Goal: Task Accomplishment & Management: Manage account settings

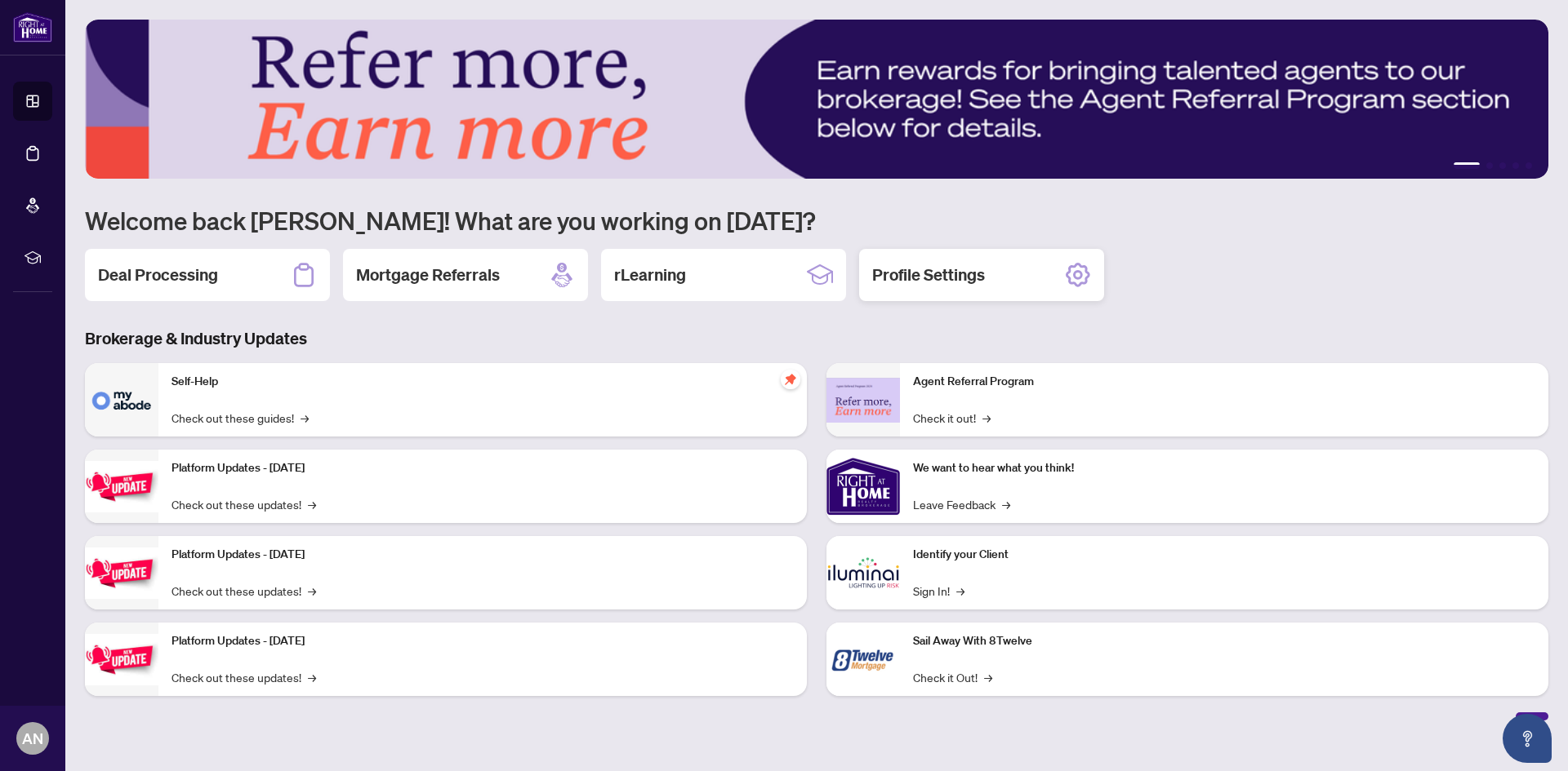
click at [1062, 277] on div "Profile Settings" at bounding box center [981, 275] width 245 height 52
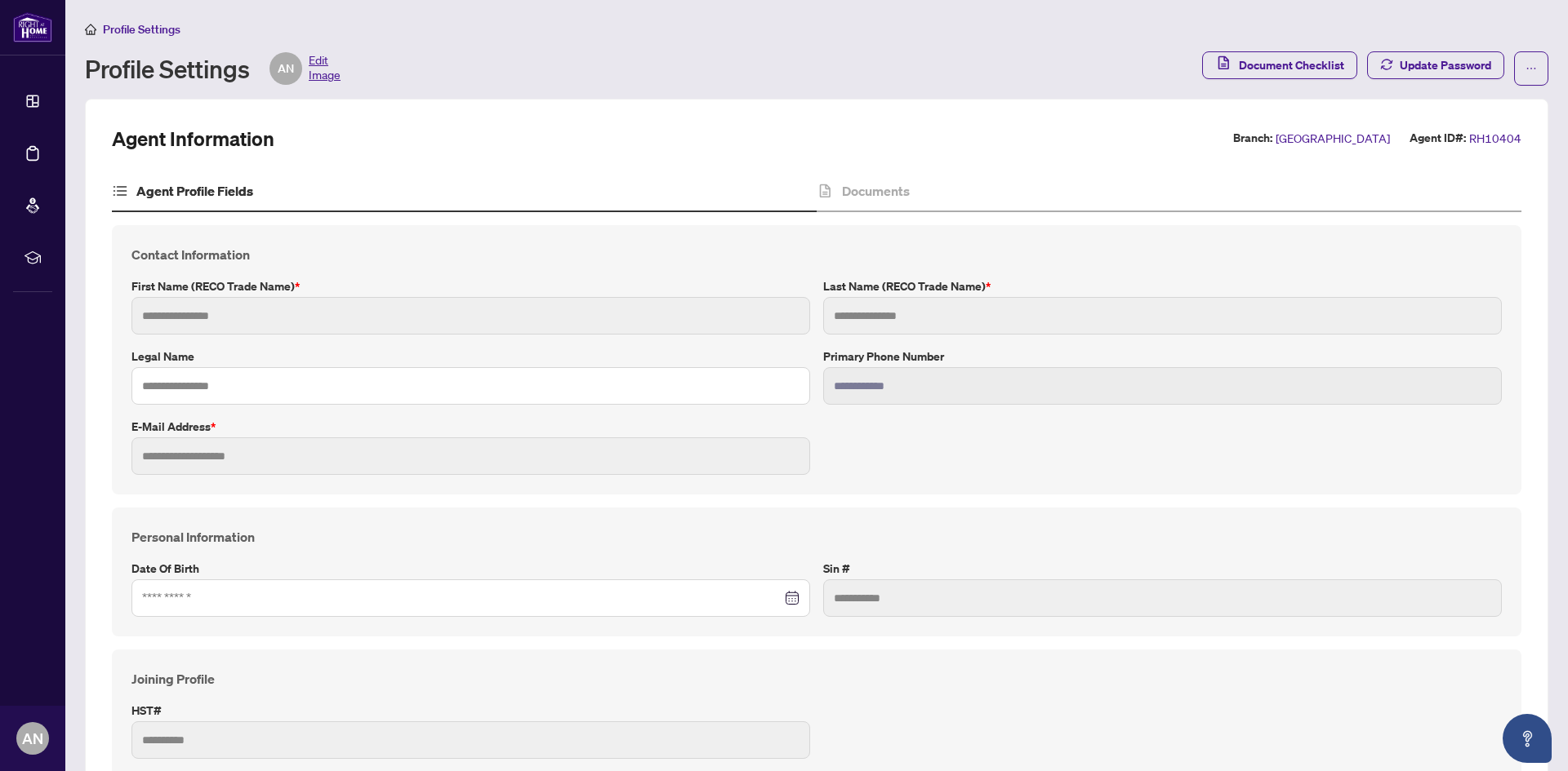
type input "*****"
type input "**********"
type input "*********"
type input "**********"
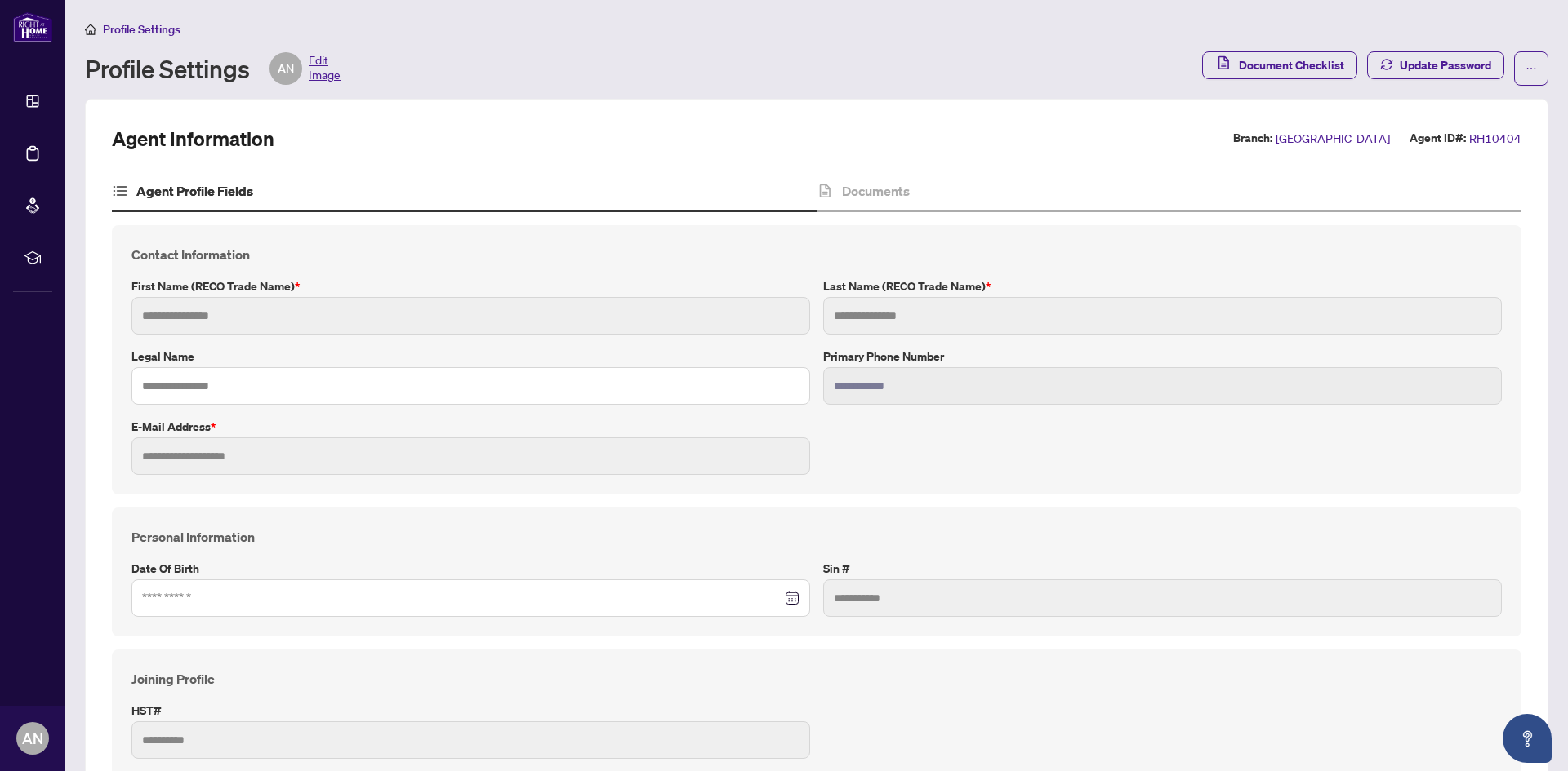
type input "*******"
type input "**********"
type input "*******"
type input "****"
type input "**********"
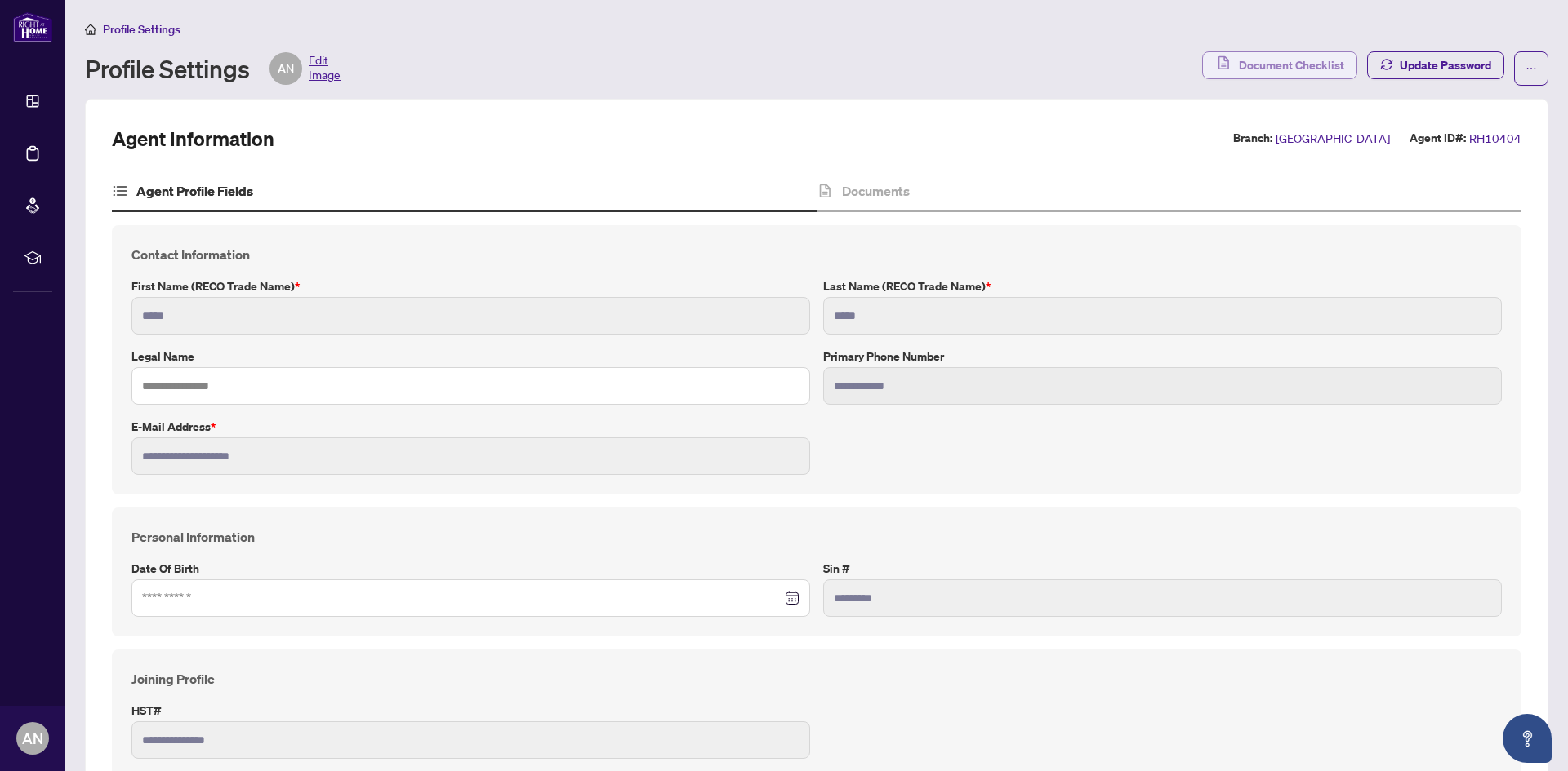
click at [1278, 64] on span "Document Checklist" at bounding box center [1291, 64] width 105 height 26
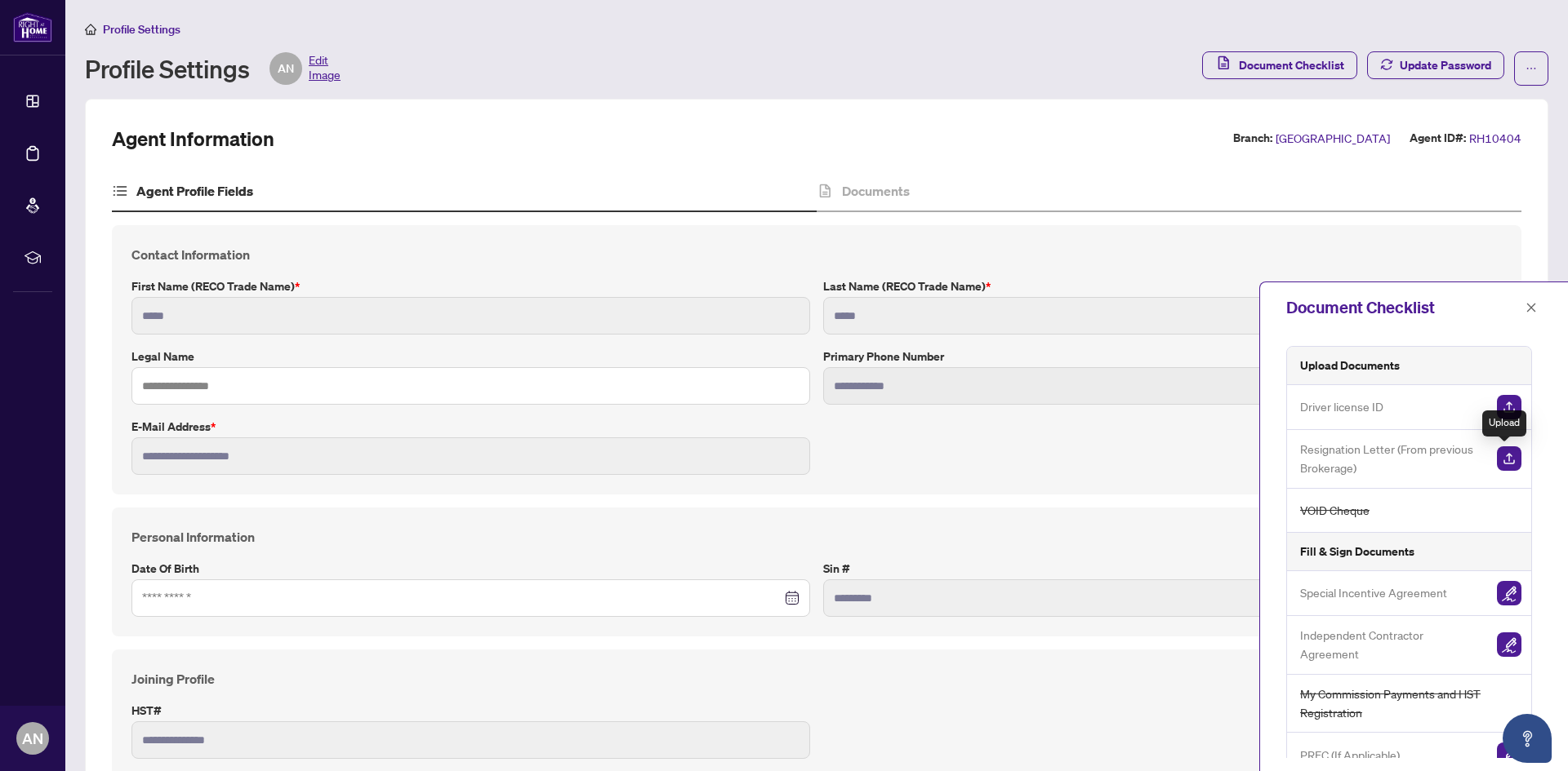
click at [1506, 462] on img "button" at bounding box center [1509, 458] width 24 height 24
click at [1504, 409] on img "button" at bounding box center [1509, 406] width 24 height 24
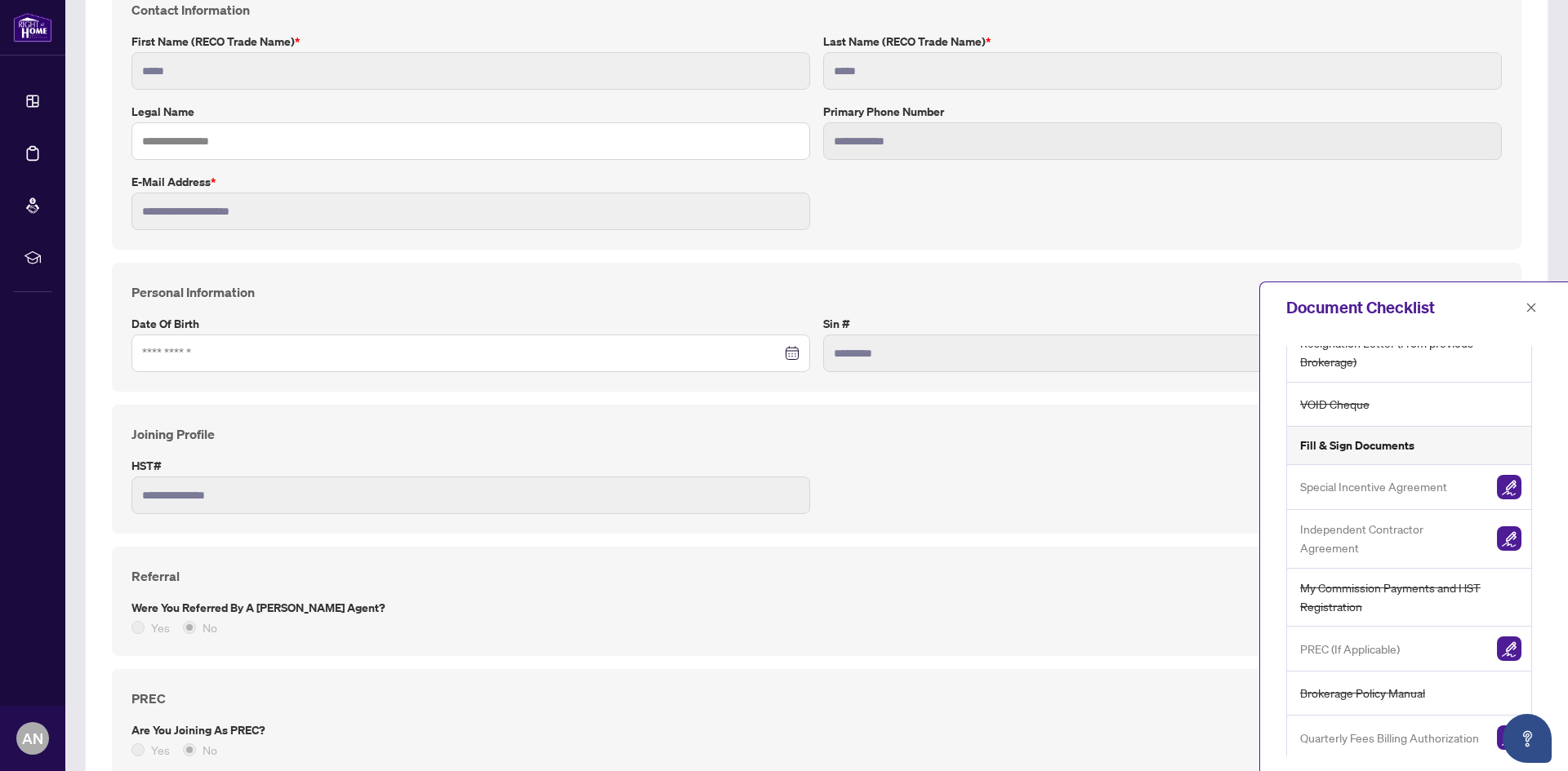
scroll to position [122, 0]
click at [1497, 729] on img "button" at bounding box center [1509, 734] width 24 height 24
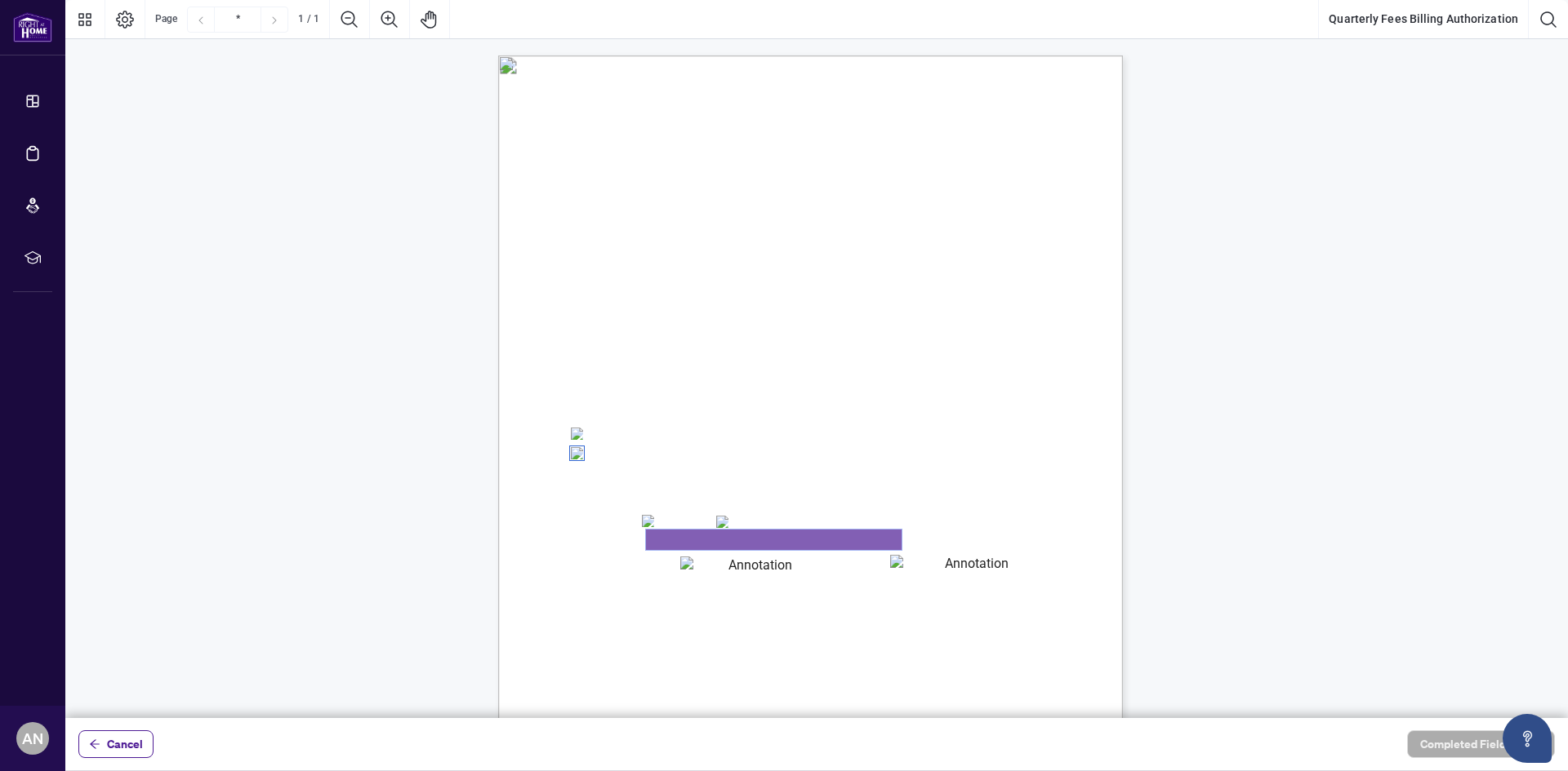
click at [679, 539] on textarea "01K2Q2KW6M3KJ6Y8TZ8KT1W8AZ" at bounding box center [773, 539] width 255 height 20
type textarea "**********"
type textarea "*******"
type textarea "***"
click at [737, 561] on textarea "*******" at bounding box center [754, 564] width 148 height 17
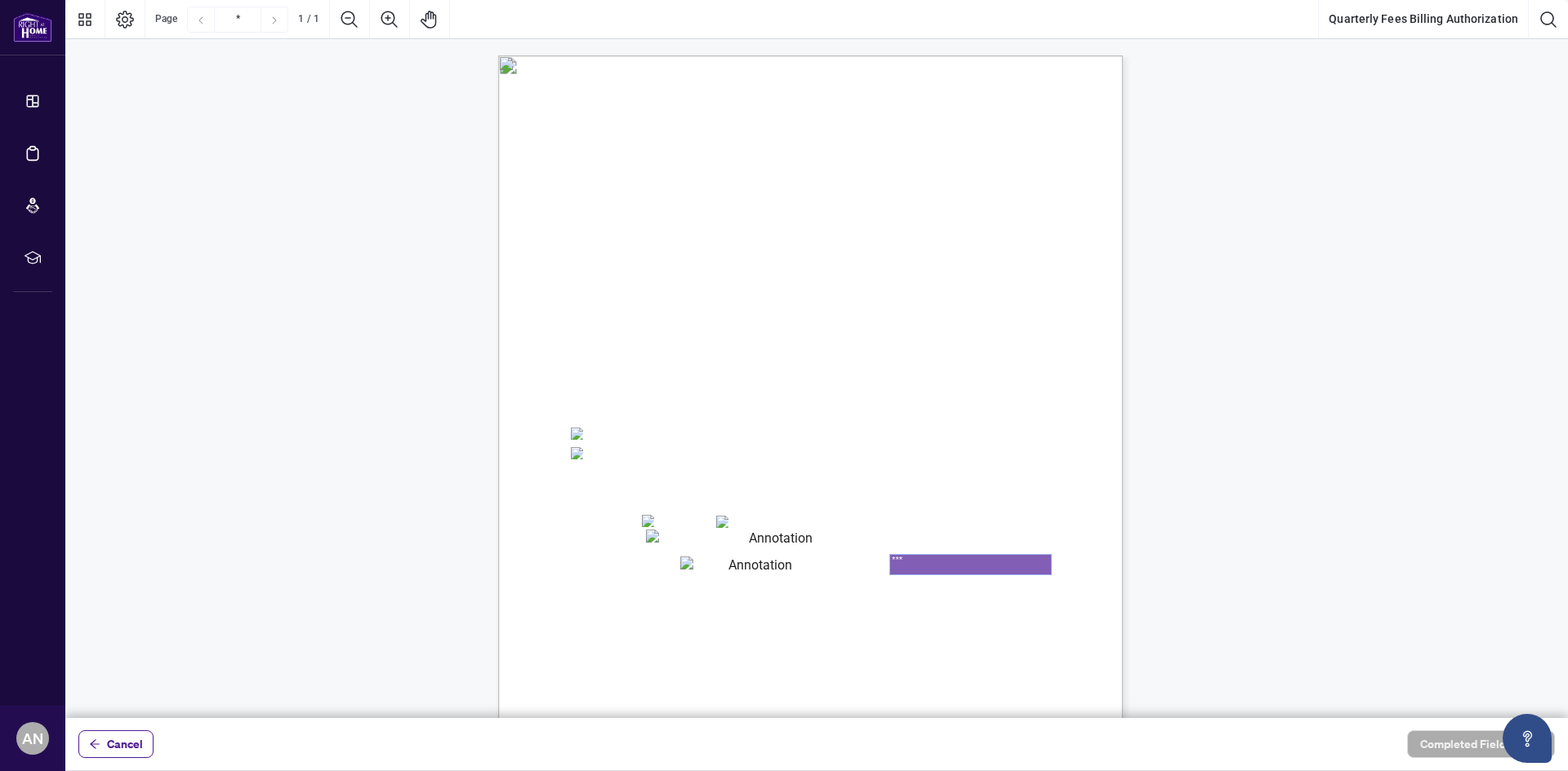
click at [933, 570] on textarea "***" at bounding box center [971, 564] width 161 height 19
click at [609, 583] on div "Right at Home Realty, Brokerage Quarterly Fees Billing Authorization Quarterly …" at bounding box center [888, 560] width 781 height 1010
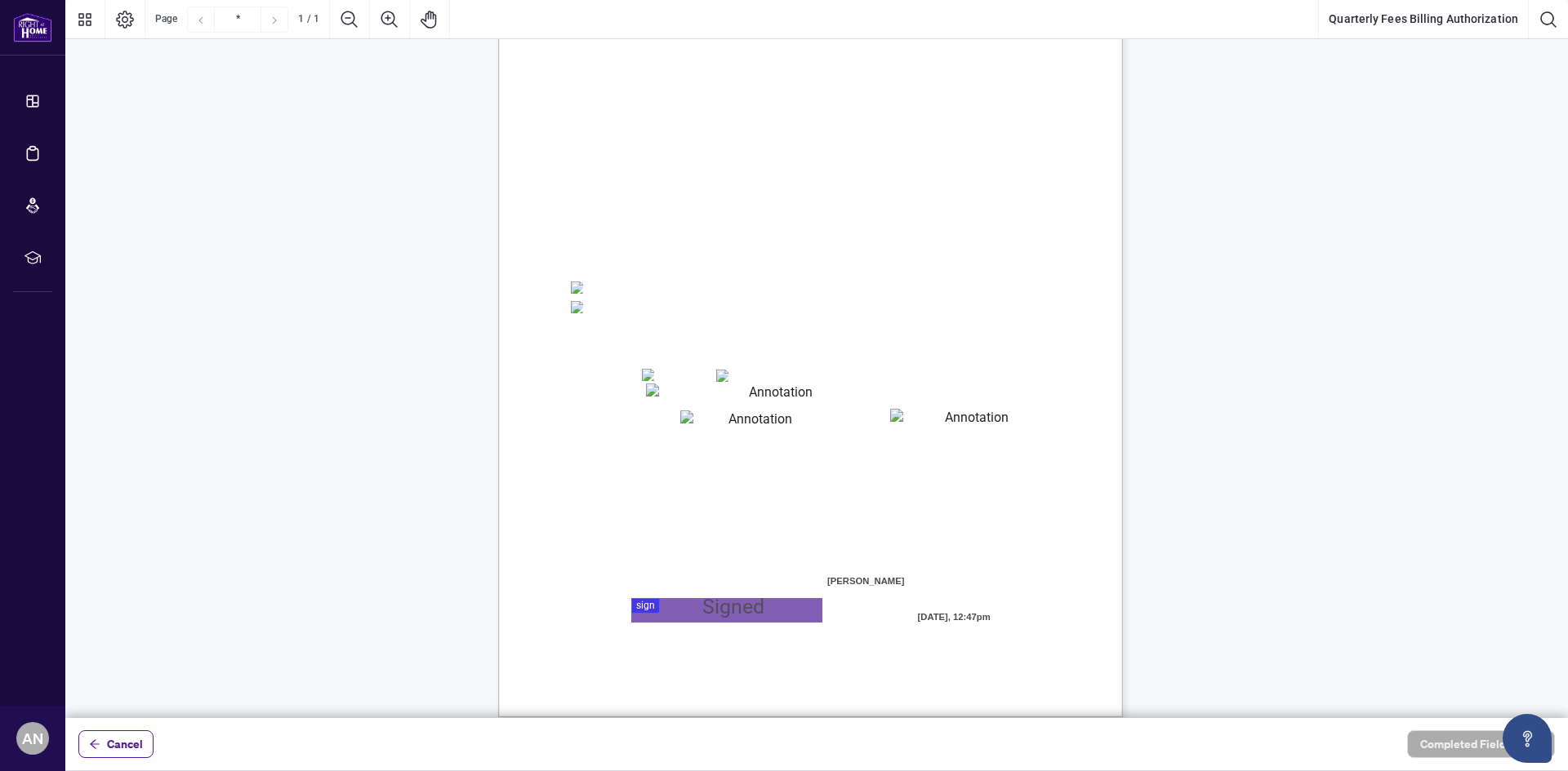
scroll to position [161, 0]
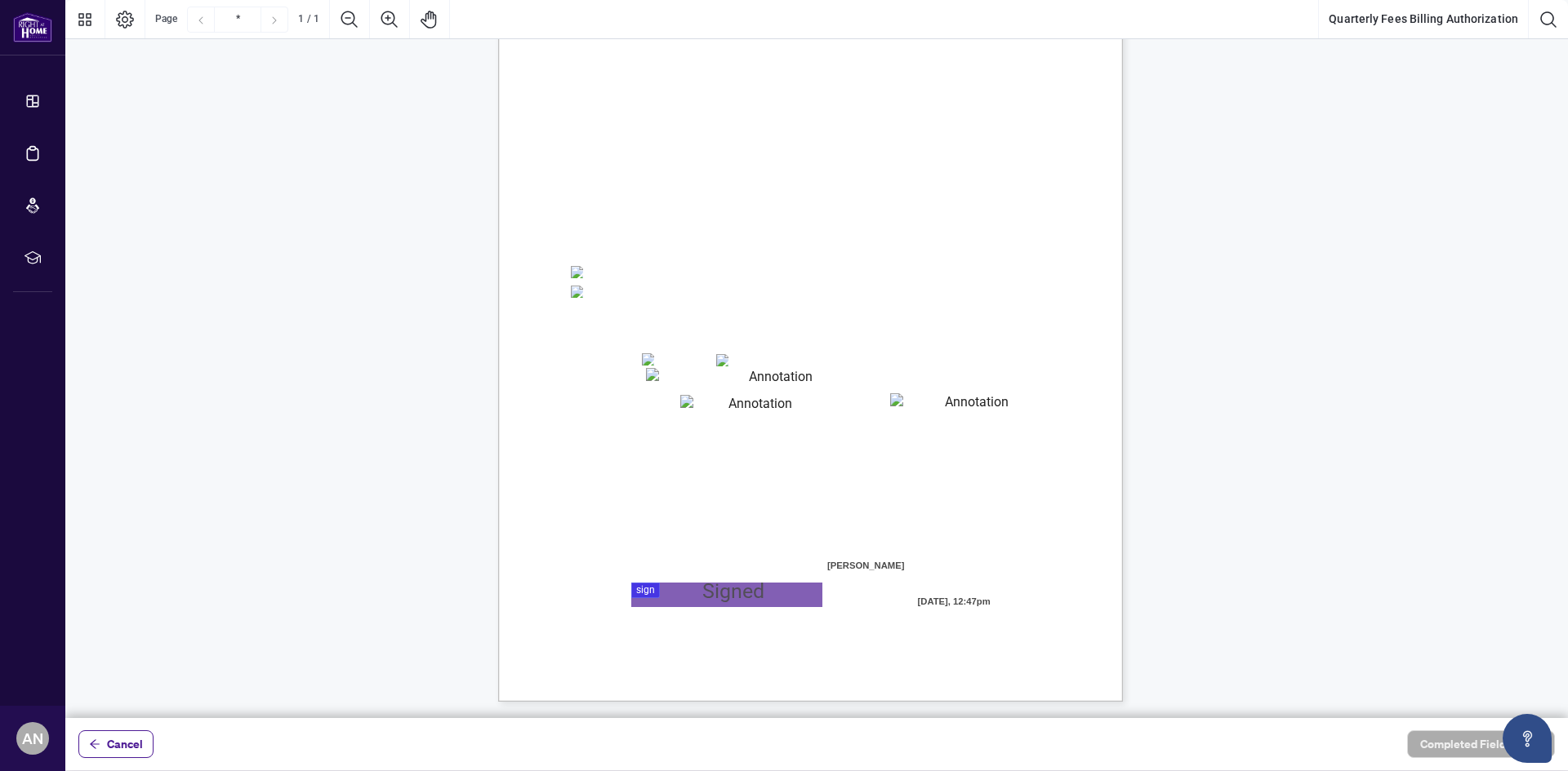
click at [705, 594] on div at bounding box center [816, 359] width 1502 height 718
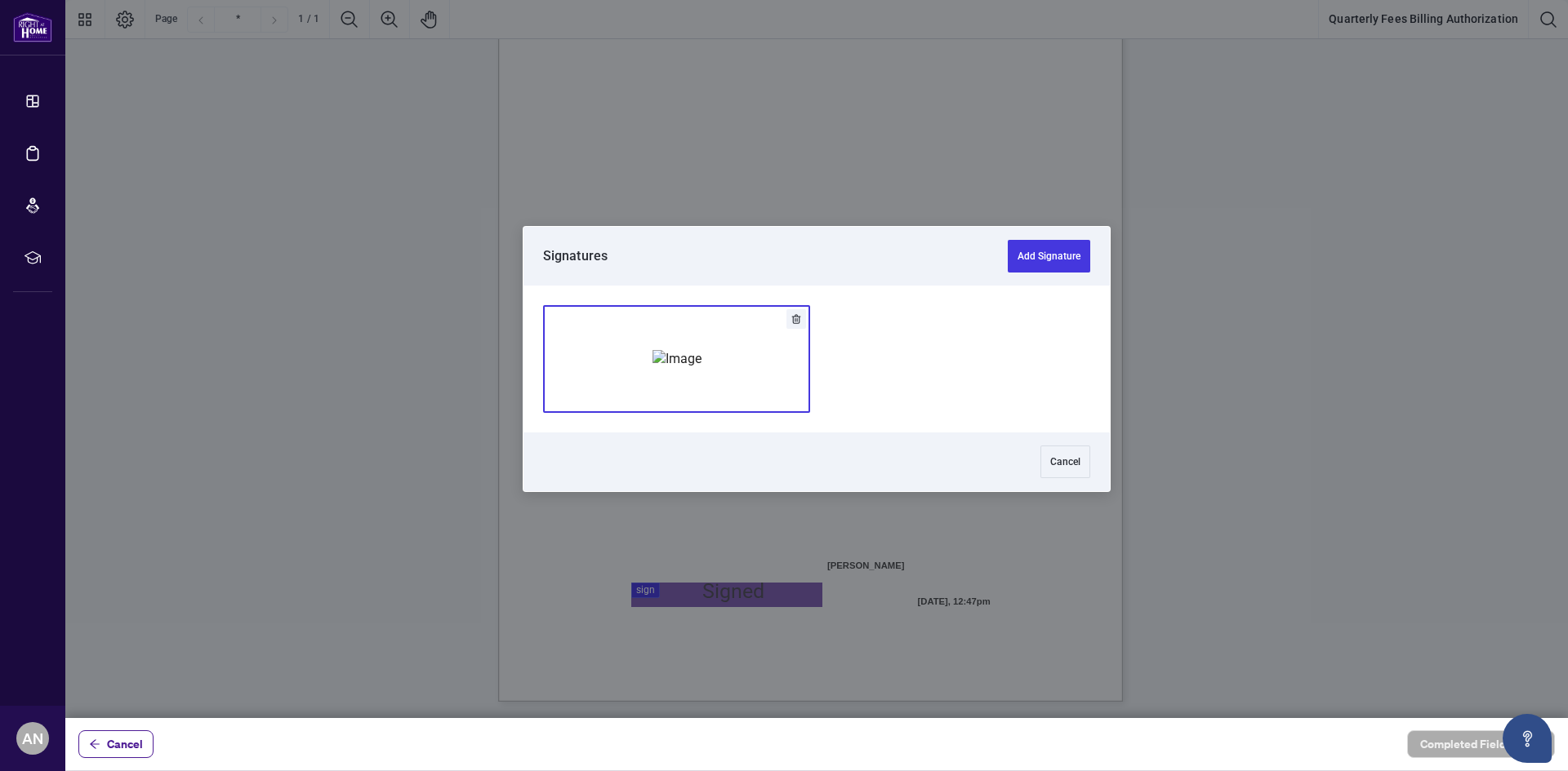
click at [666, 388] on div "Add Signature" at bounding box center [677, 359] width 49 height 163
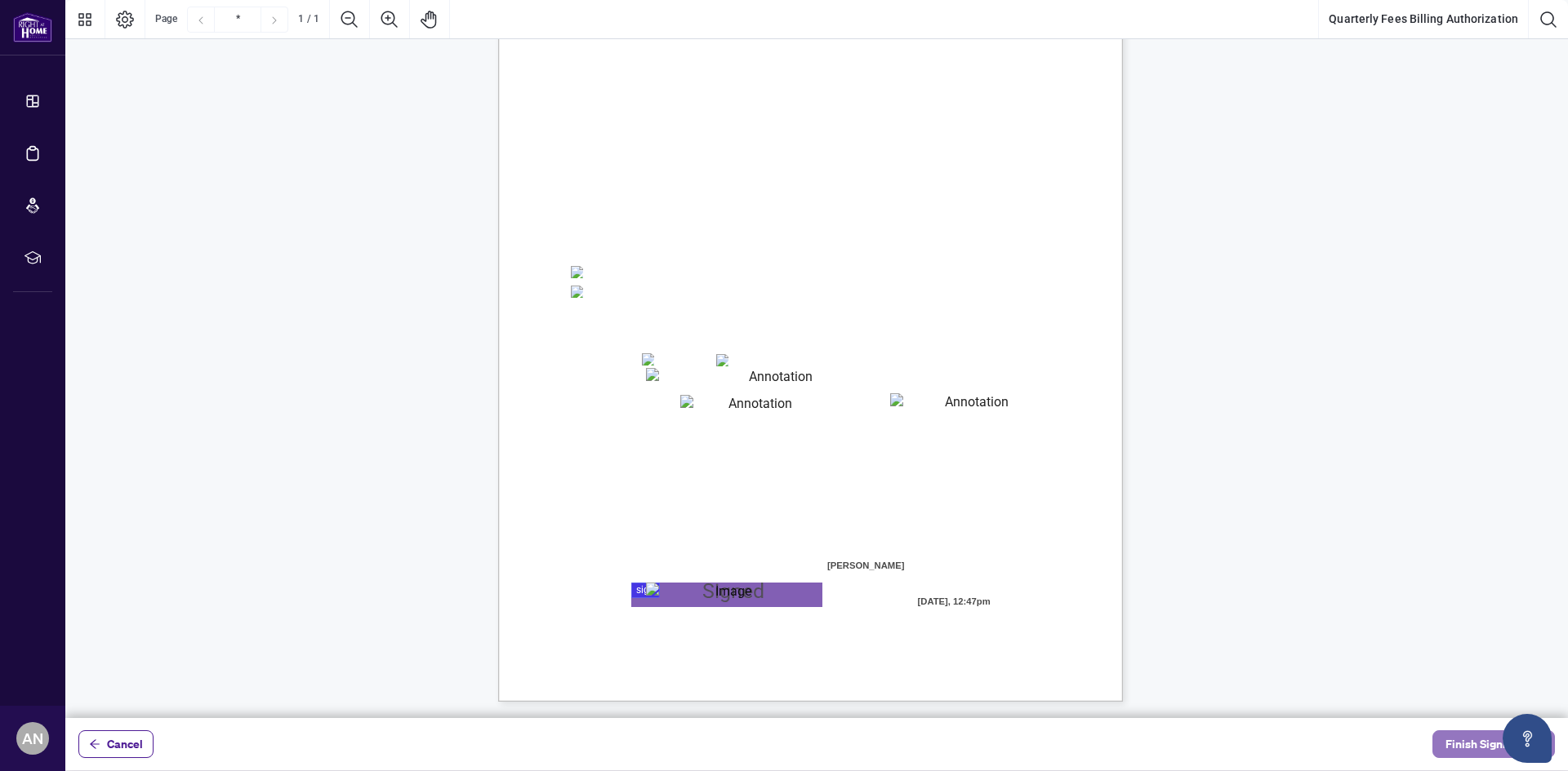
click at [1481, 746] on span "Finish Signing" at bounding box center [1482, 743] width 74 height 26
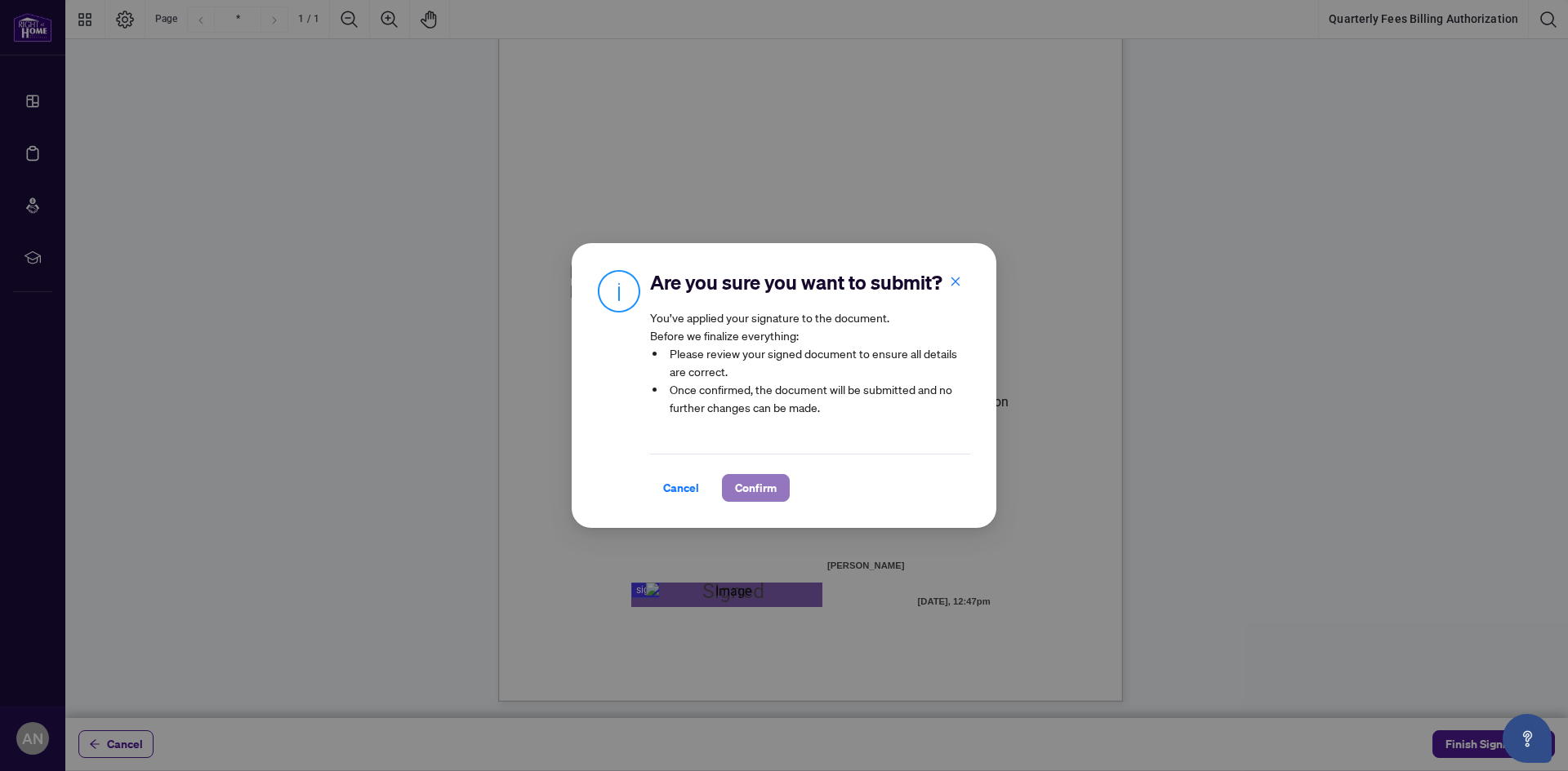
click at [750, 493] on span "Confirm" at bounding box center [756, 488] width 42 height 26
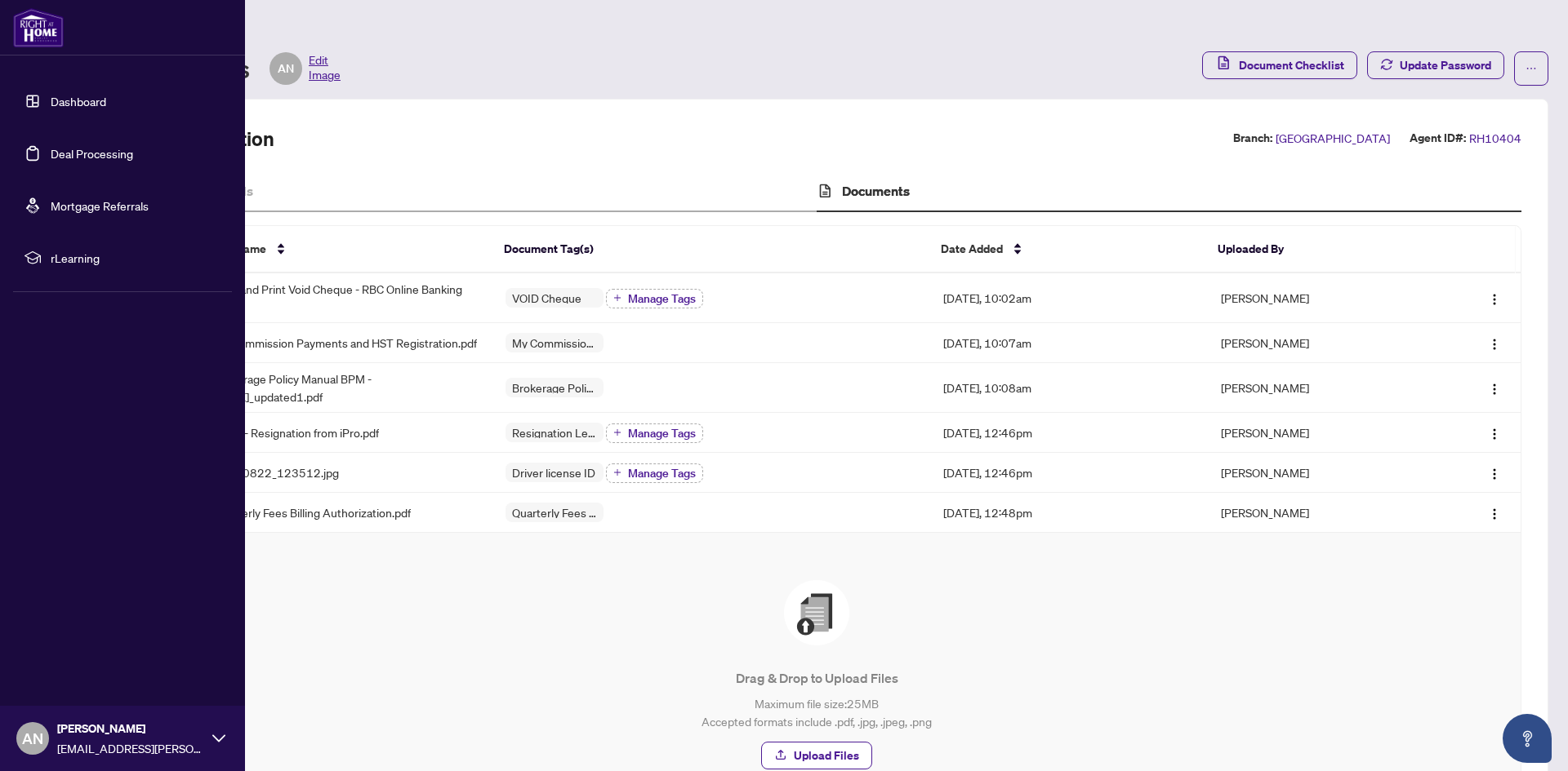
click at [62, 100] on link "Dashboard" at bounding box center [78, 101] width 55 height 15
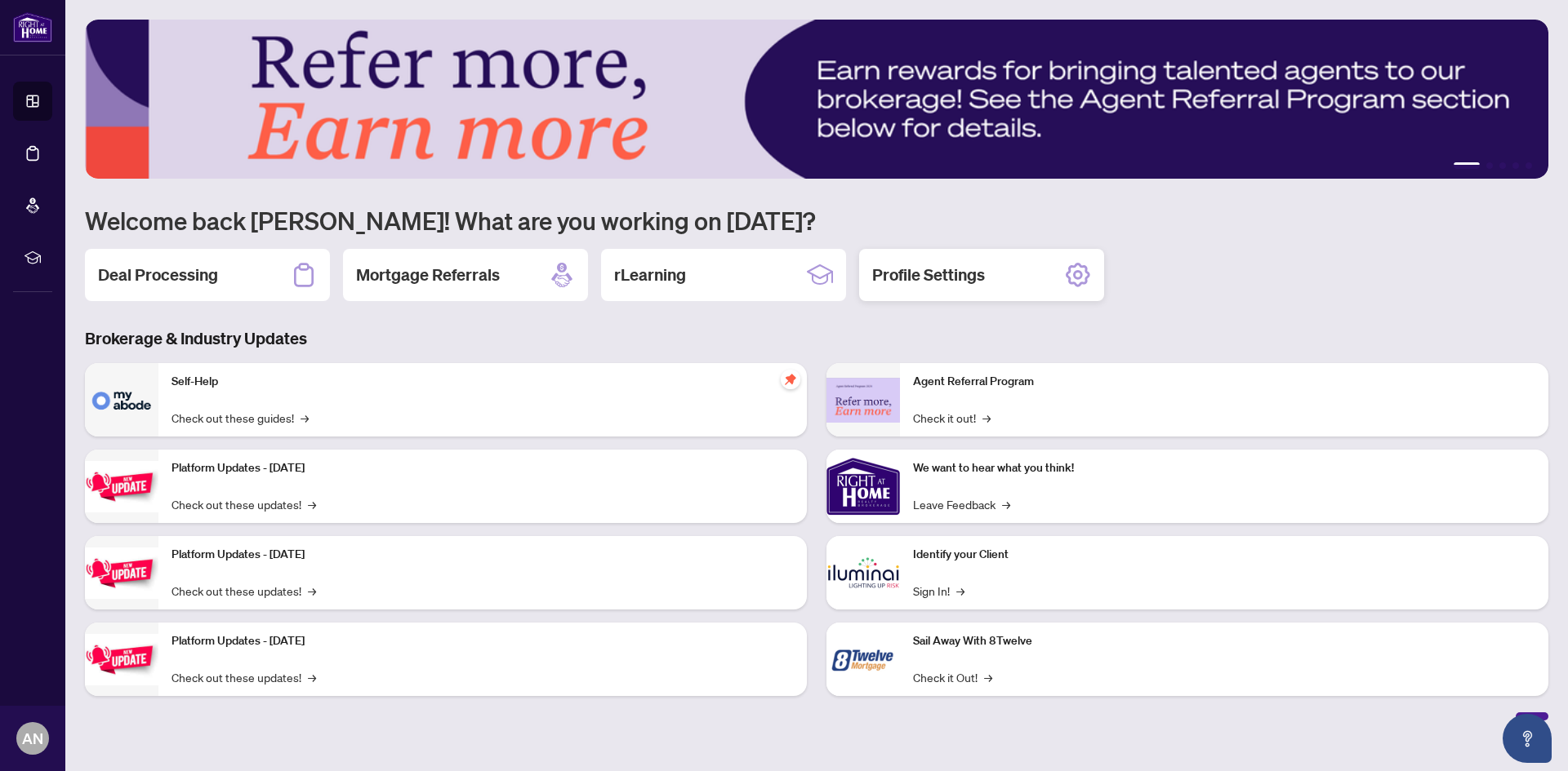
click at [1083, 283] on icon at bounding box center [1077, 275] width 24 height 24
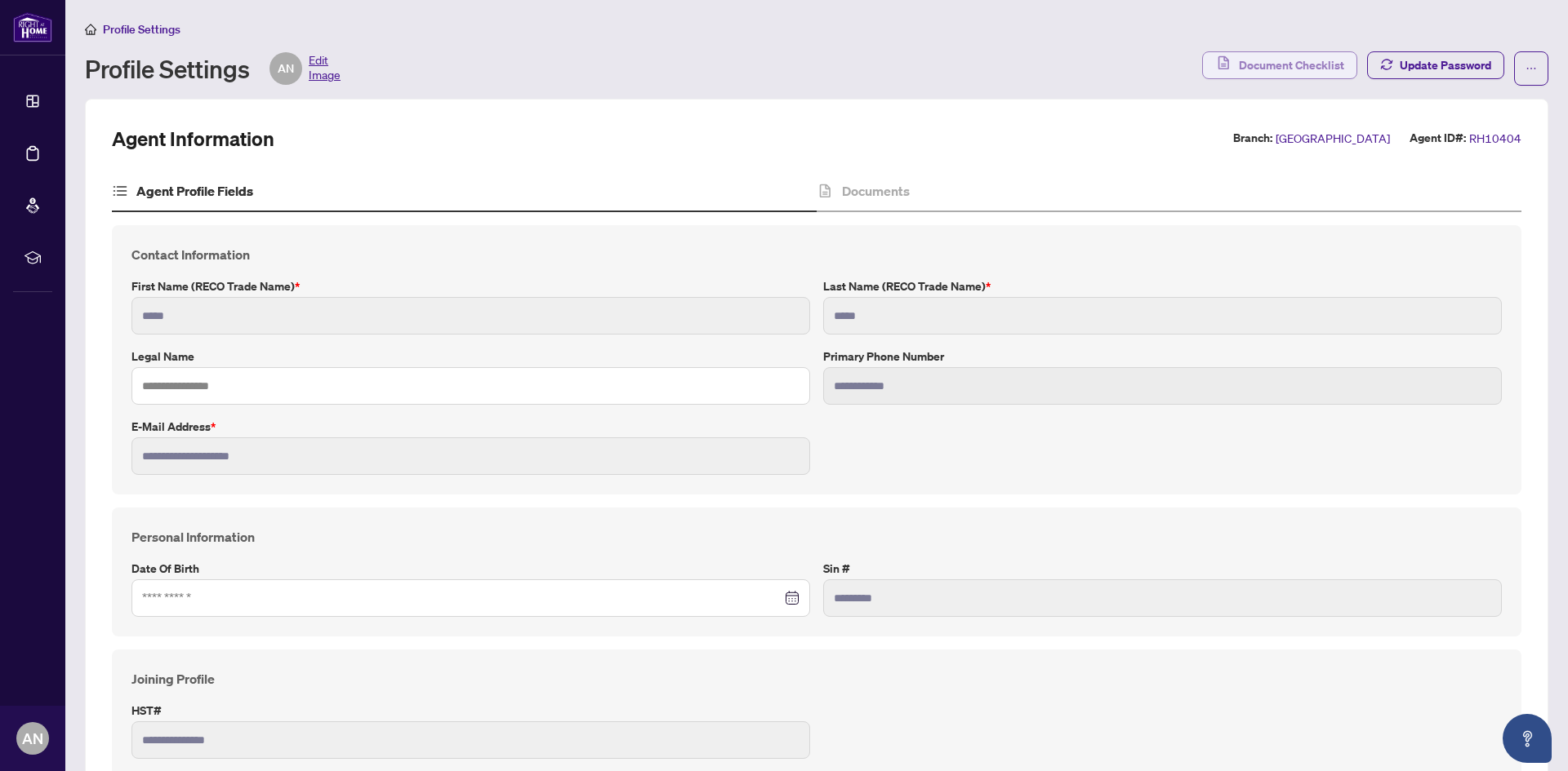
click at [1270, 67] on span "Document Checklist" at bounding box center [1291, 64] width 105 height 26
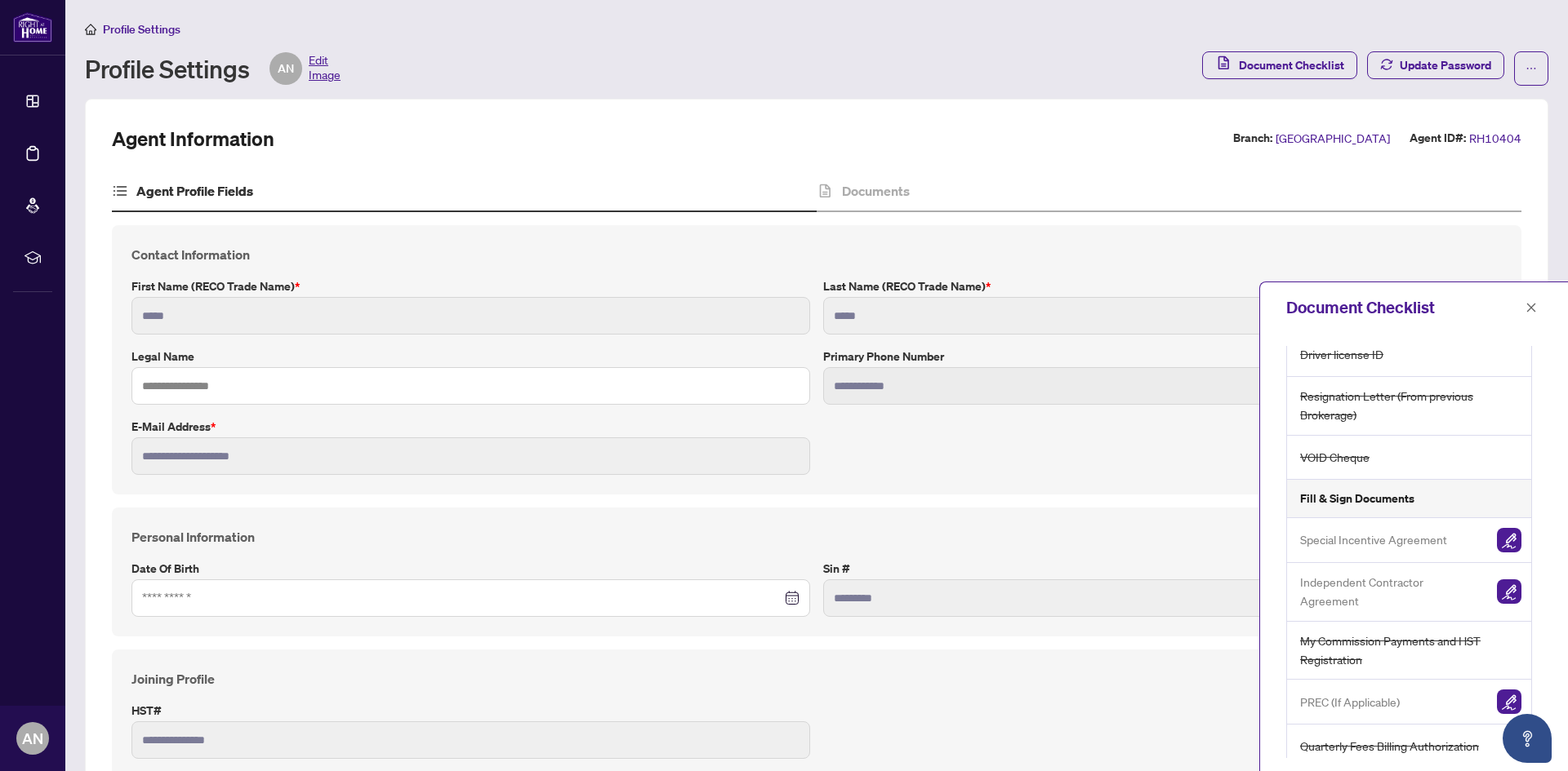
scroll to position [108, 0]
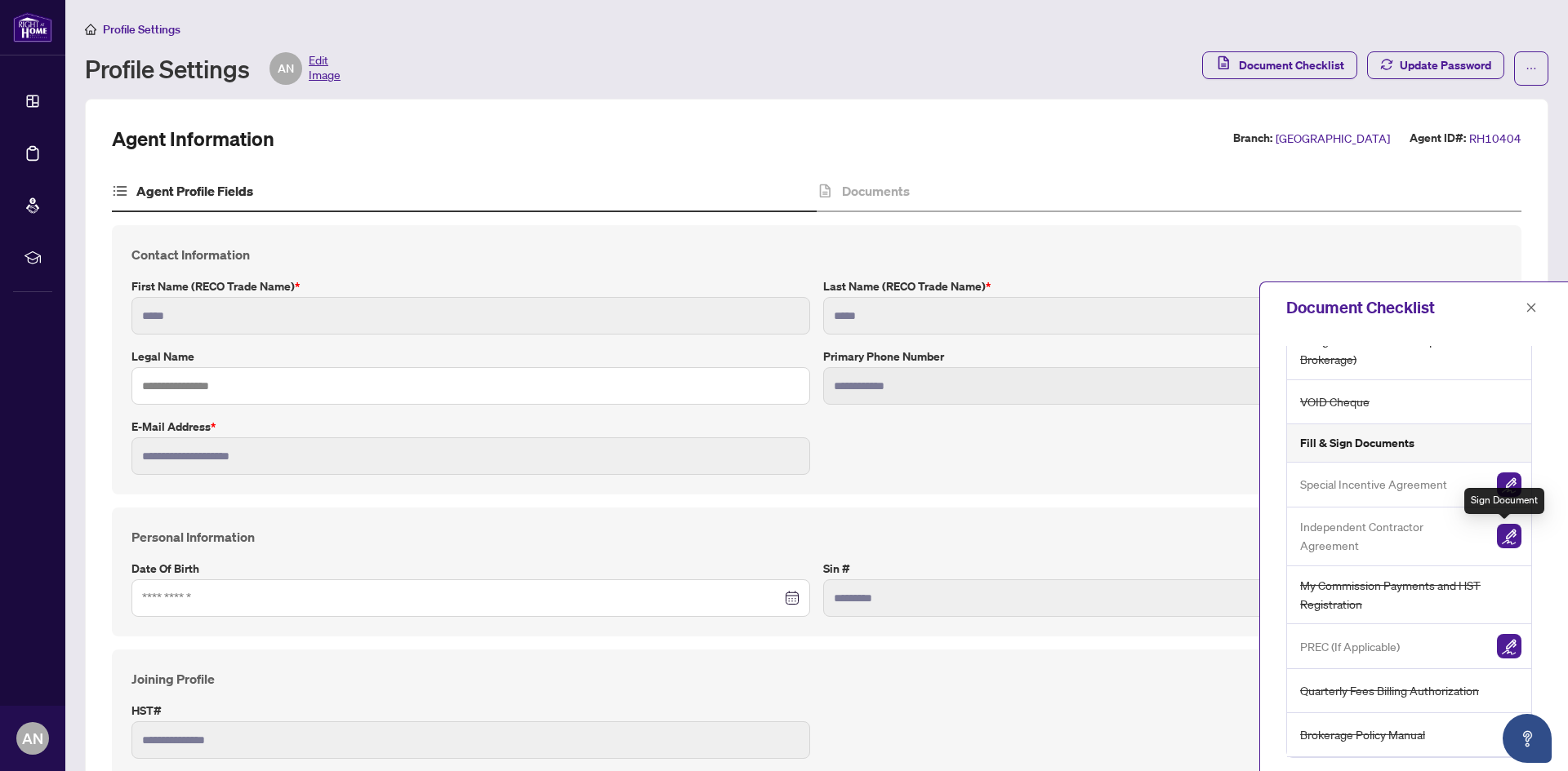
click at [1497, 532] on img "button" at bounding box center [1509, 535] width 24 height 24
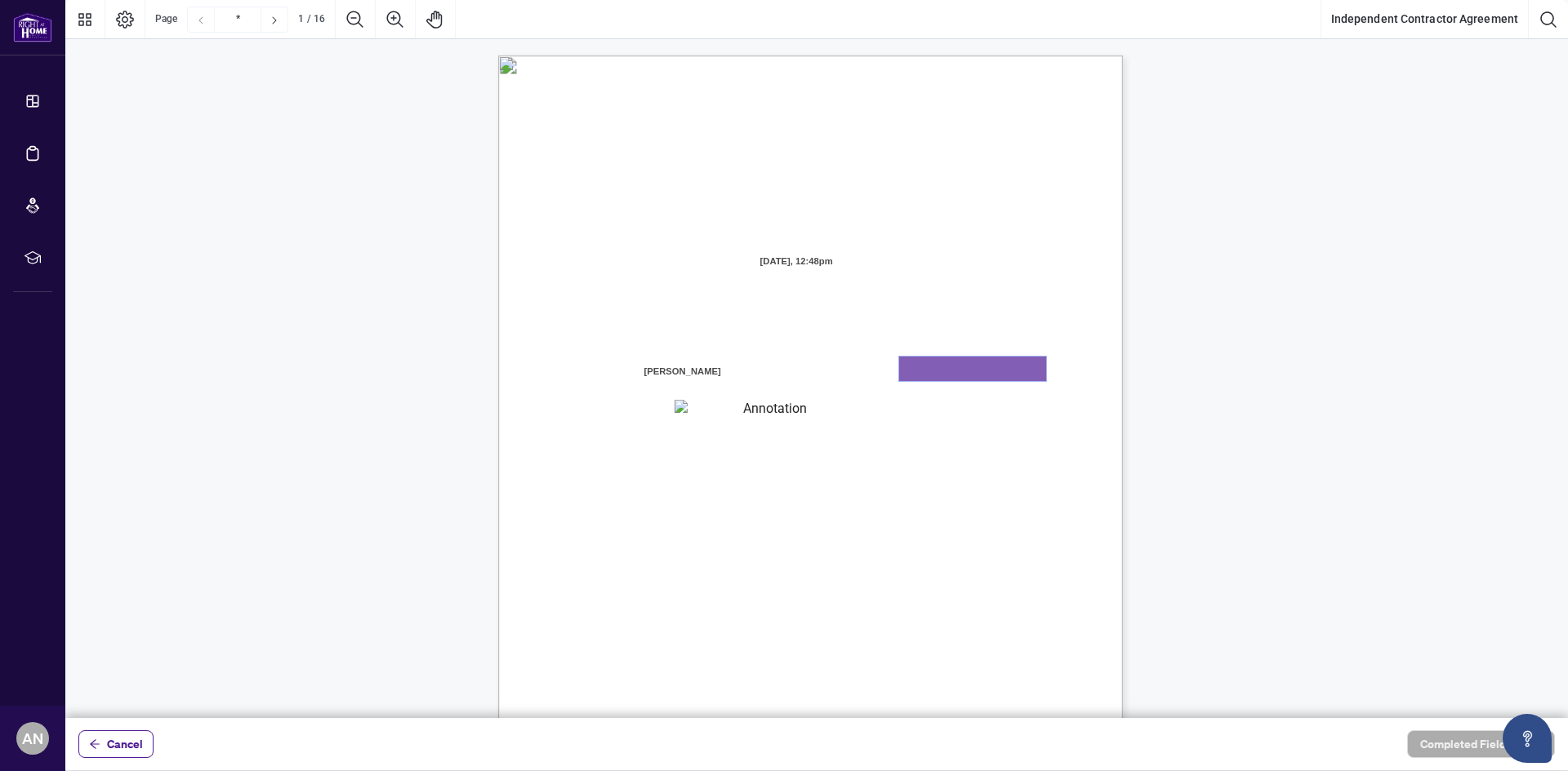
click at [946, 373] on textarea "01K2N7ZVXADQDZS13CP82GTG0Z" at bounding box center [972, 368] width 147 height 24
type input "*"
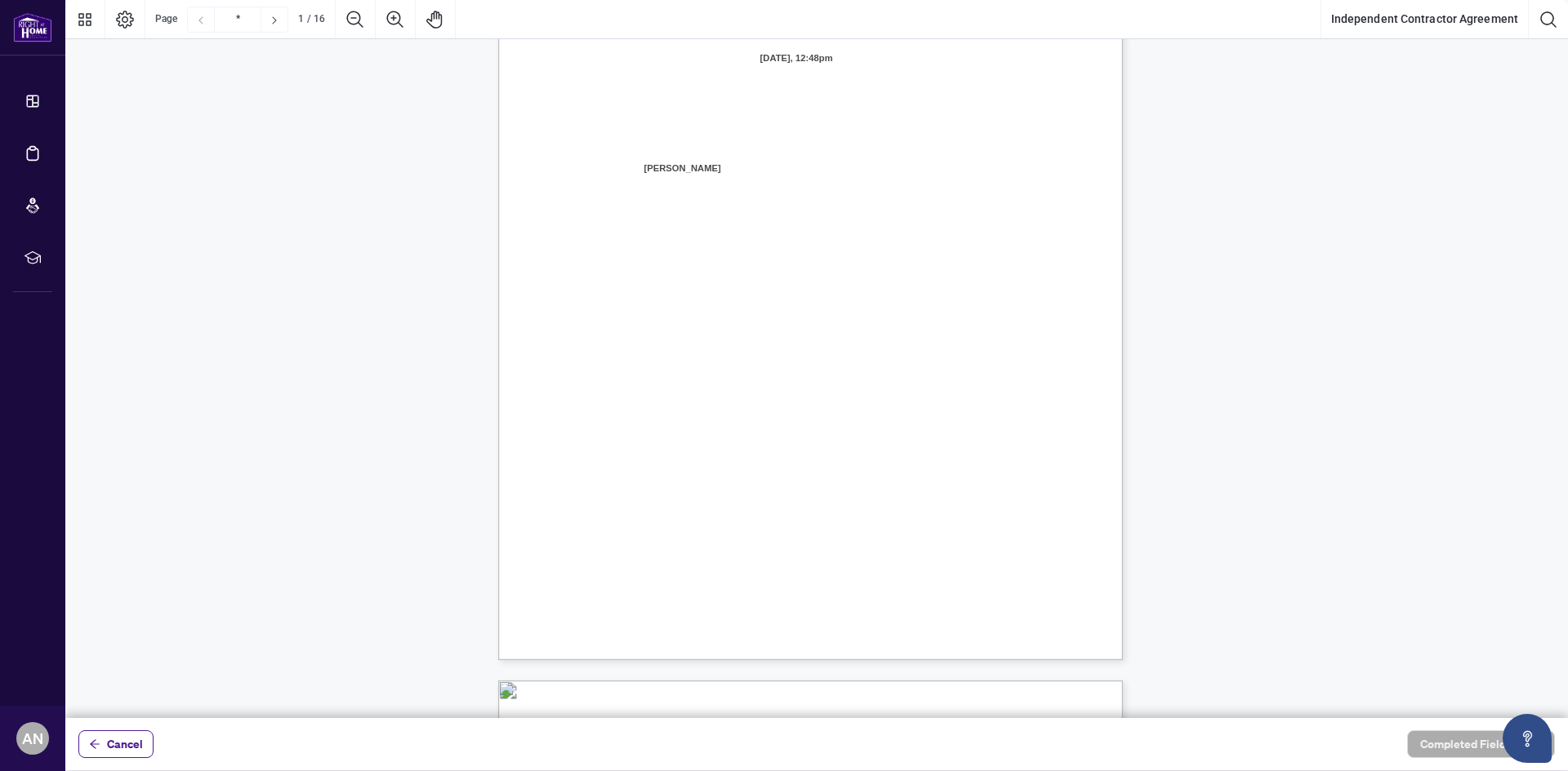
scroll to position [0, 0]
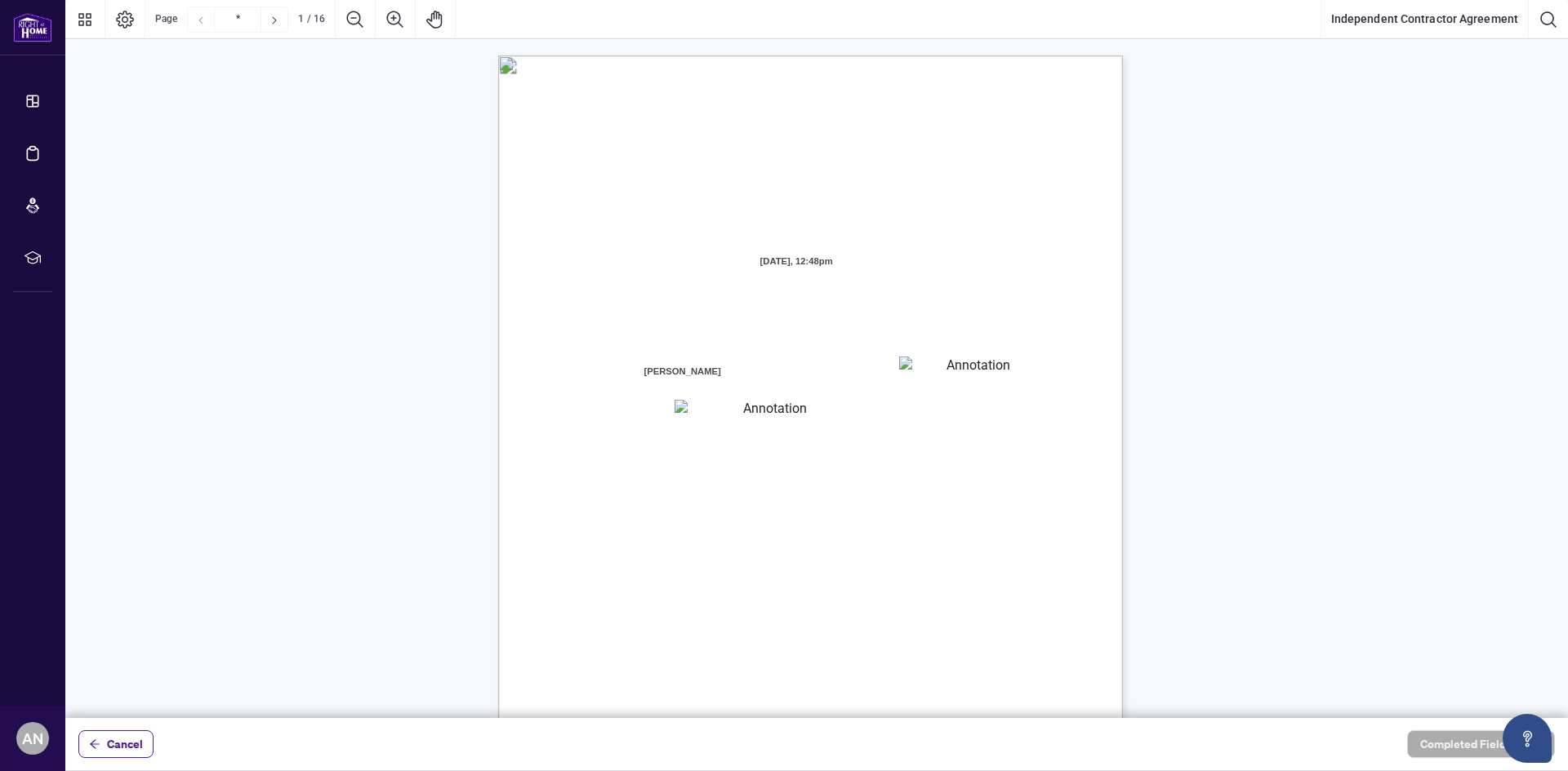
click at [931, 373] on textarea "01K2N7ZVXADQDZS13CP82GTG0Z" at bounding box center [972, 368] width 147 height 24
type textarea "**********"
click at [714, 409] on textarea "01K2N800VRNZWEDT7GS4268ZBH" at bounding box center [768, 410] width 187 height 21
type textarea "**********"
click at [759, 442] on div "INDEPENDENT CONTRACTOR AGREEMENT THIS AGREEMENT is made as of (the “Effective D…" at bounding box center [888, 560] width 781 height 1010
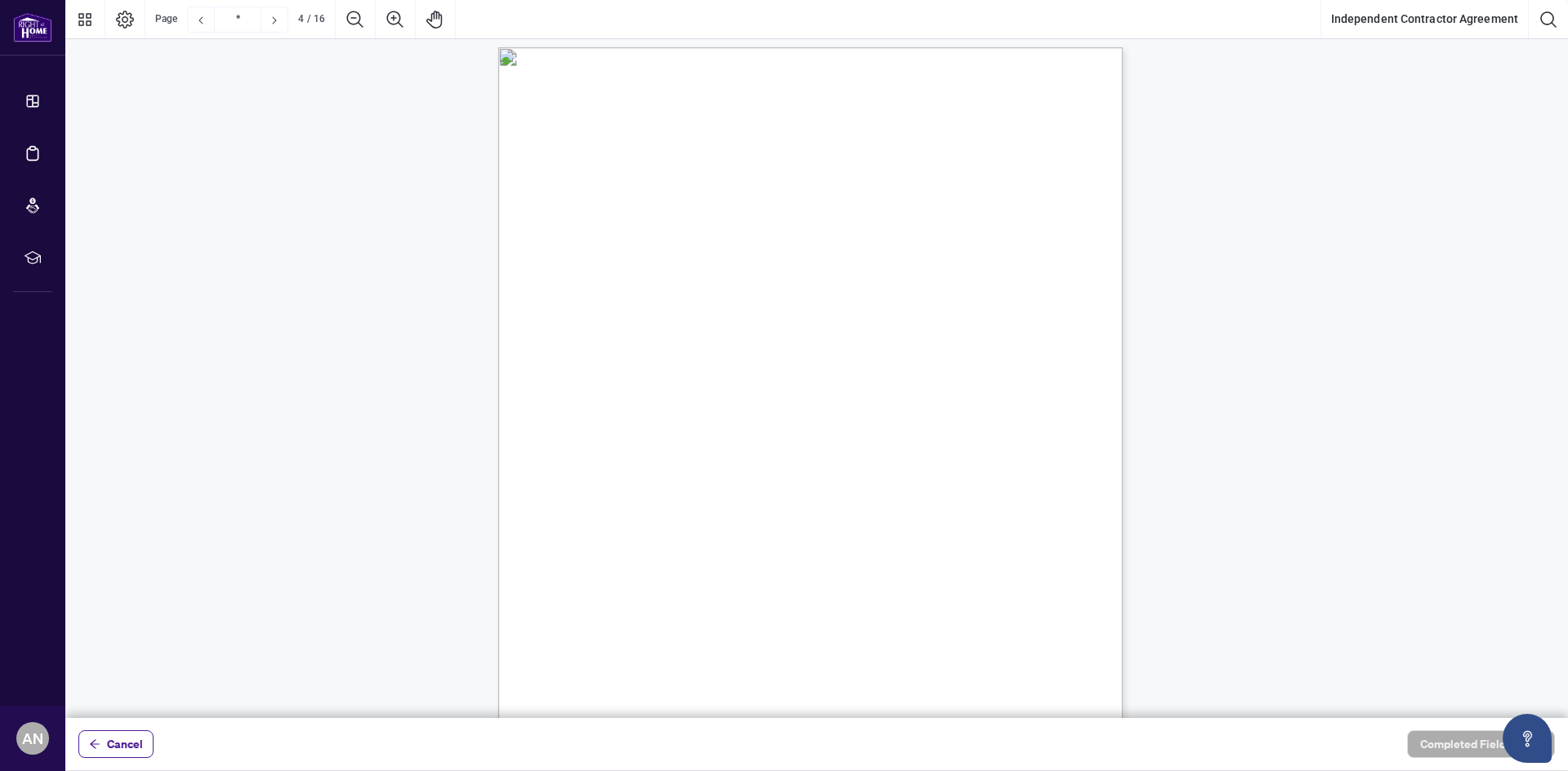
scroll to position [2530, 0]
drag, startPoint x: 620, startPoint y: 491, endPoint x: 898, endPoint y: 484, distance: 278.1
click at [812, 448] on span "2.6. Personal Real Estate Corporation: The Contractor may choose to operate thr…" at bounding box center [812, 448] width 0 height 0
drag, startPoint x: 617, startPoint y: 507, endPoint x: 1008, endPoint y: 498, distance: 391.1
click at [974, 498] on span "deemed the controlling shareholder and licensed registrant acting on behalf of …" at bounding box center [786, 503] width 376 height 15
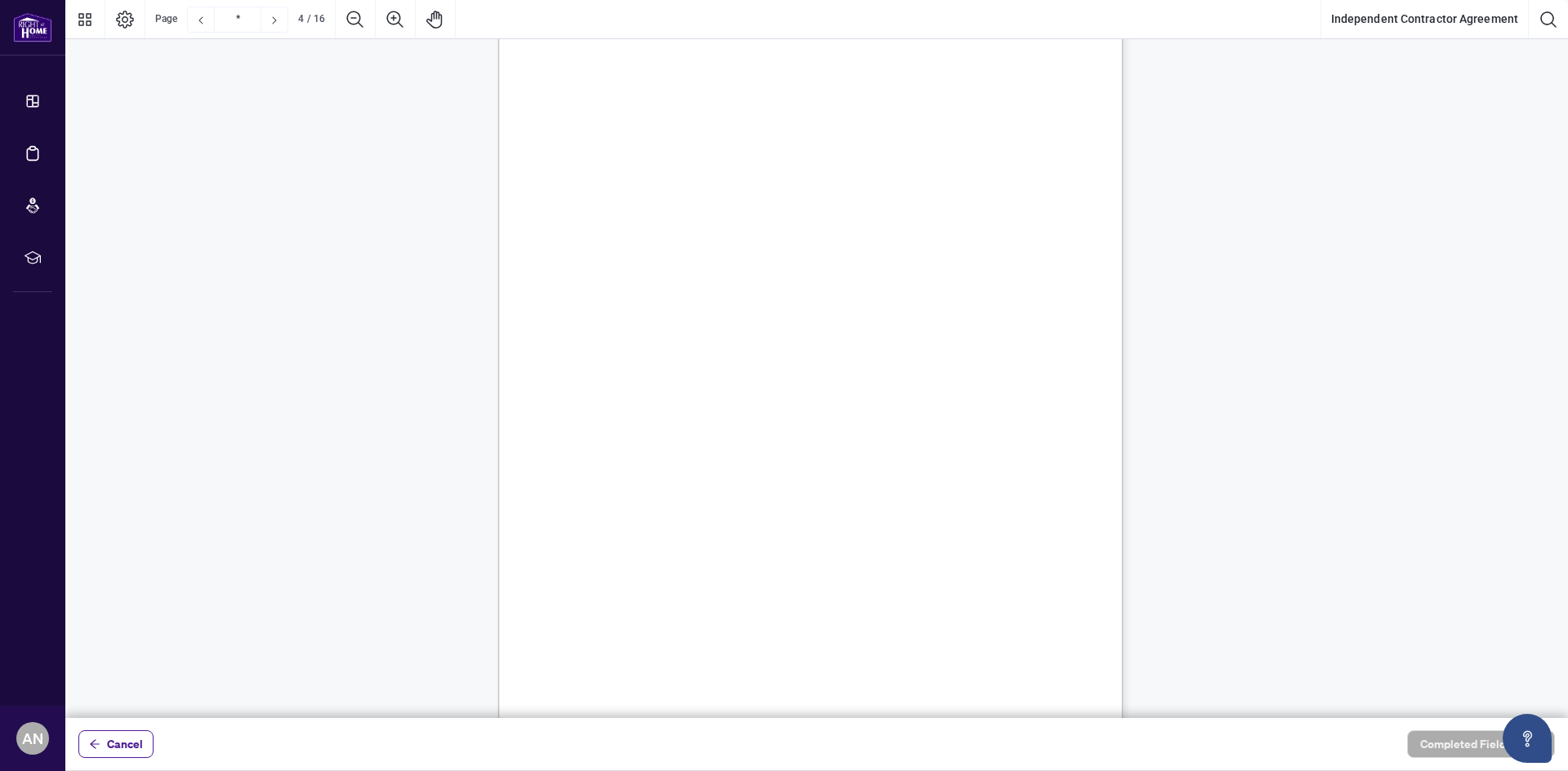
drag, startPoint x: 616, startPoint y: 519, endPoint x: 766, endPoint y: 519, distance: 150.0
click at [766, 519] on span "under the supervision of the Brokerage." at bounding box center [683, 519] width 168 height 15
drag, startPoint x: 611, startPoint y: 543, endPoint x: 686, endPoint y: 543, distance: 75.0
click at [686, 543] on span "Right at Home Realty (RAHR) strongly recommends that the Contractor obtain inde…" at bounding box center [823, 543] width 448 height 15
drag, startPoint x: 788, startPoint y: 543, endPoint x: 1010, endPoint y: 539, distance: 222.0
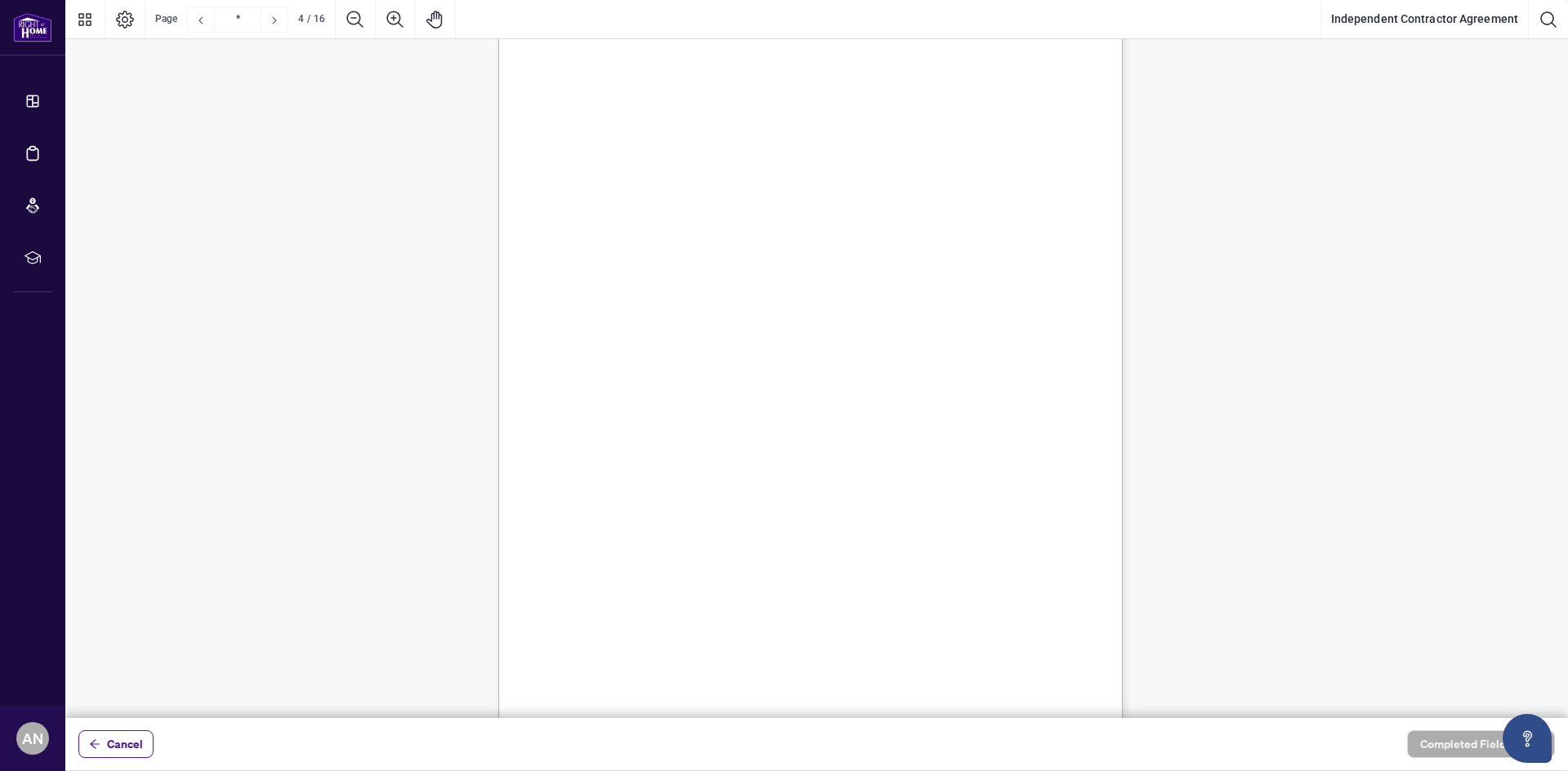
click at [1010, 539] on span "Right at Home Realty (RAHR) strongly recommends that the Contractor obtain inde…" at bounding box center [823, 543] width 448 height 15
drag, startPoint x: 616, startPoint y: 559, endPoint x: 1022, endPoint y: 555, distance: 406.0
click at [995, 555] on span "legal and tax advice before entering into this Agreement to ensure the PREC com…" at bounding box center [797, 559] width 396 height 15
drag, startPoint x: 611, startPoint y: 574, endPoint x: 671, endPoint y: 575, distance: 60.0
click at [671, 575] on span "legal requirements." at bounding box center [640, 574] width 83 height 15
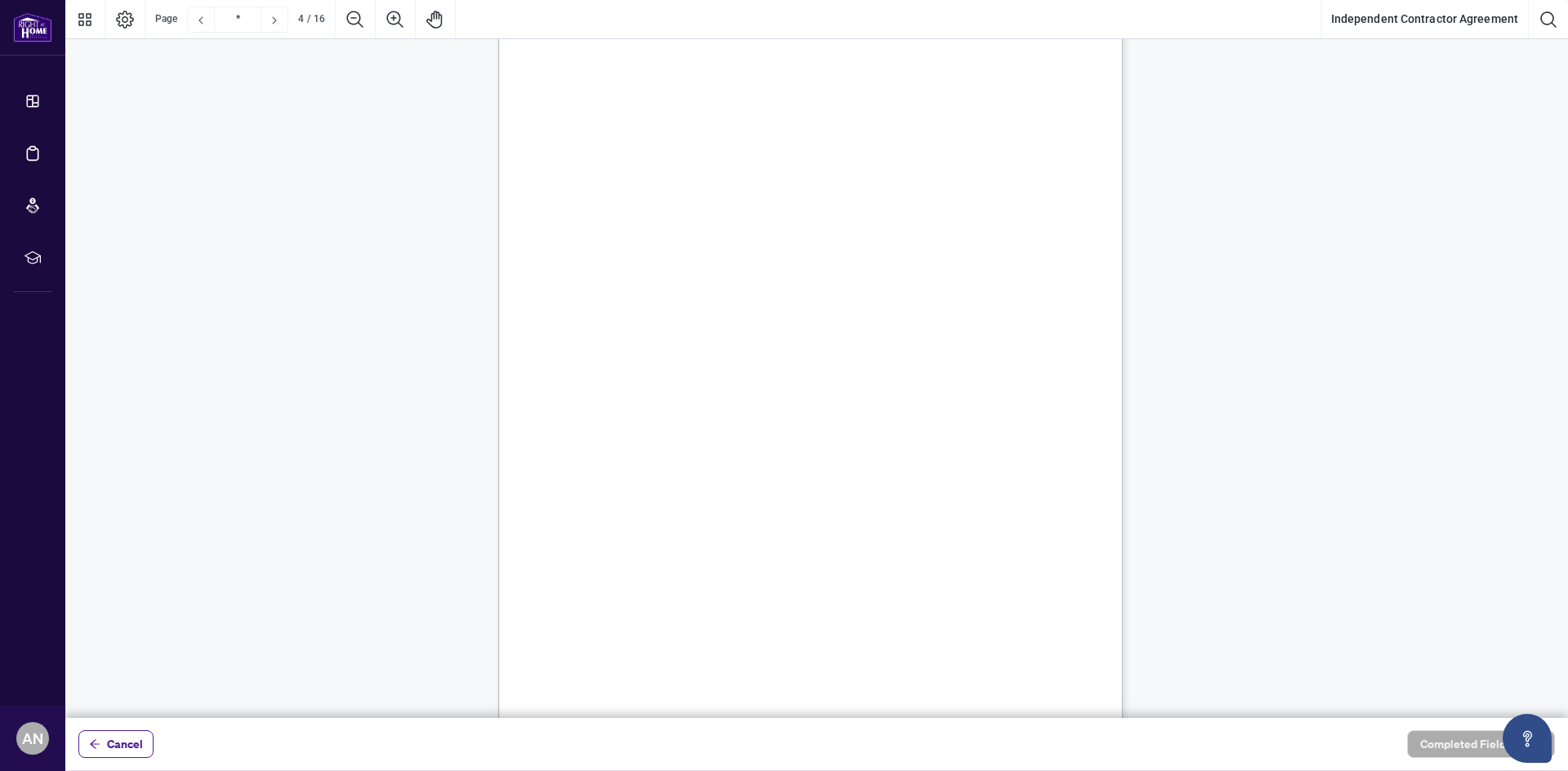
drag, startPoint x: 613, startPoint y: 595, endPoint x: 811, endPoint y: 595, distance: 198.0
click at [811, 595] on span "If the Contractor is not operating through a PREC, this Section 2.6 does not ap…" at bounding box center [772, 599] width 346 height 15
drag, startPoint x: 863, startPoint y: 595, endPoint x: 953, endPoint y: 595, distance: 90.0
click at [945, 595] on span "If the Contractor is not operating through a PREC, this Section 2.6 does not ap…" at bounding box center [772, 599] width 346 height 15
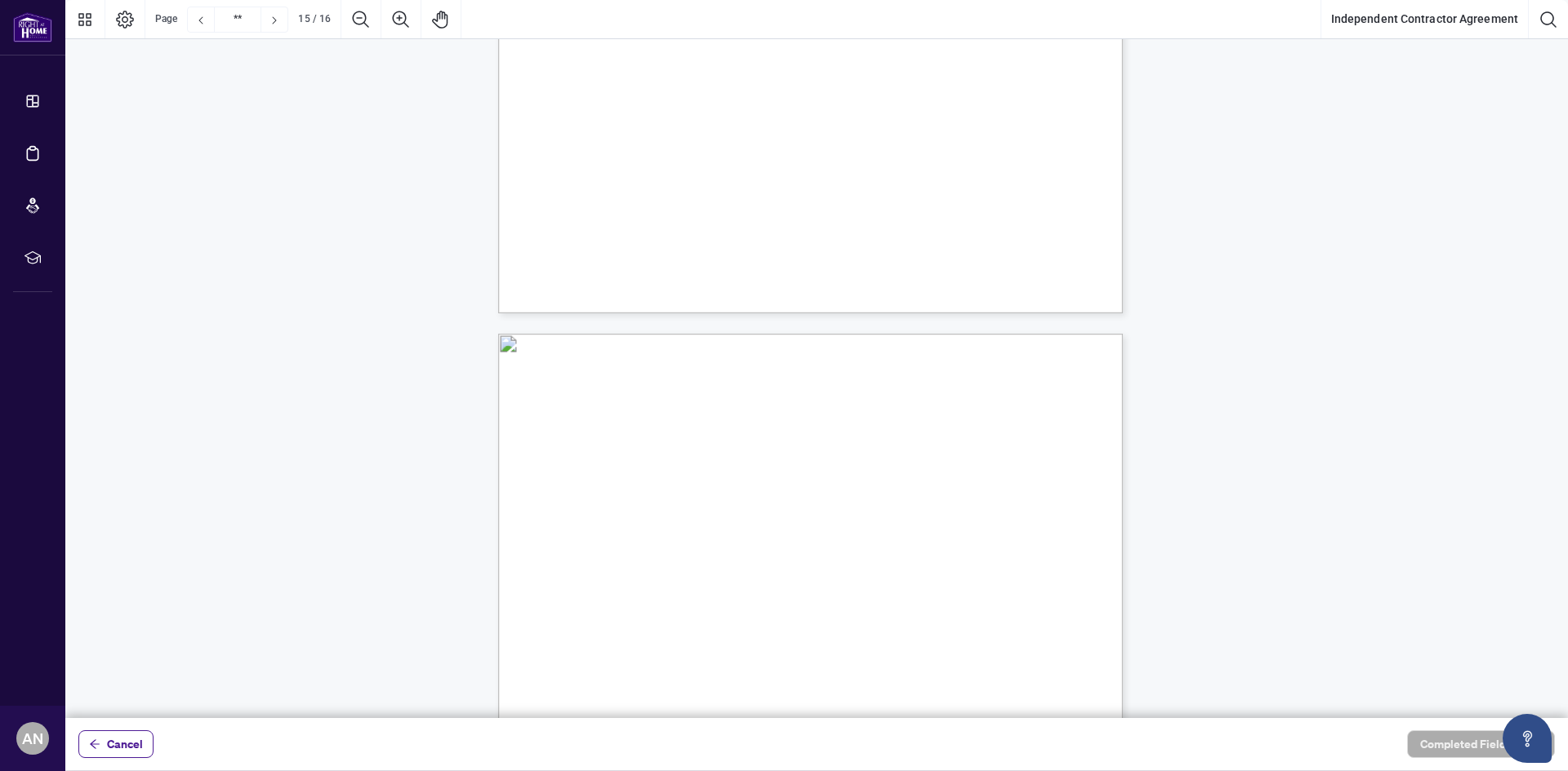
type input "**"
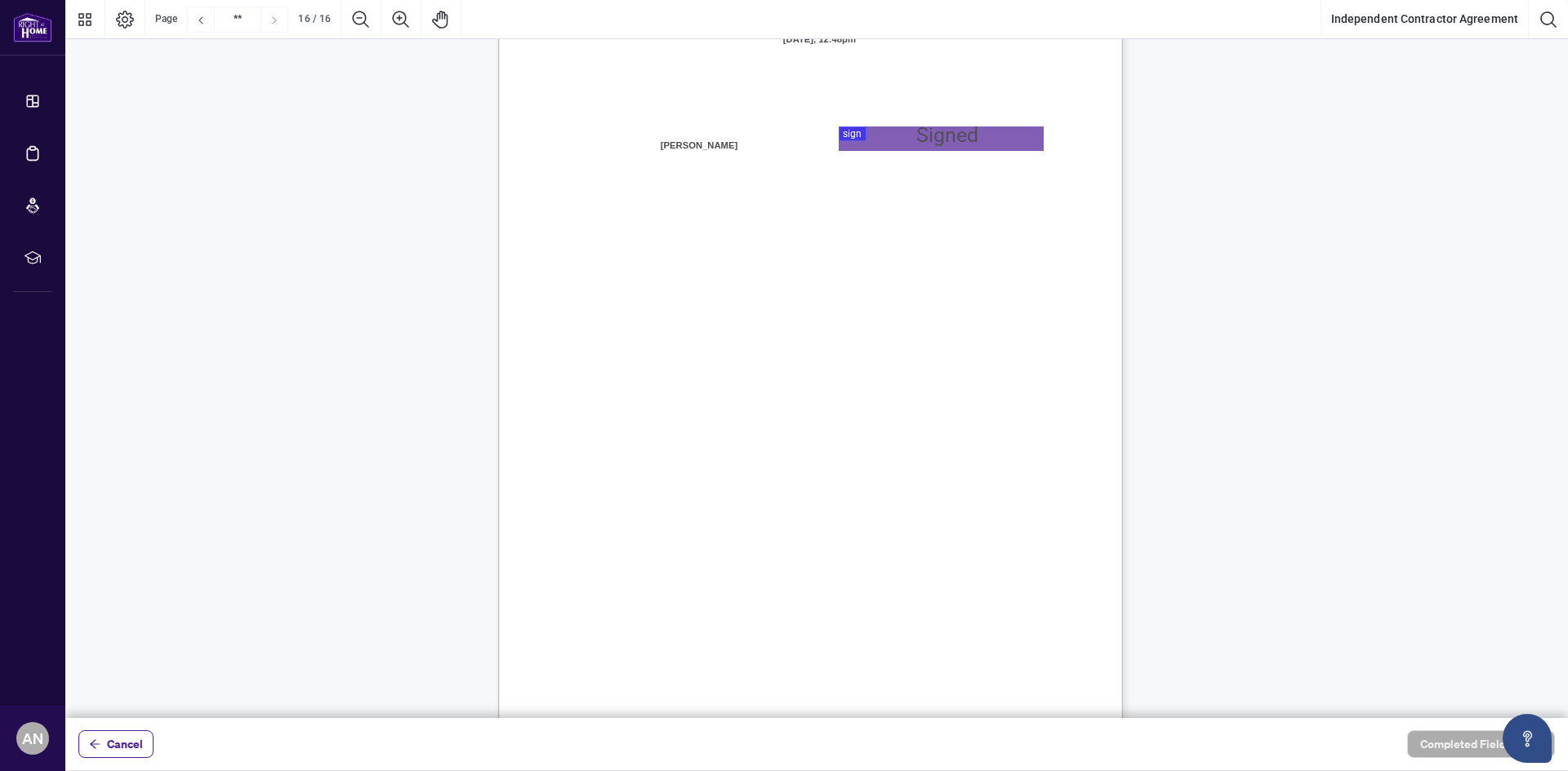
scroll to position [12584, 0]
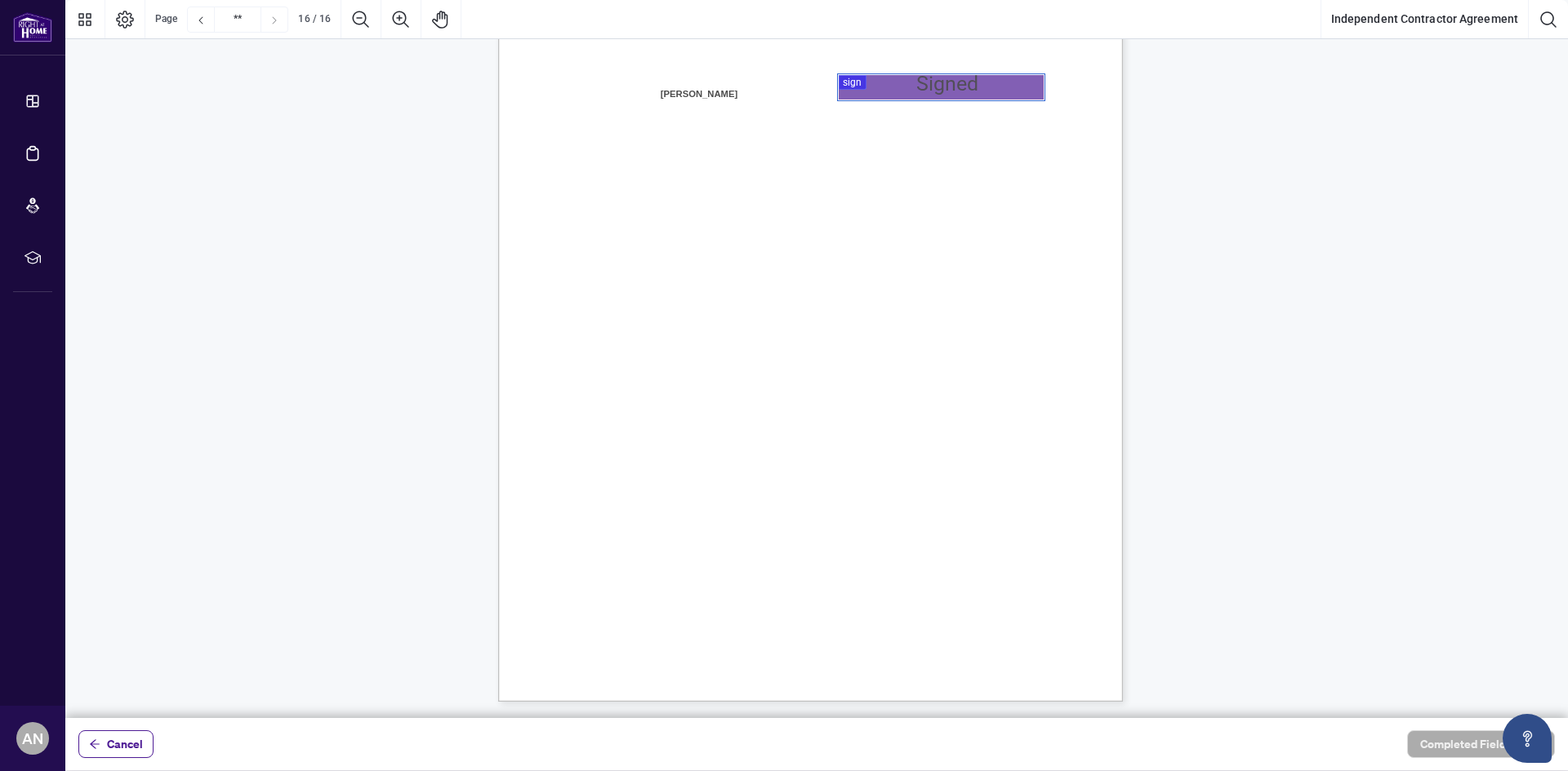
click at [889, 83] on div at bounding box center [816, 359] width 1502 height 718
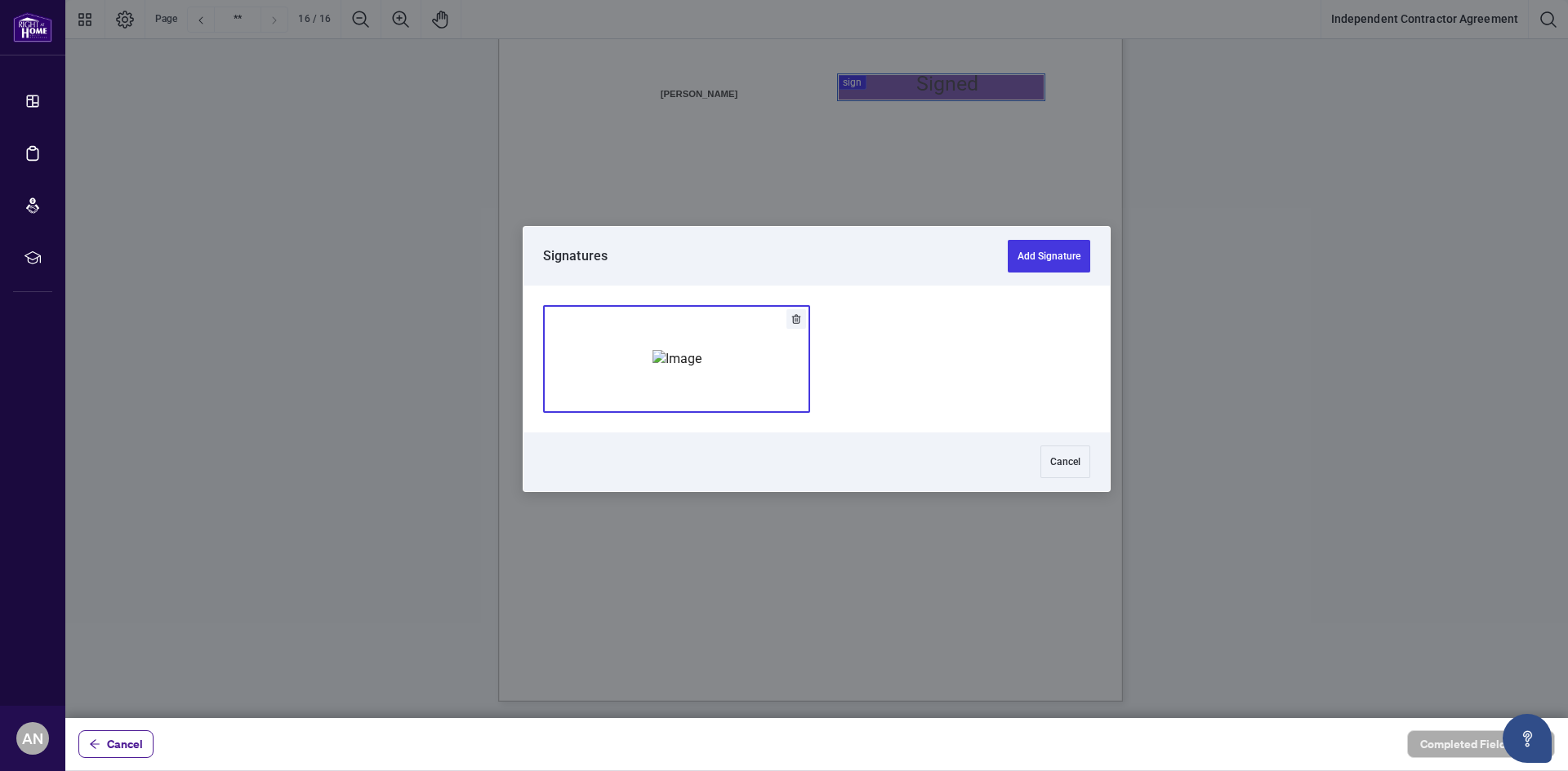
click at [689, 350] on img "Add Signature" at bounding box center [677, 359] width 49 height 18
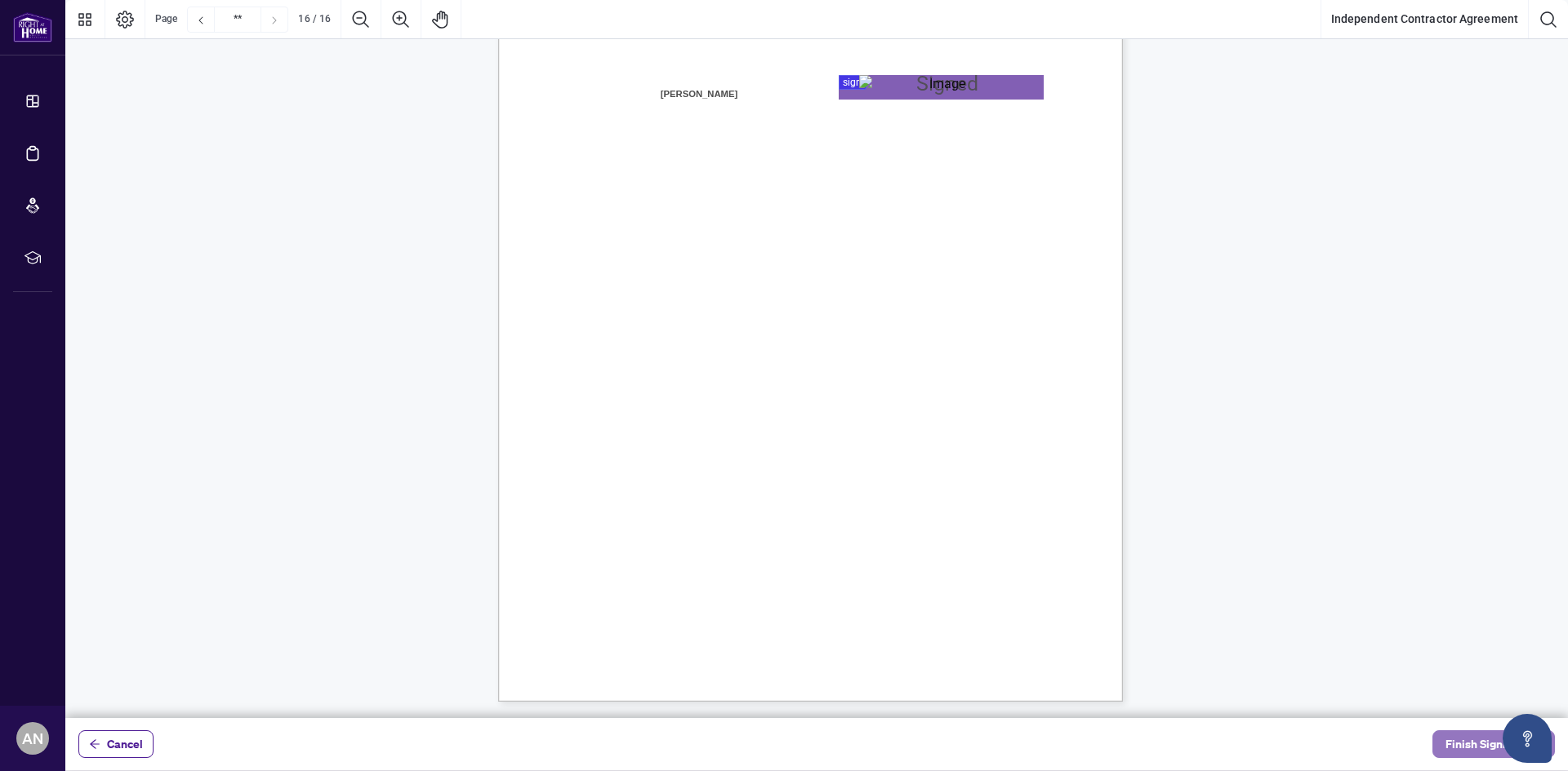
click at [1462, 740] on span "Finish Signing" at bounding box center [1482, 743] width 74 height 26
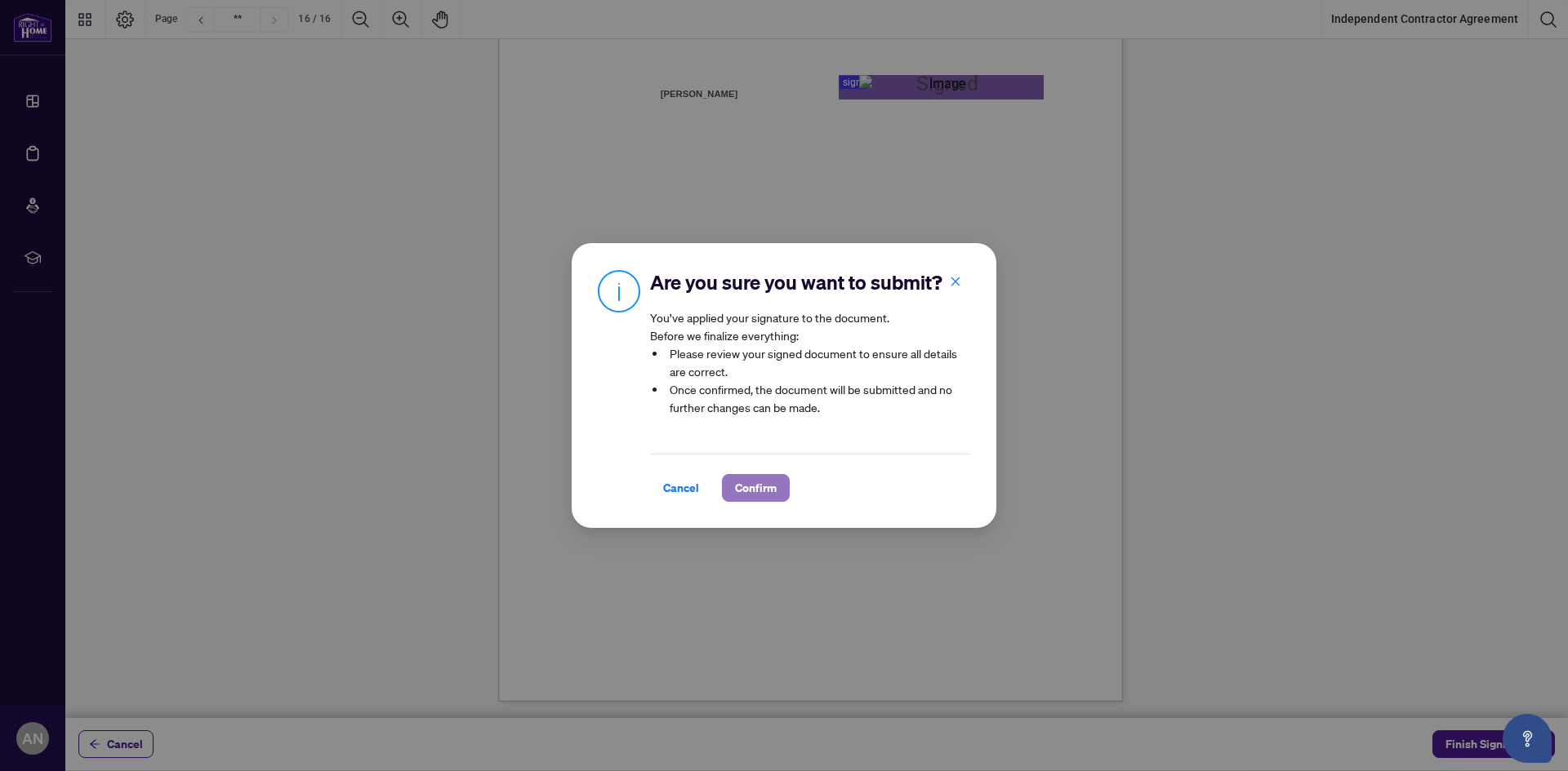
click at [735, 498] on span "Confirm" at bounding box center [756, 488] width 42 height 26
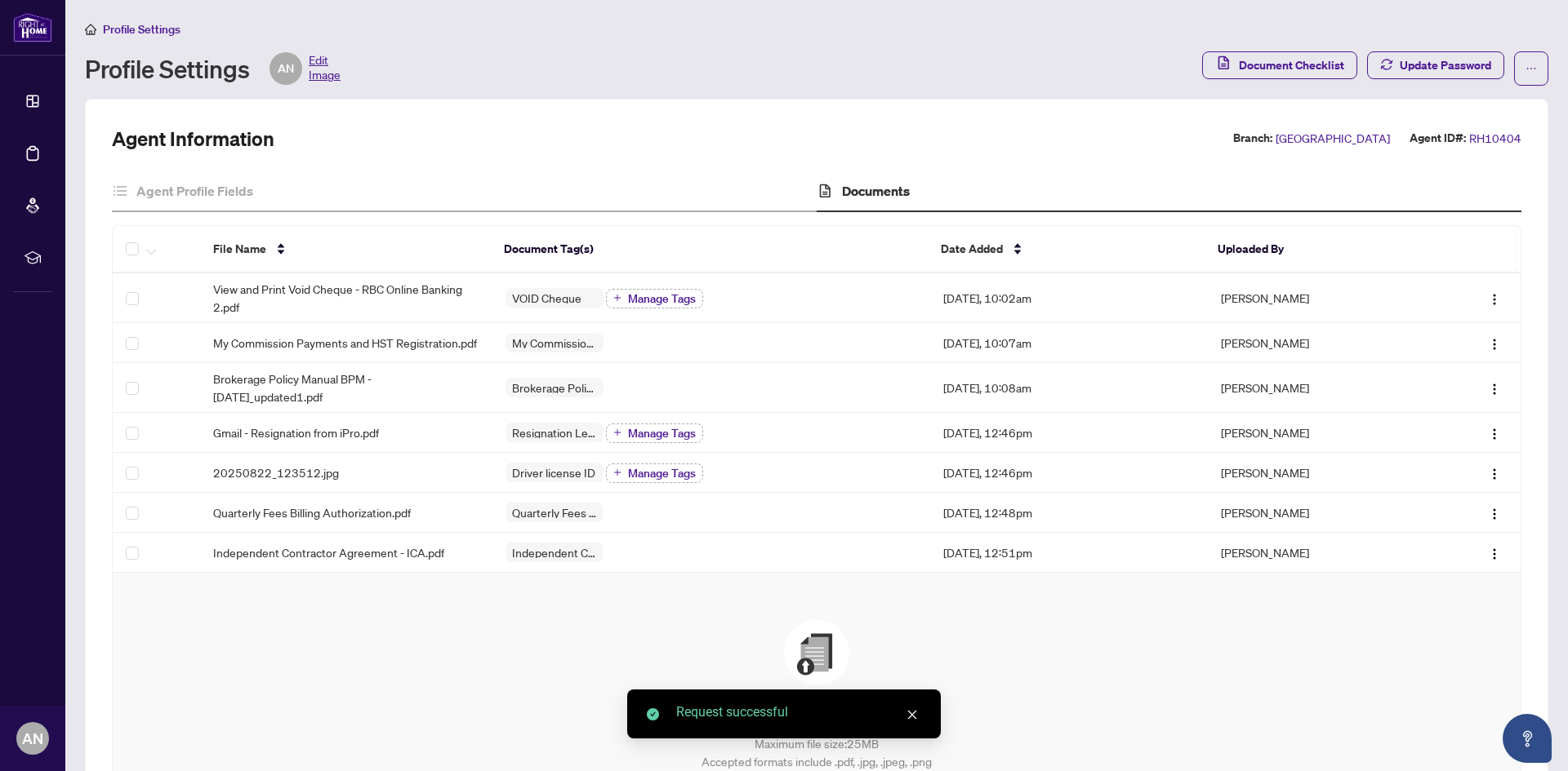
click at [912, 718] on icon "close" at bounding box center [912, 715] width 12 height 12
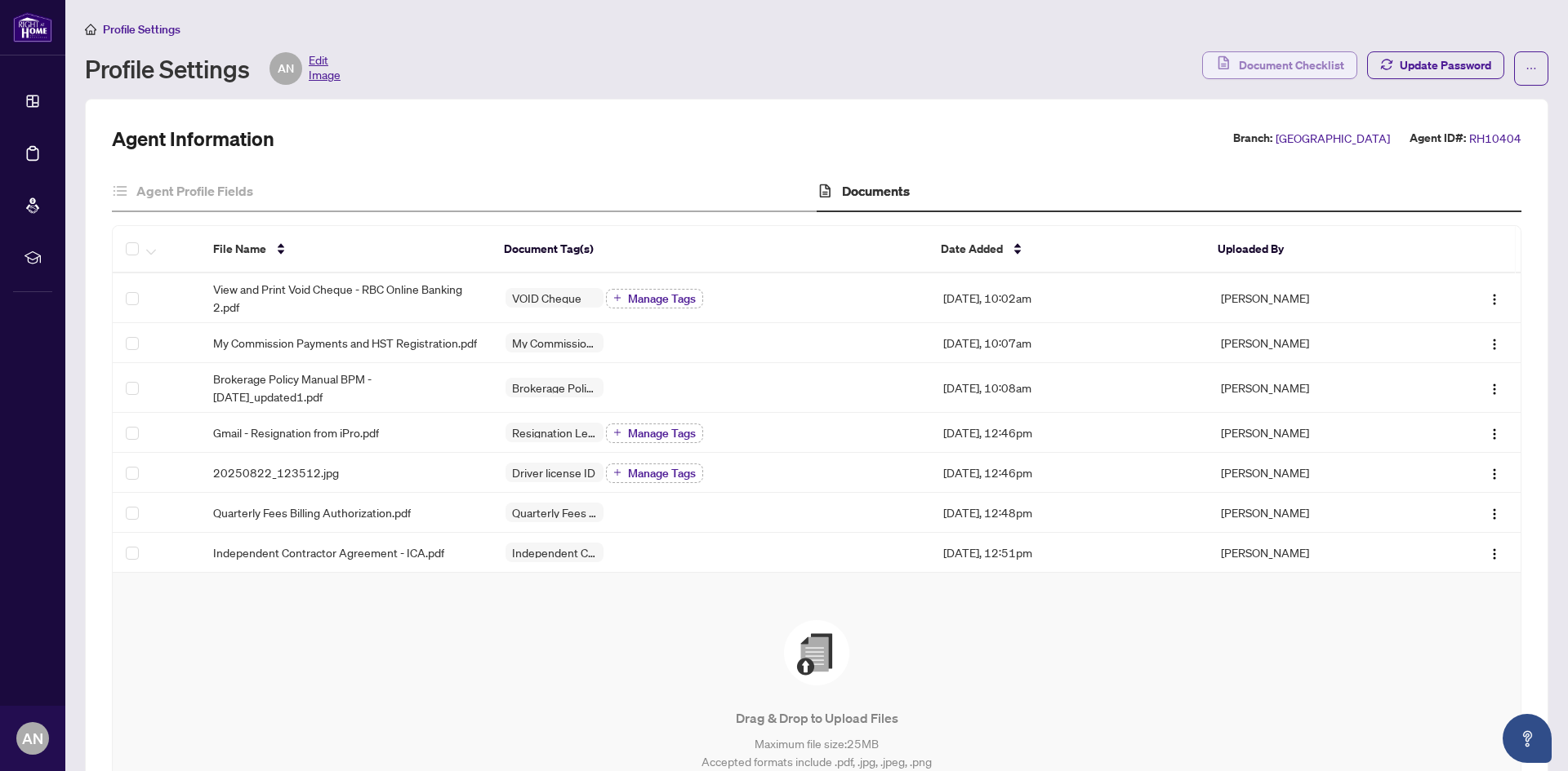
click at [1255, 69] on span "Document Checklist" at bounding box center [1291, 64] width 105 height 26
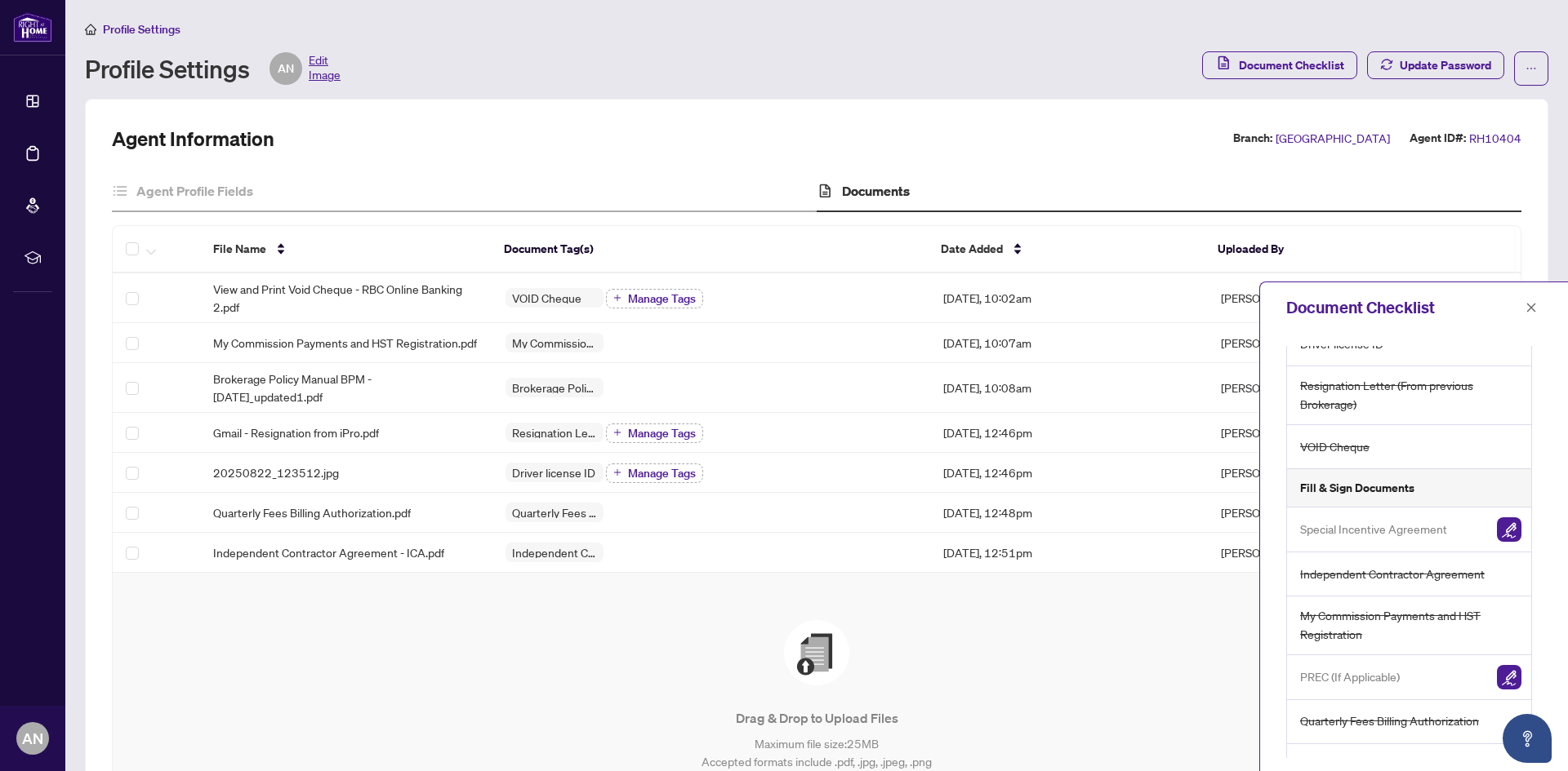
scroll to position [94, 0]
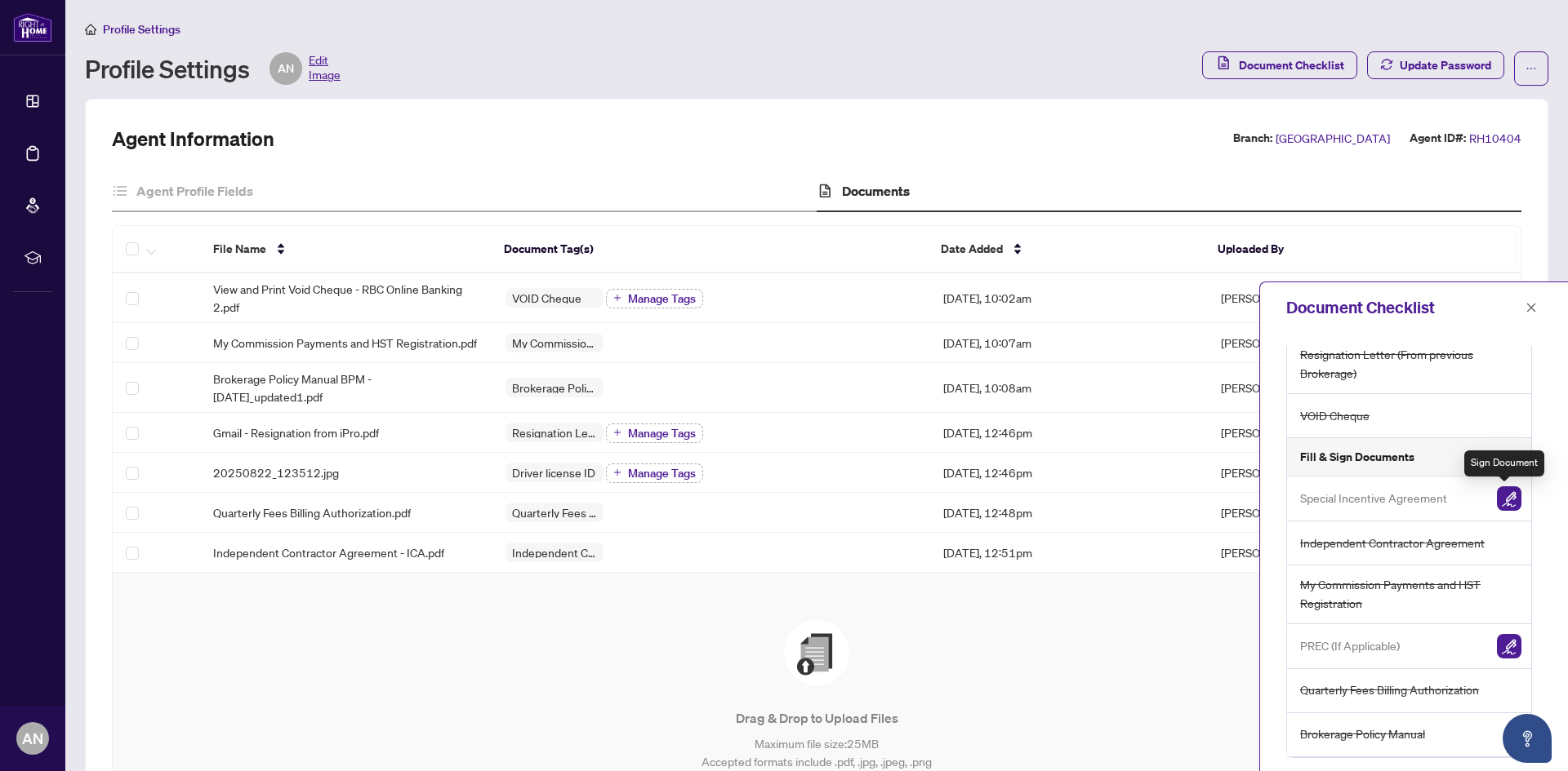
click at [1503, 505] on img "button" at bounding box center [1509, 498] width 24 height 24
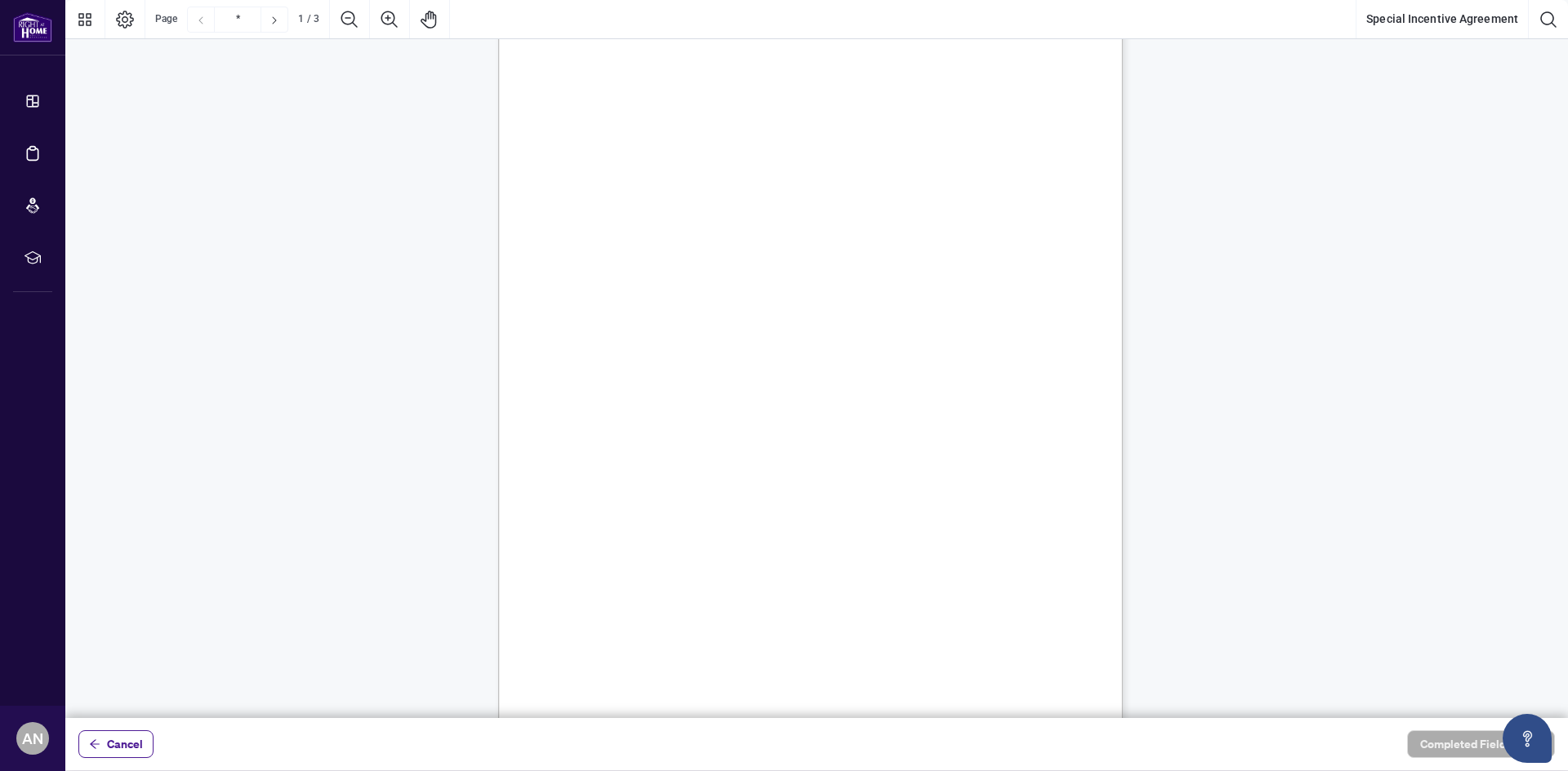
scroll to position [163, 0]
drag, startPoint x: 748, startPoint y: 305, endPoint x: 574, endPoint y: 334, distance: 176.4
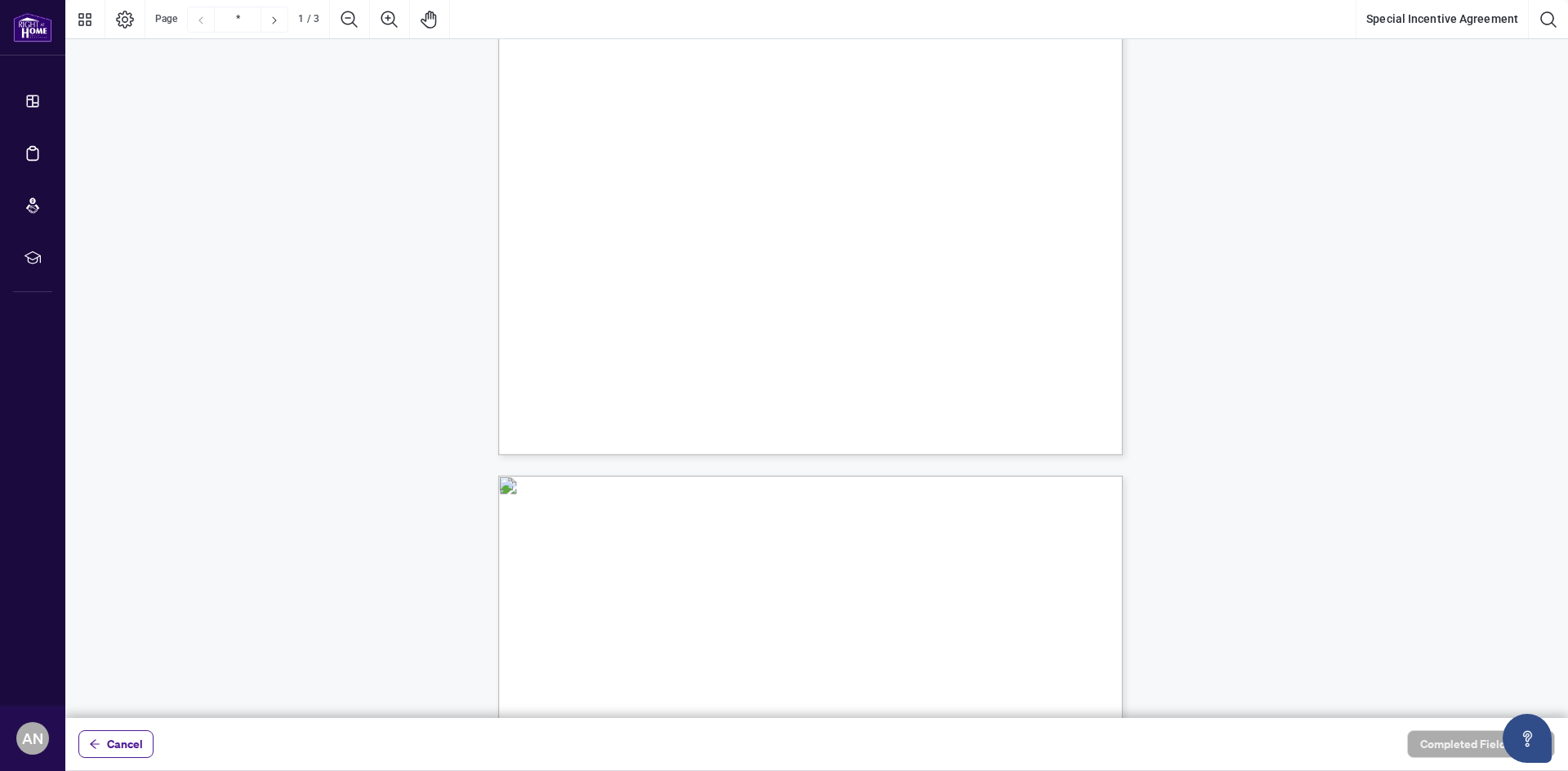
scroll to position [489, 0]
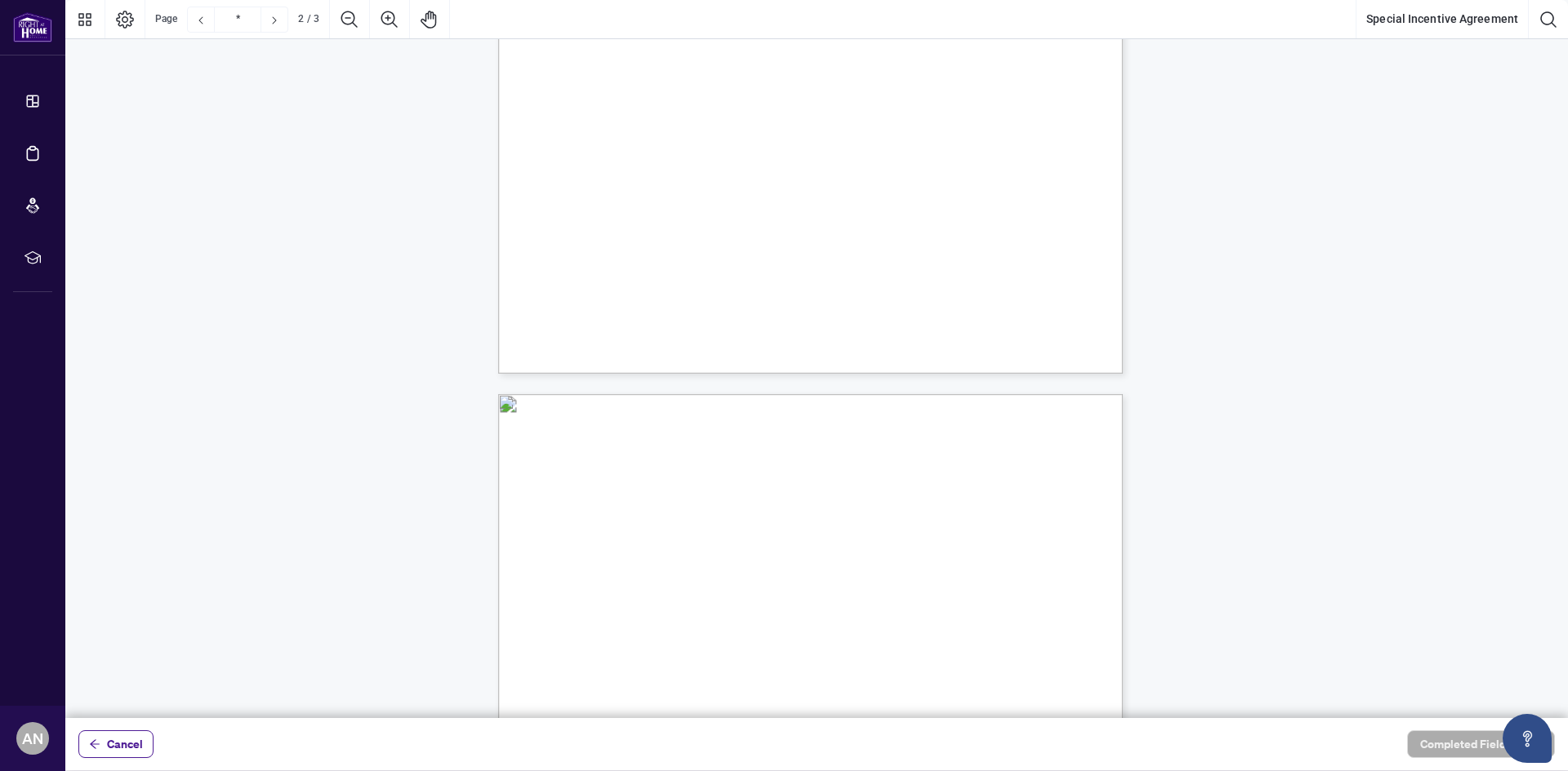
drag, startPoint x: 819, startPoint y: 218, endPoint x: 831, endPoint y: 227, distance: 15.0
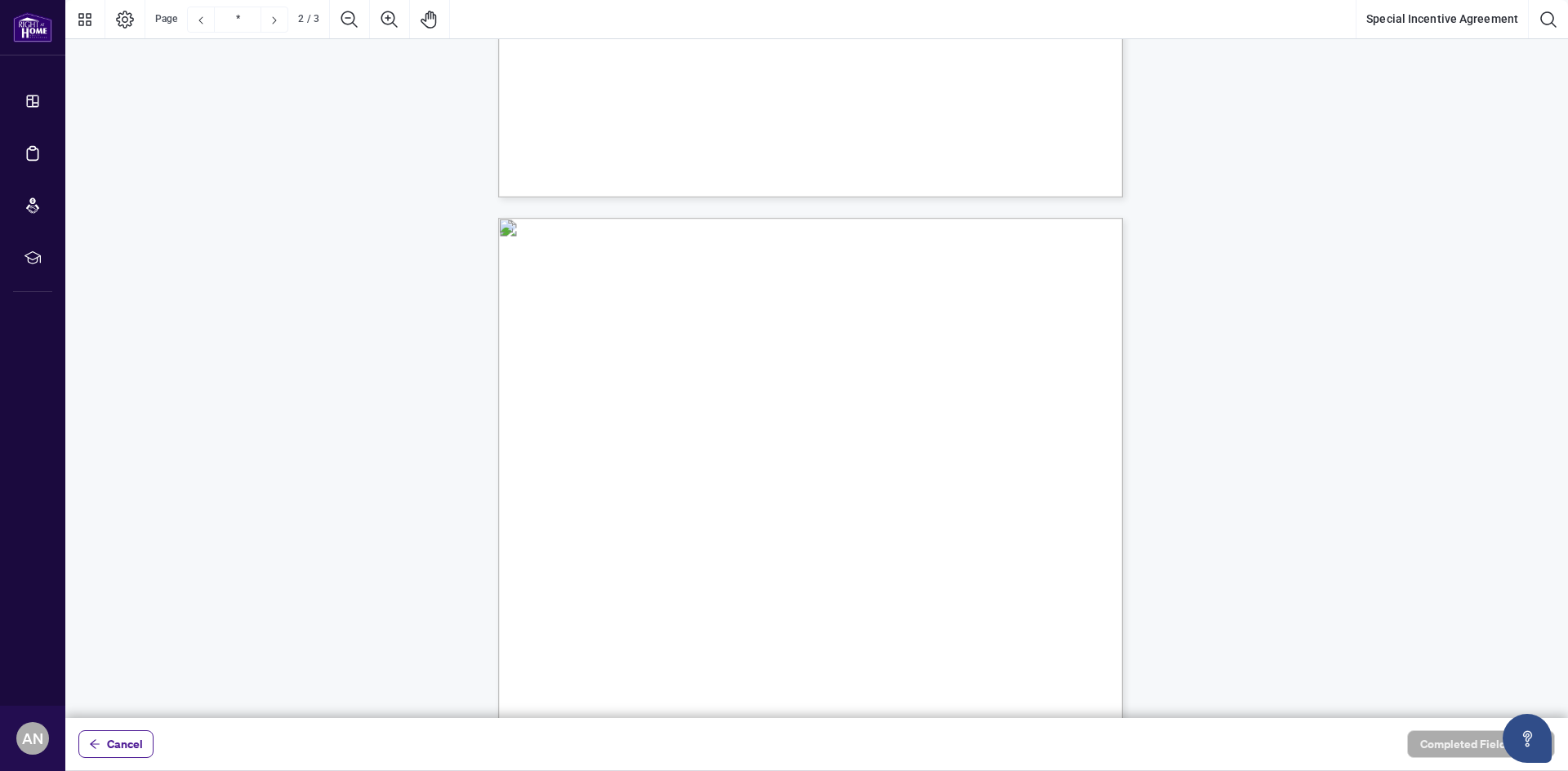
scroll to position [897, 0]
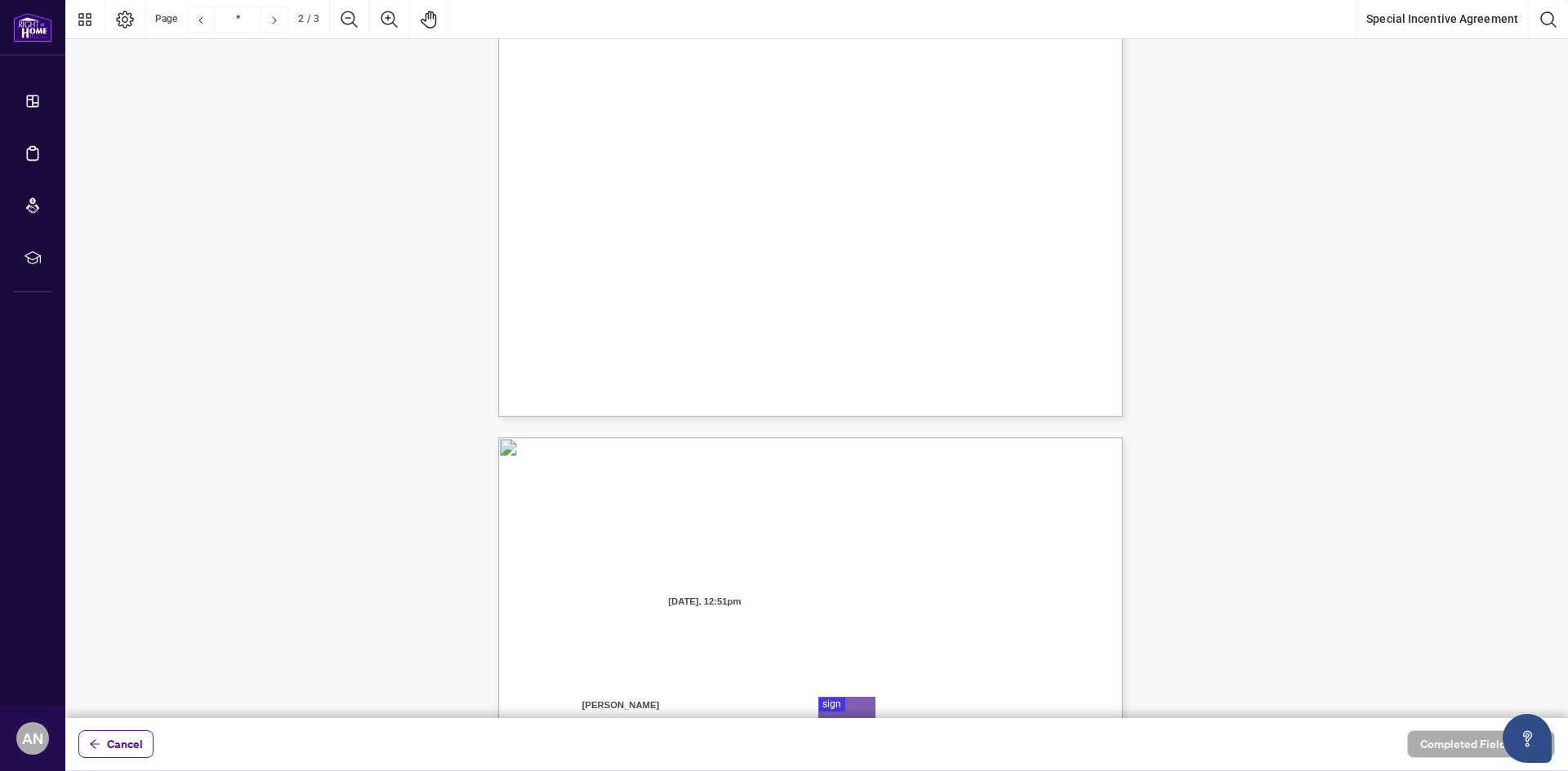
type input "*"
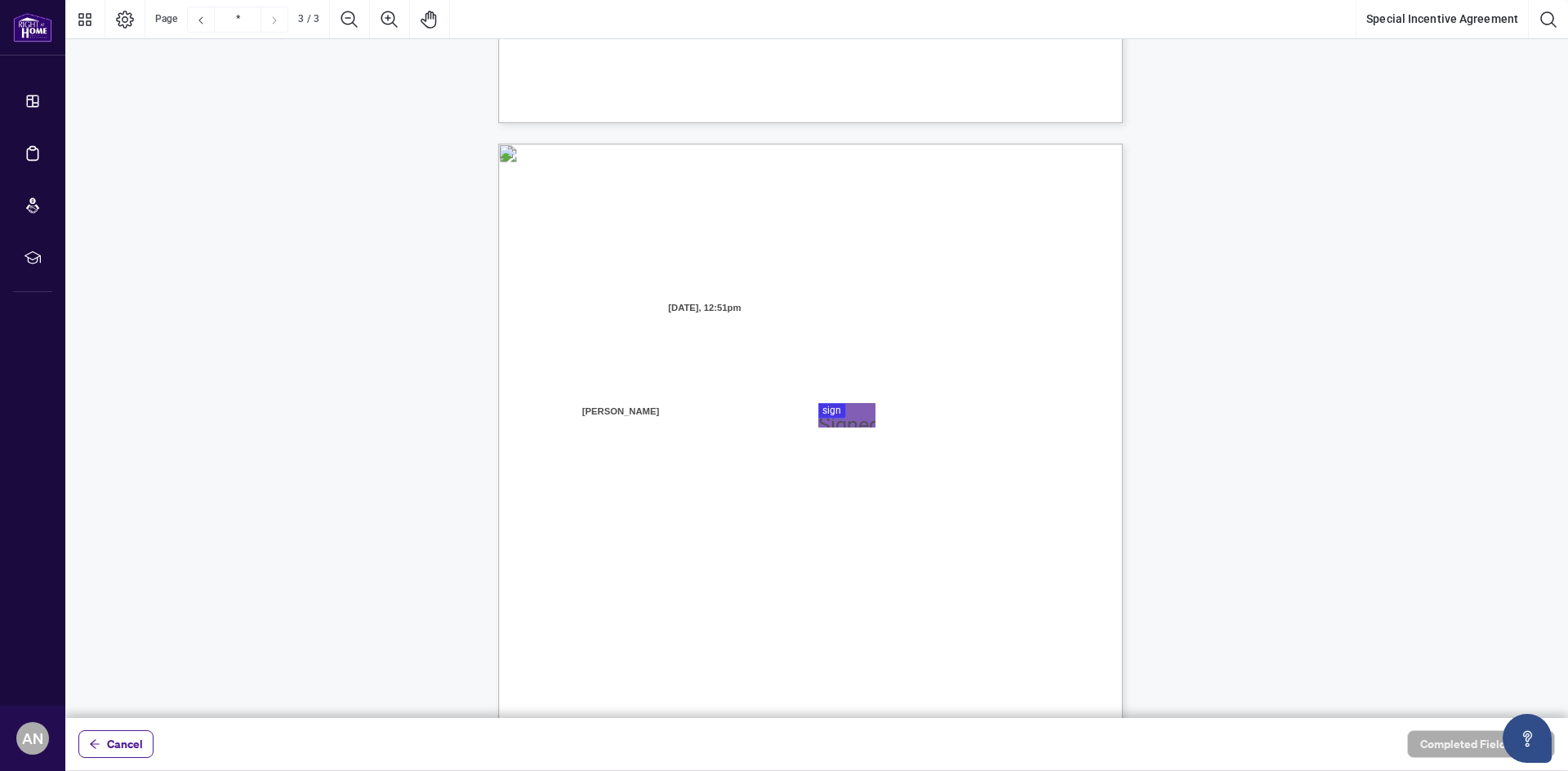
scroll to position [1713, 0]
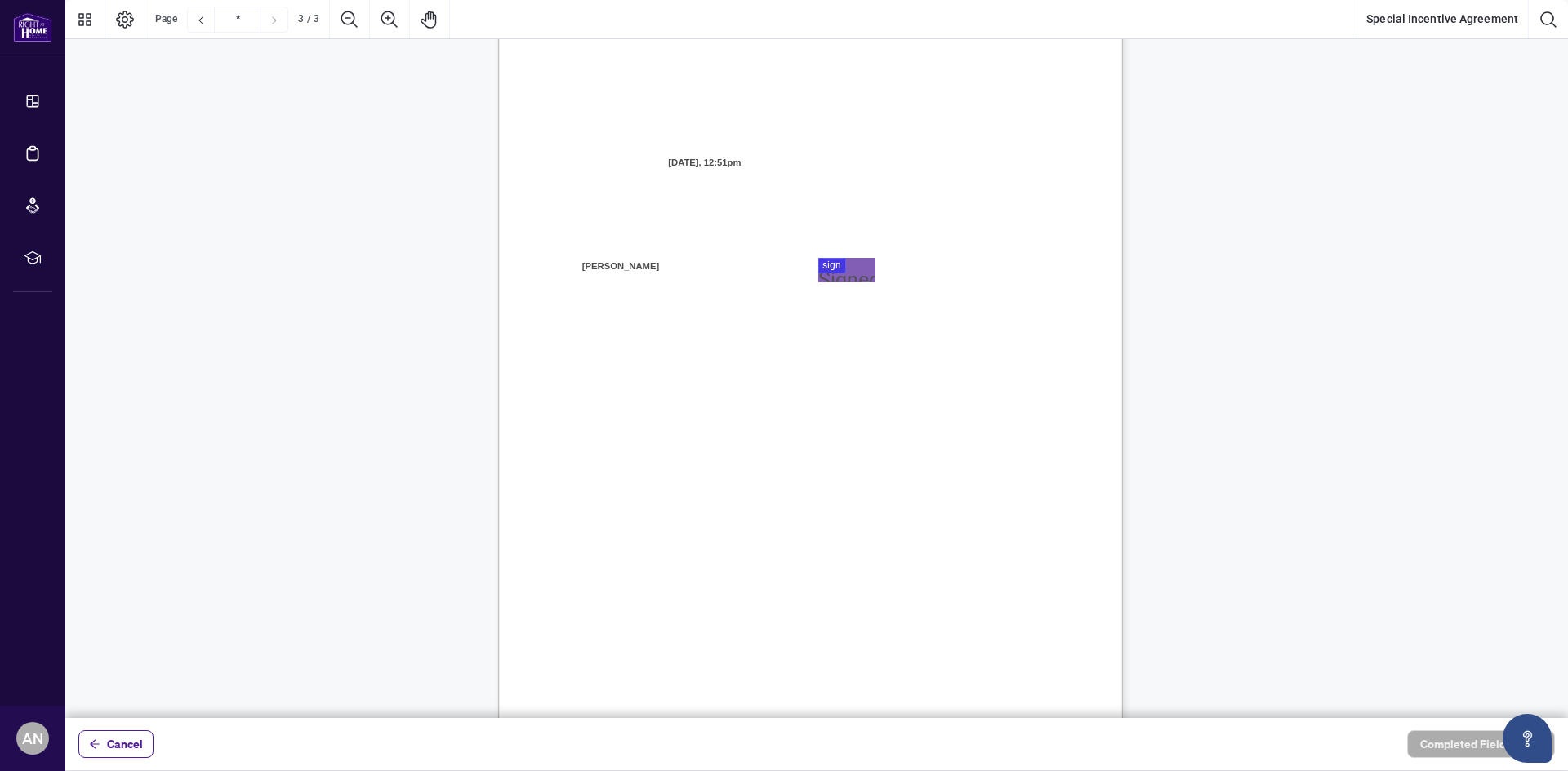
click at [831, 276] on div at bounding box center [816, 359] width 1502 height 718
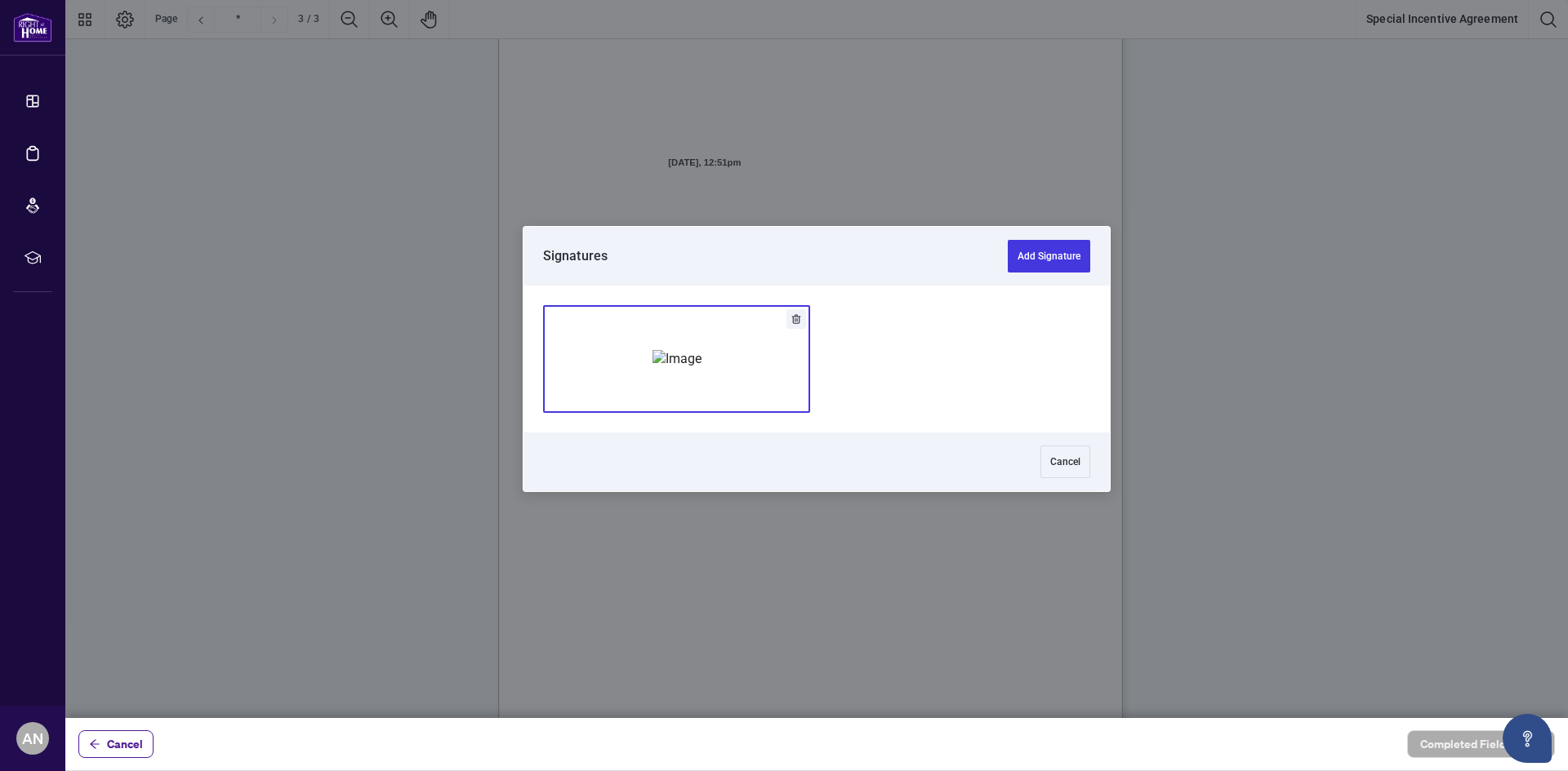
drag, startPoint x: 716, startPoint y: 340, endPoint x: 711, endPoint y: 368, distance: 28.4
click at [701, 350] on img "Add Signature" at bounding box center [677, 359] width 49 height 18
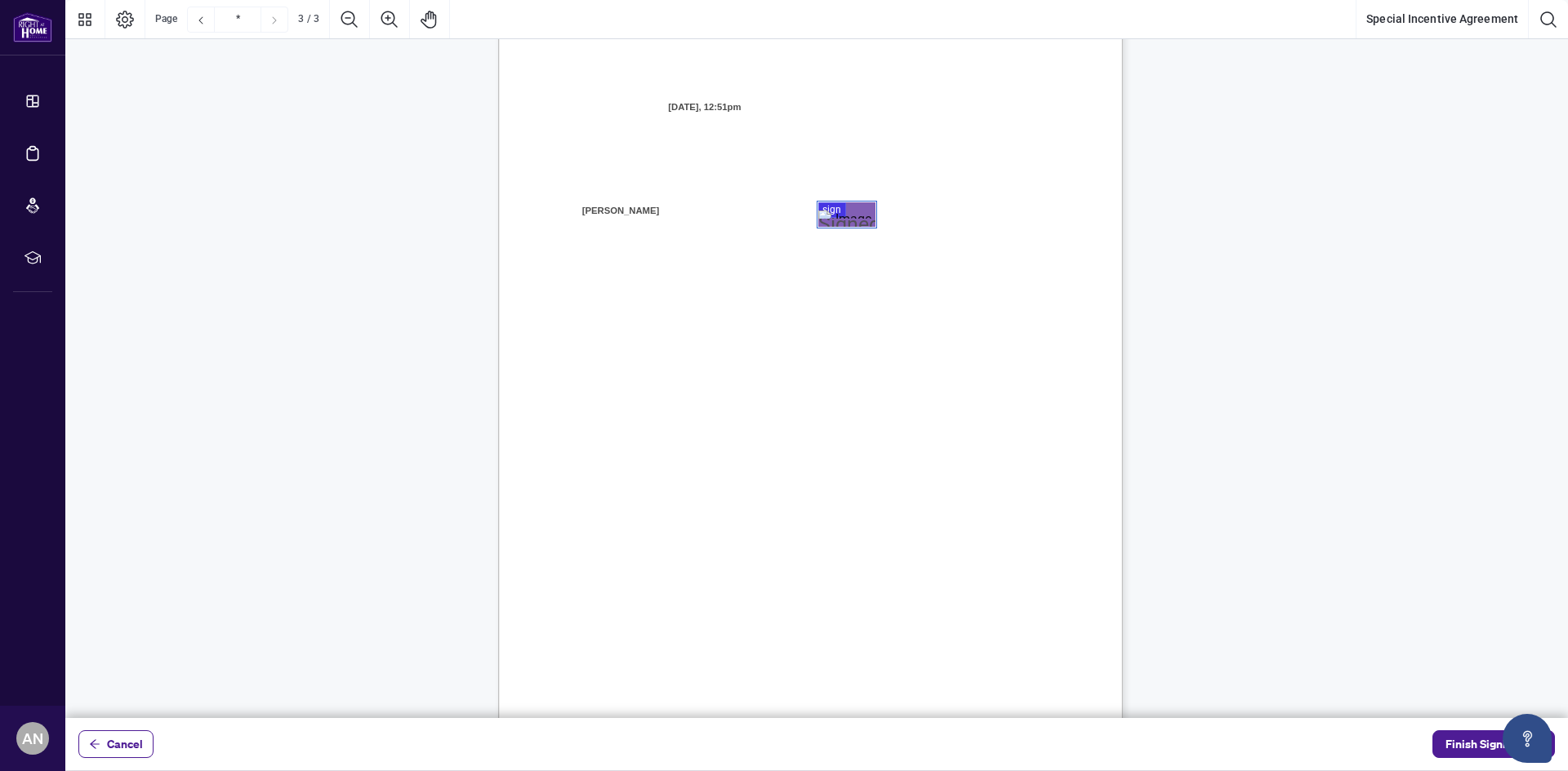
scroll to position [1818, 0]
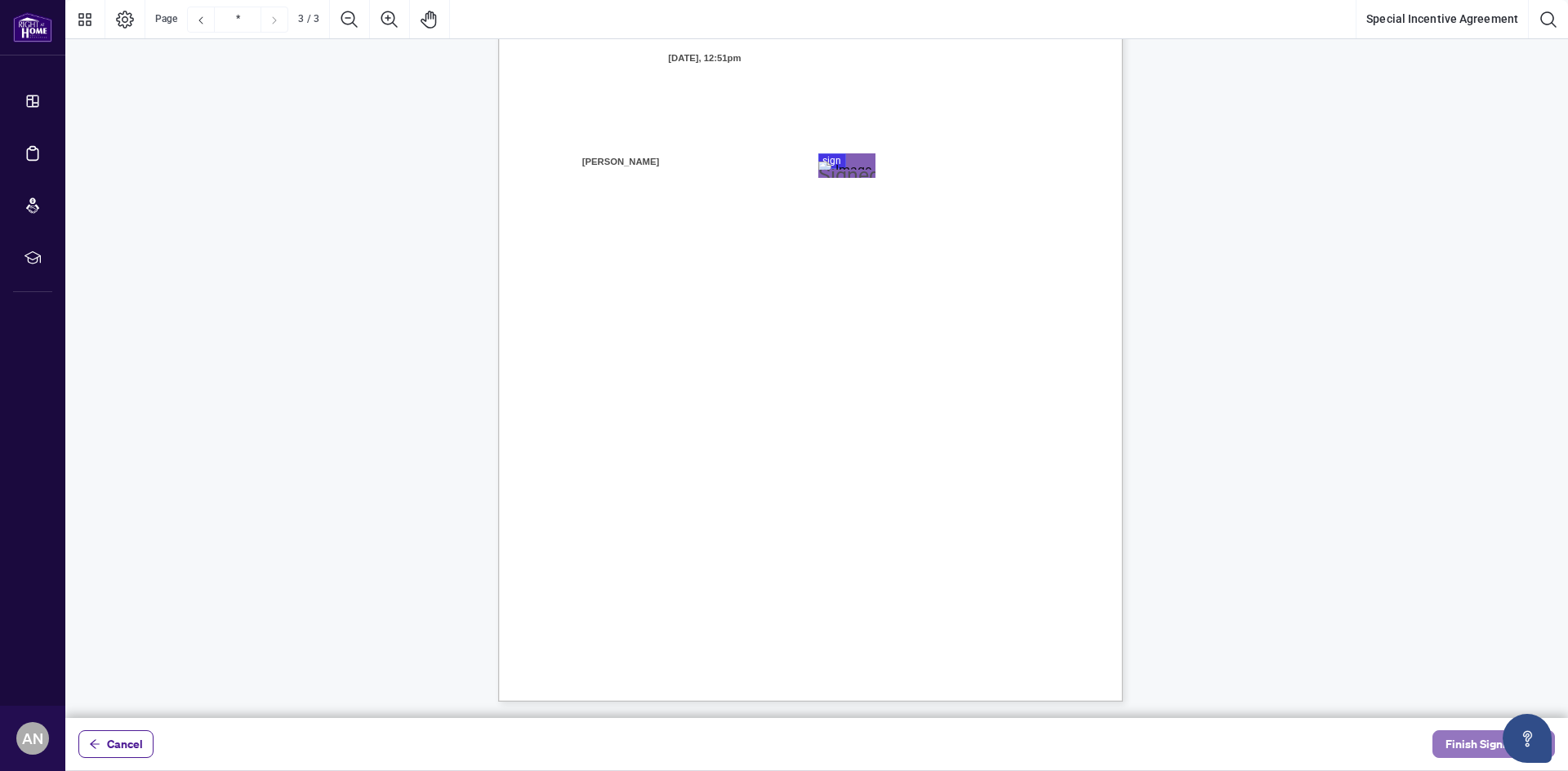
click at [1467, 741] on span "Finish Signing" at bounding box center [1482, 743] width 74 height 26
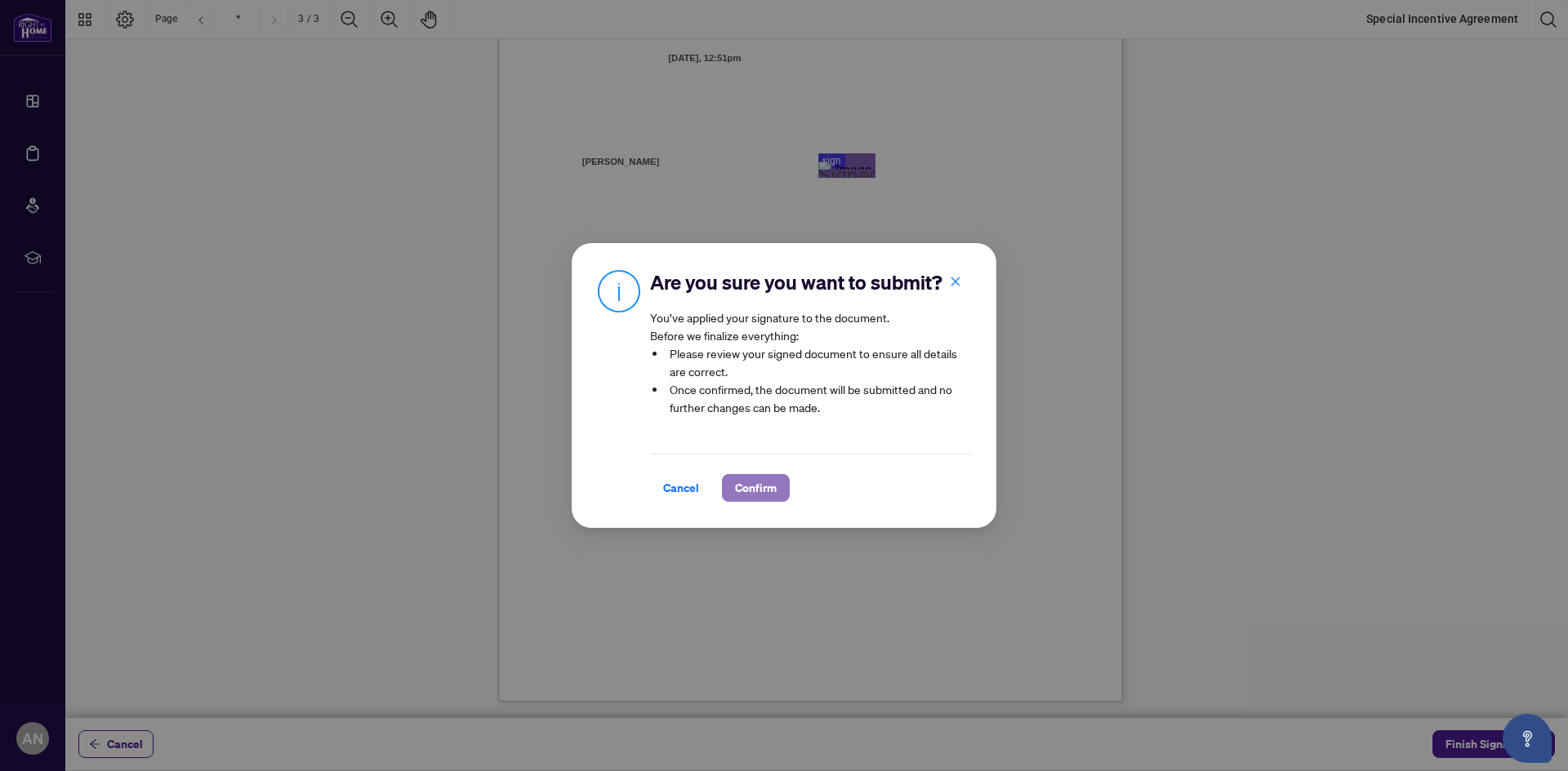
click at [754, 500] on span "Confirm" at bounding box center [756, 488] width 42 height 26
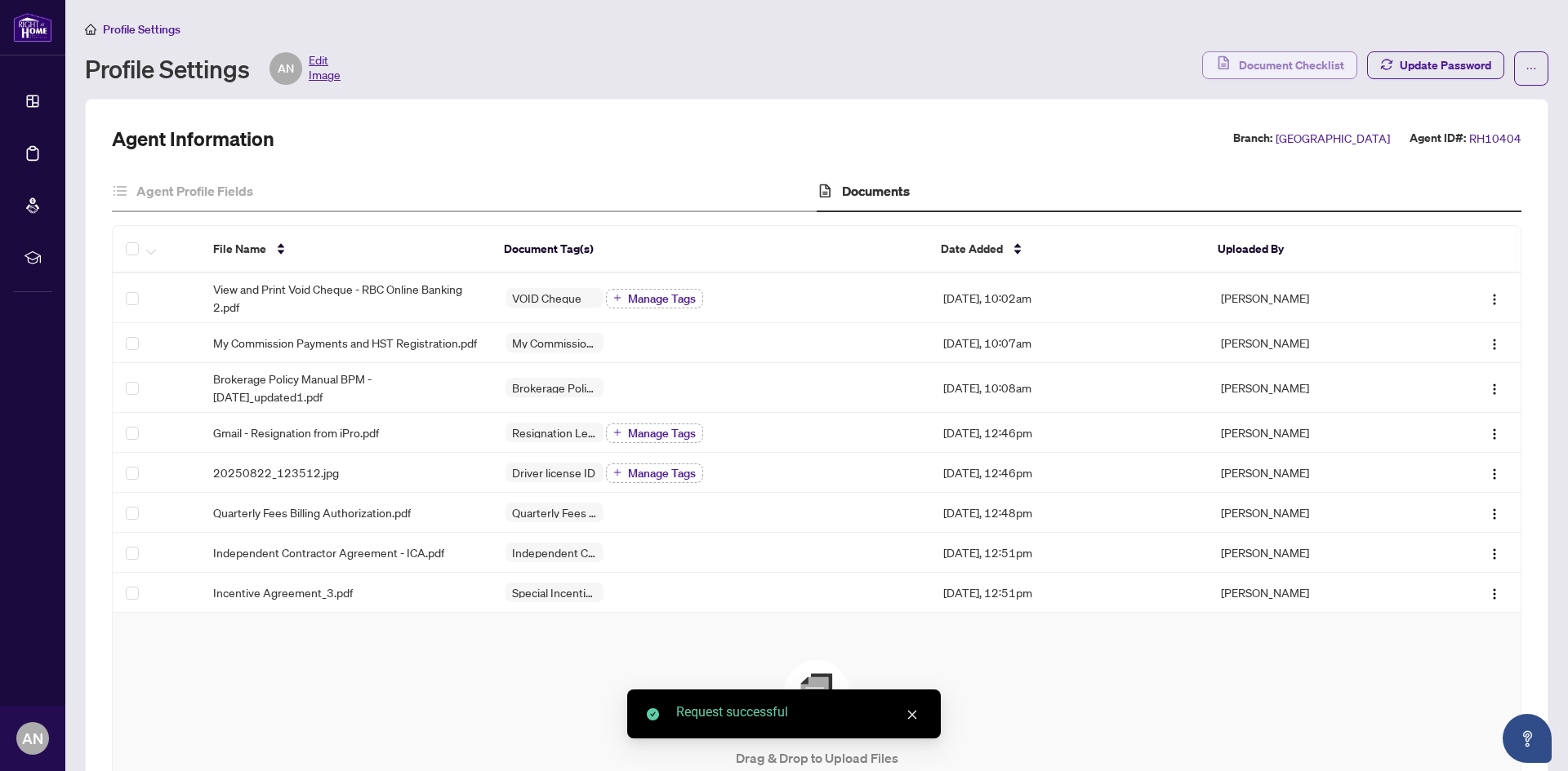
click at [1275, 52] on span "Document Checklist" at bounding box center [1291, 64] width 105 height 26
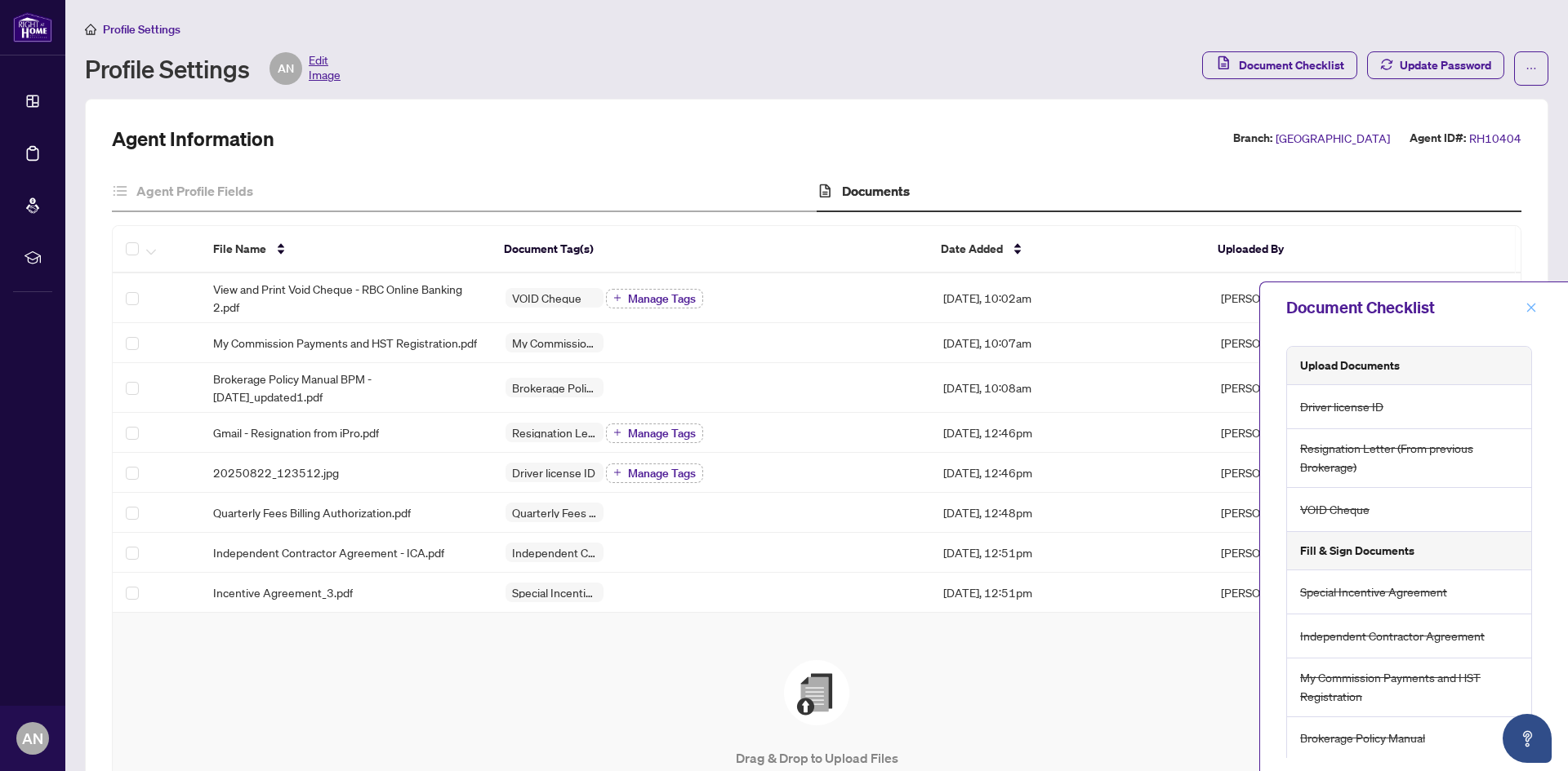
click at [1528, 299] on span "button" at bounding box center [1531, 307] width 12 height 26
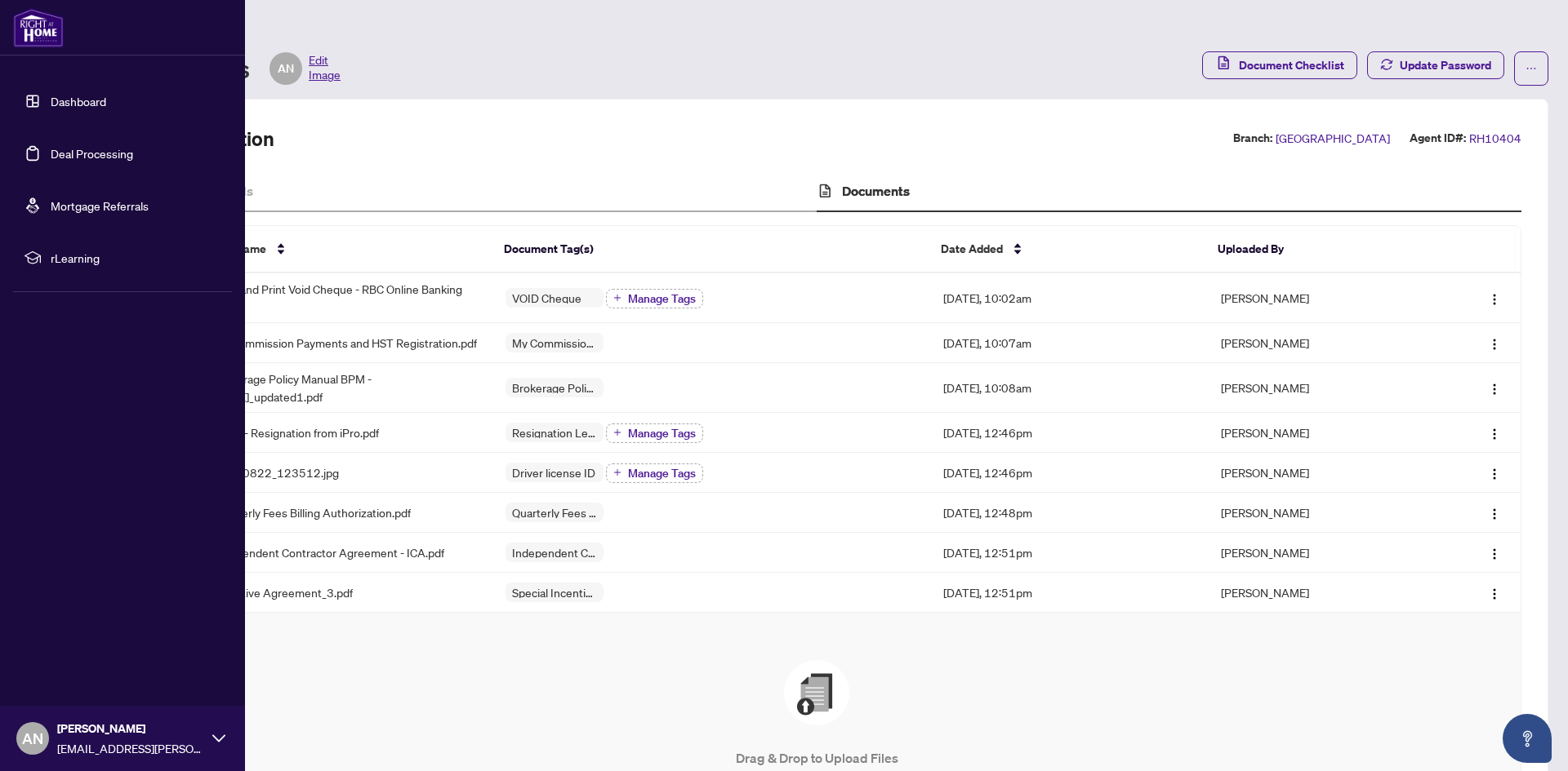
click at [62, 98] on link "Dashboard" at bounding box center [78, 101] width 55 height 15
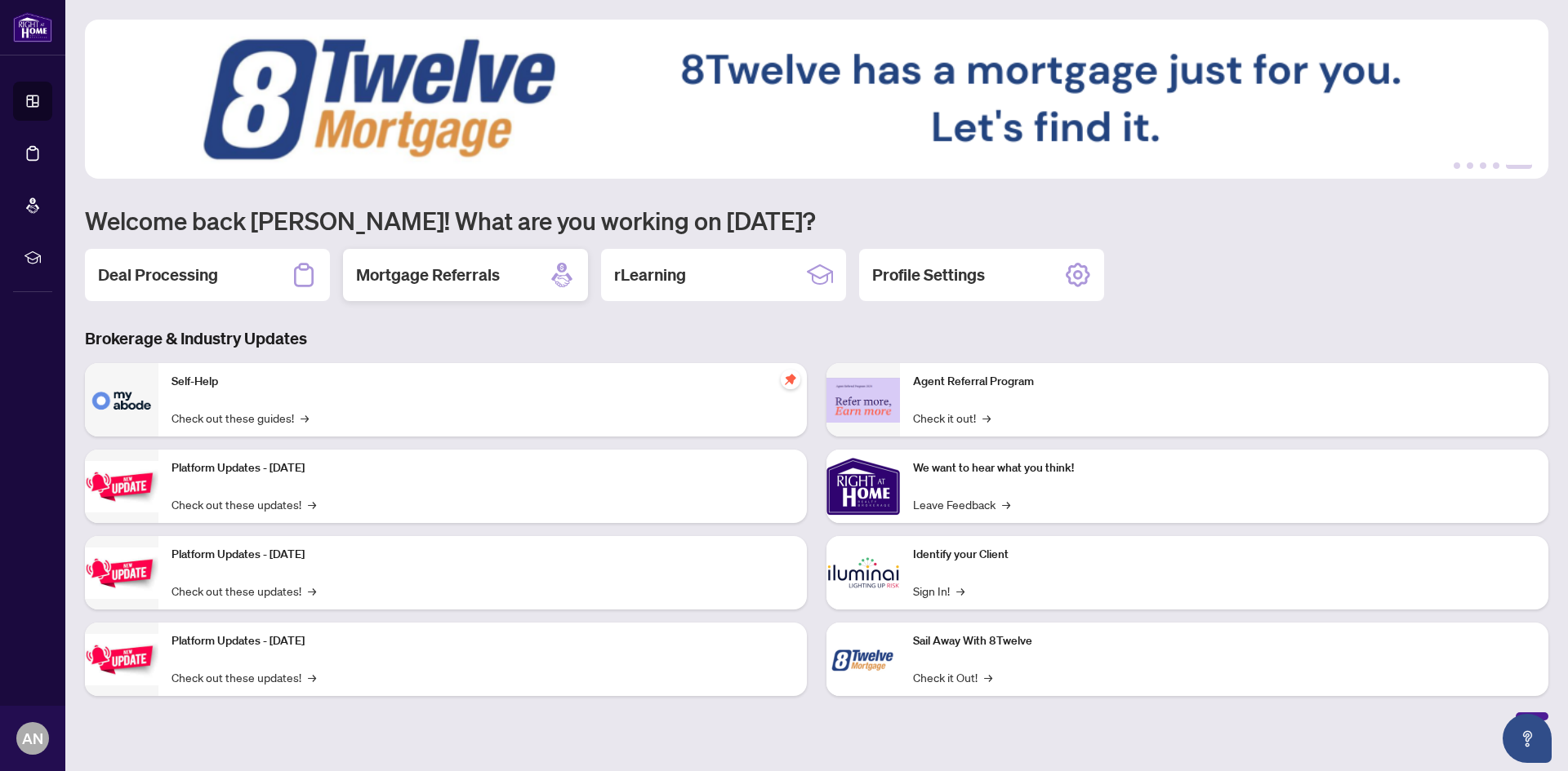
click at [526, 283] on div "Mortgage Referrals" at bounding box center [465, 275] width 245 height 52
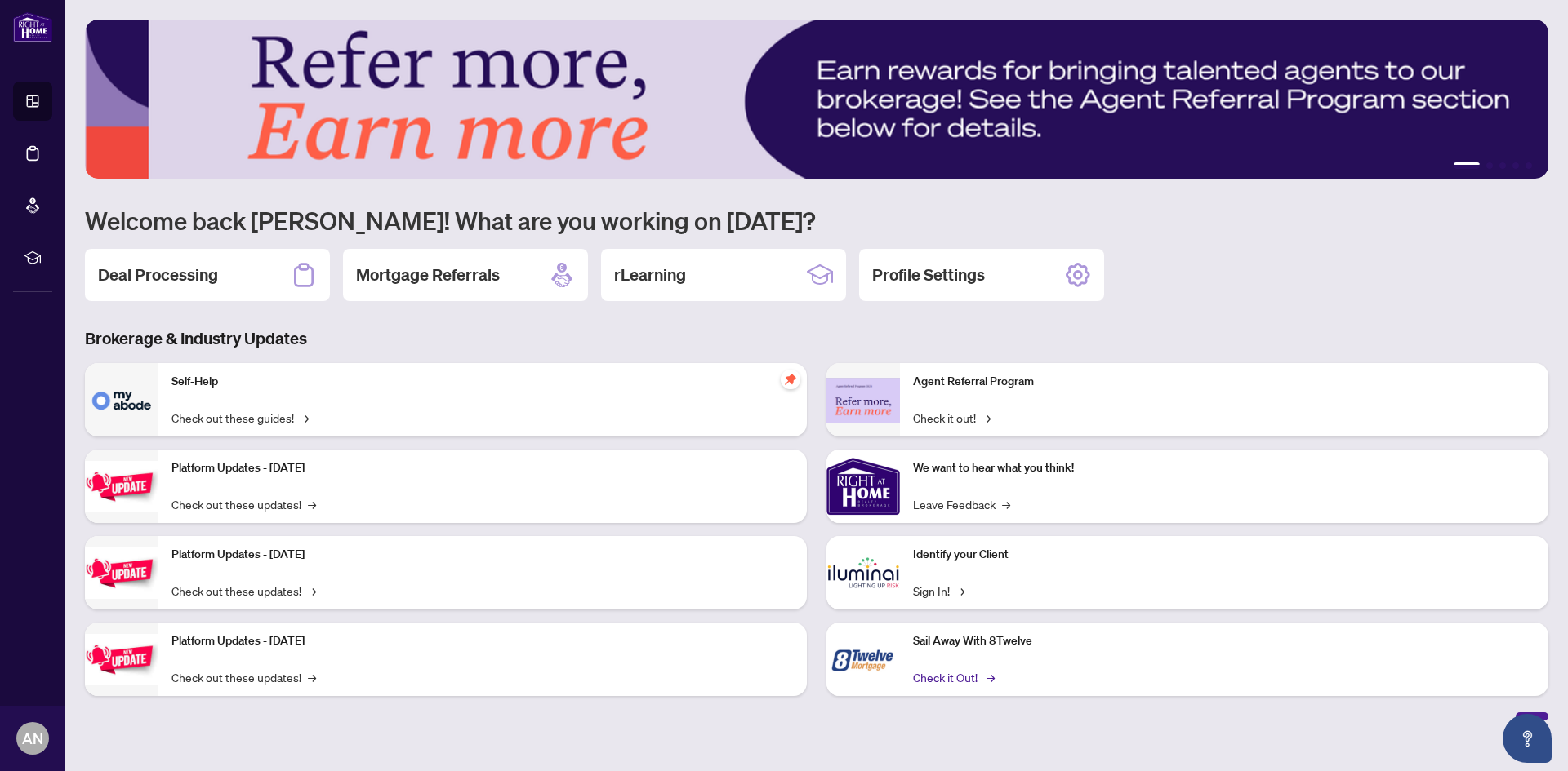
click at [961, 681] on link "Check it Out! →" at bounding box center [952, 677] width 79 height 18
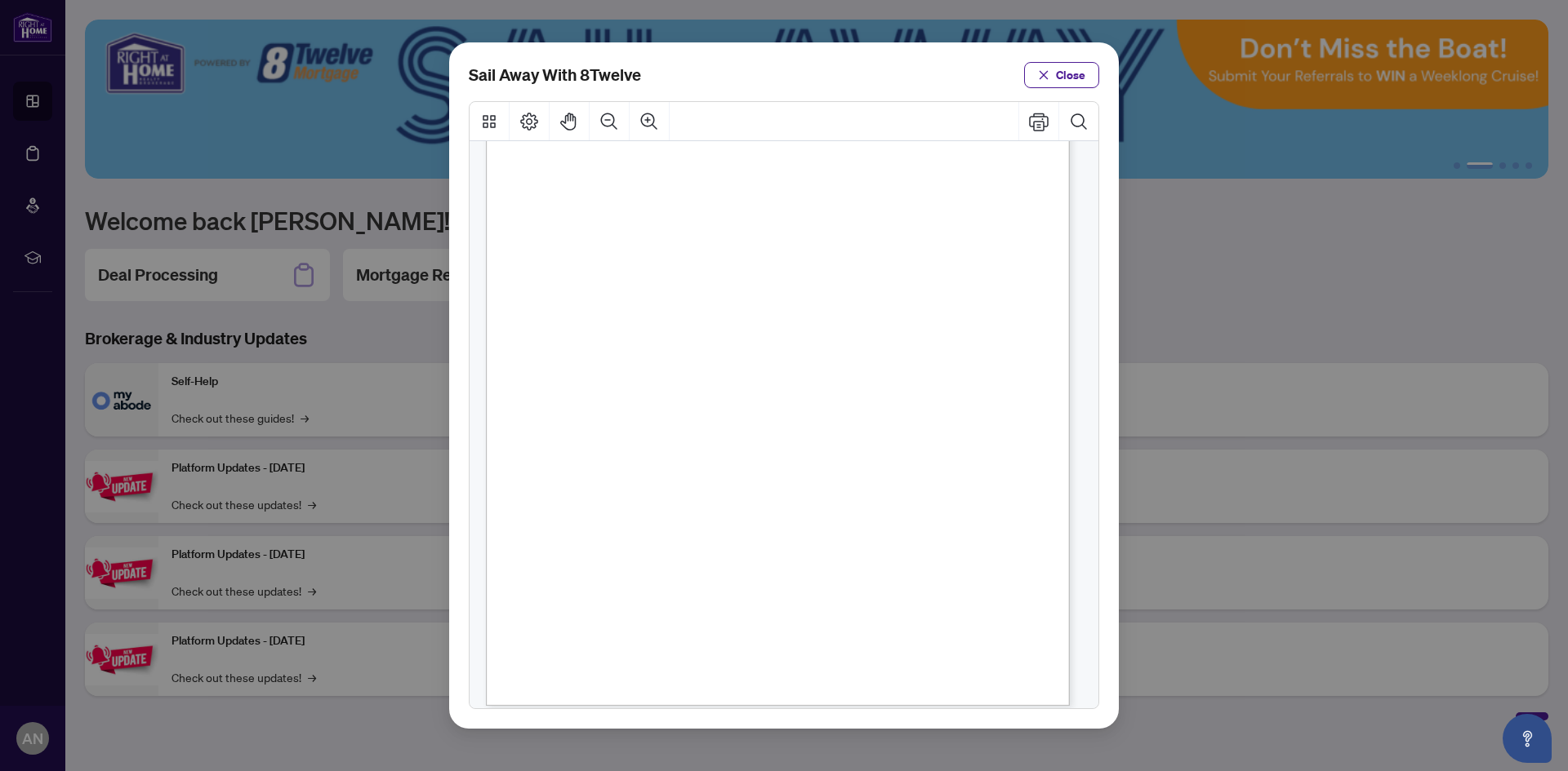
scroll to position [220, 0]
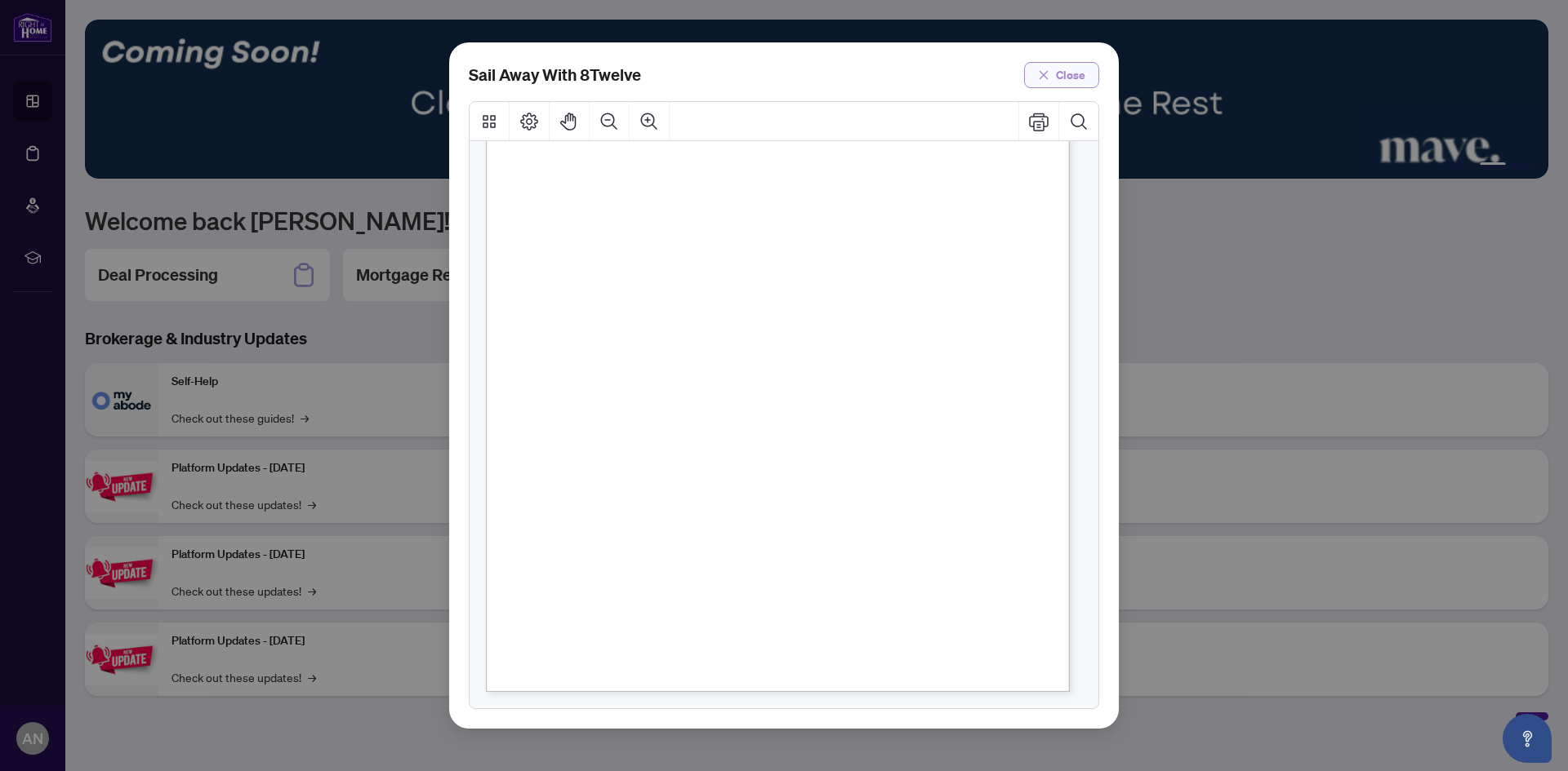
click at [1068, 64] on span "Close" at bounding box center [1070, 74] width 29 height 26
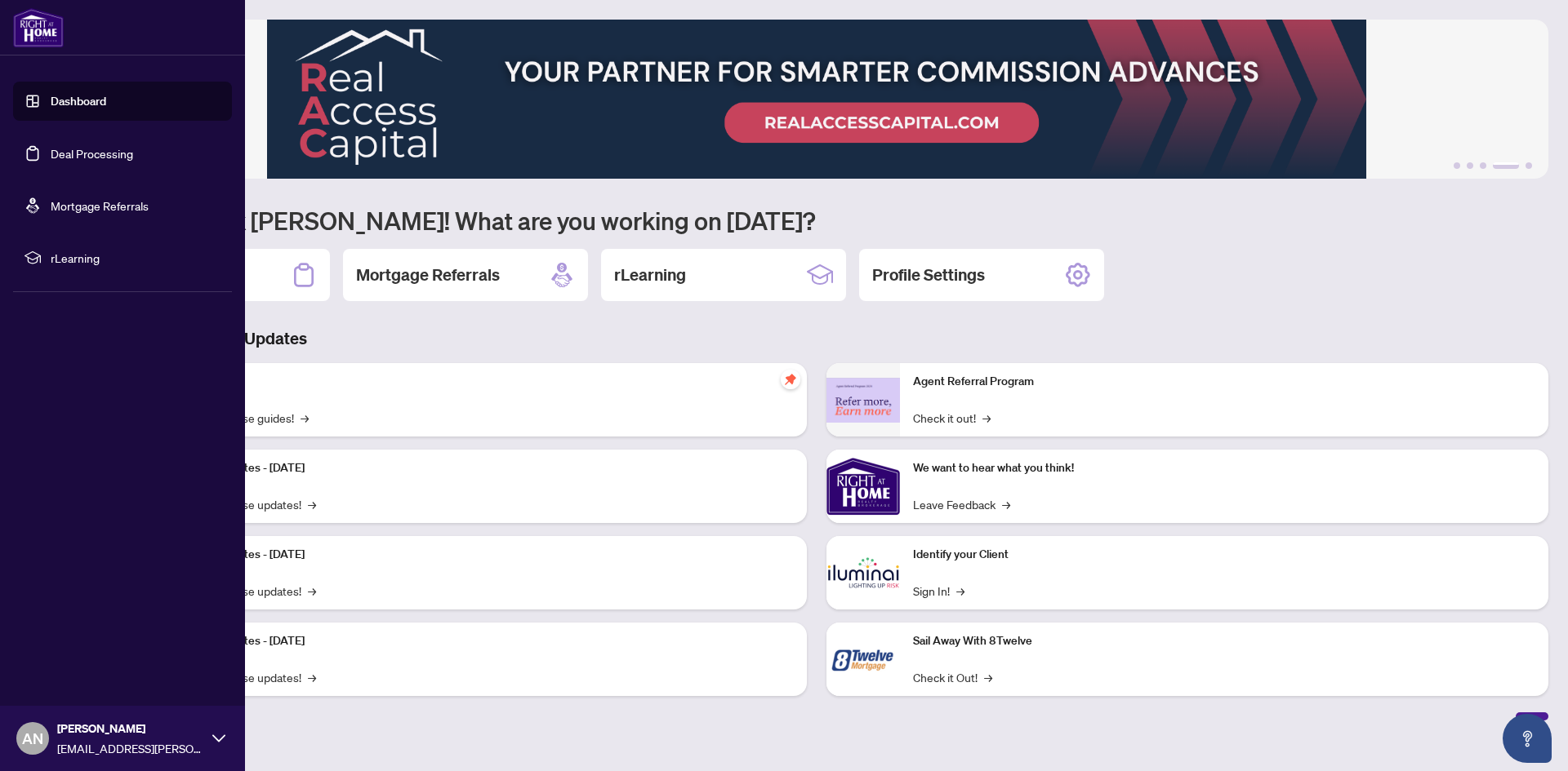
click at [115, 210] on link "Mortgage Referrals" at bounding box center [99, 206] width 98 height 15
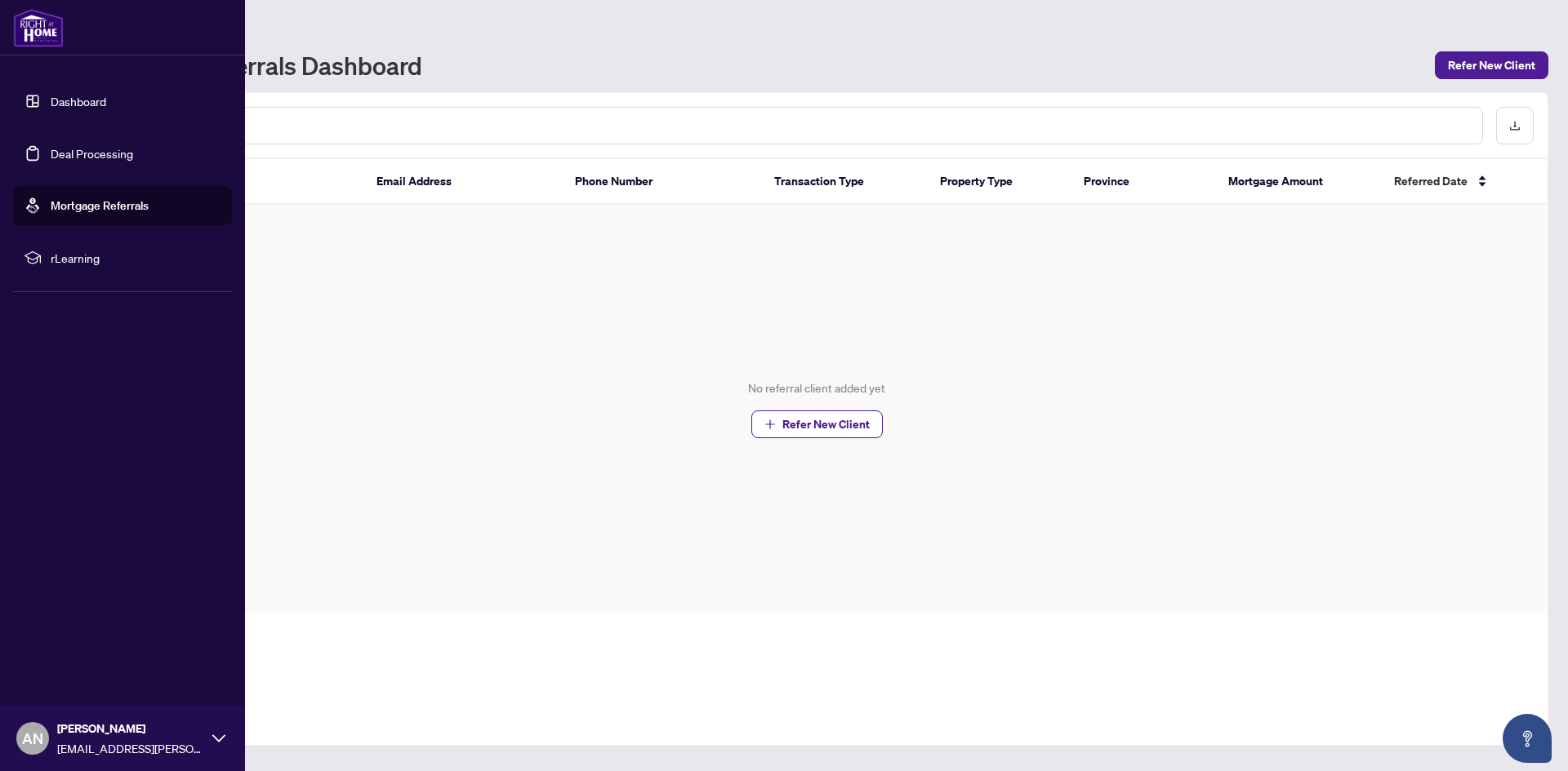
click at [77, 256] on span "rLearning" at bounding box center [135, 258] width 170 height 18
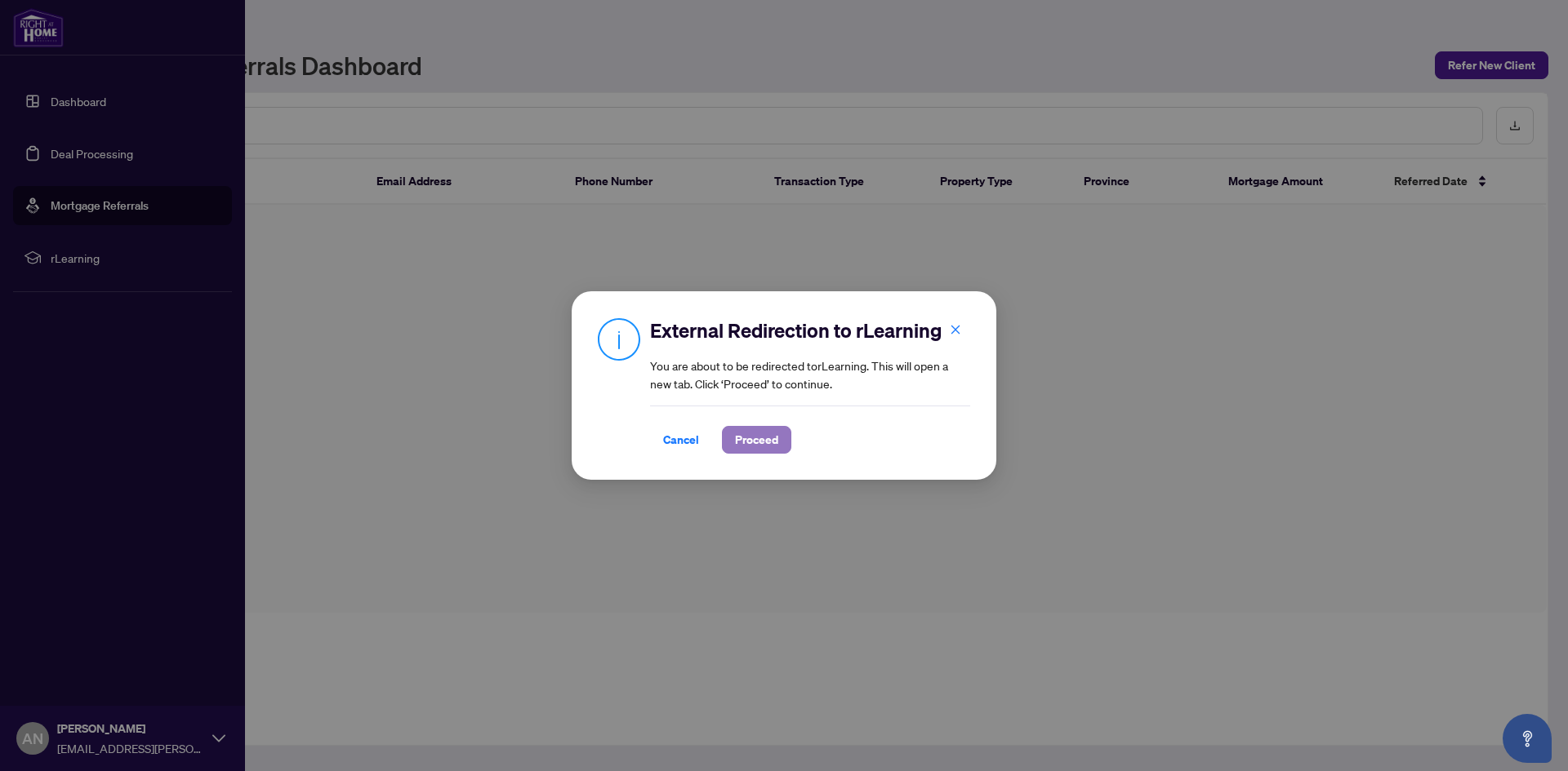
click at [775, 432] on button "Proceed" at bounding box center [756, 439] width 69 height 28
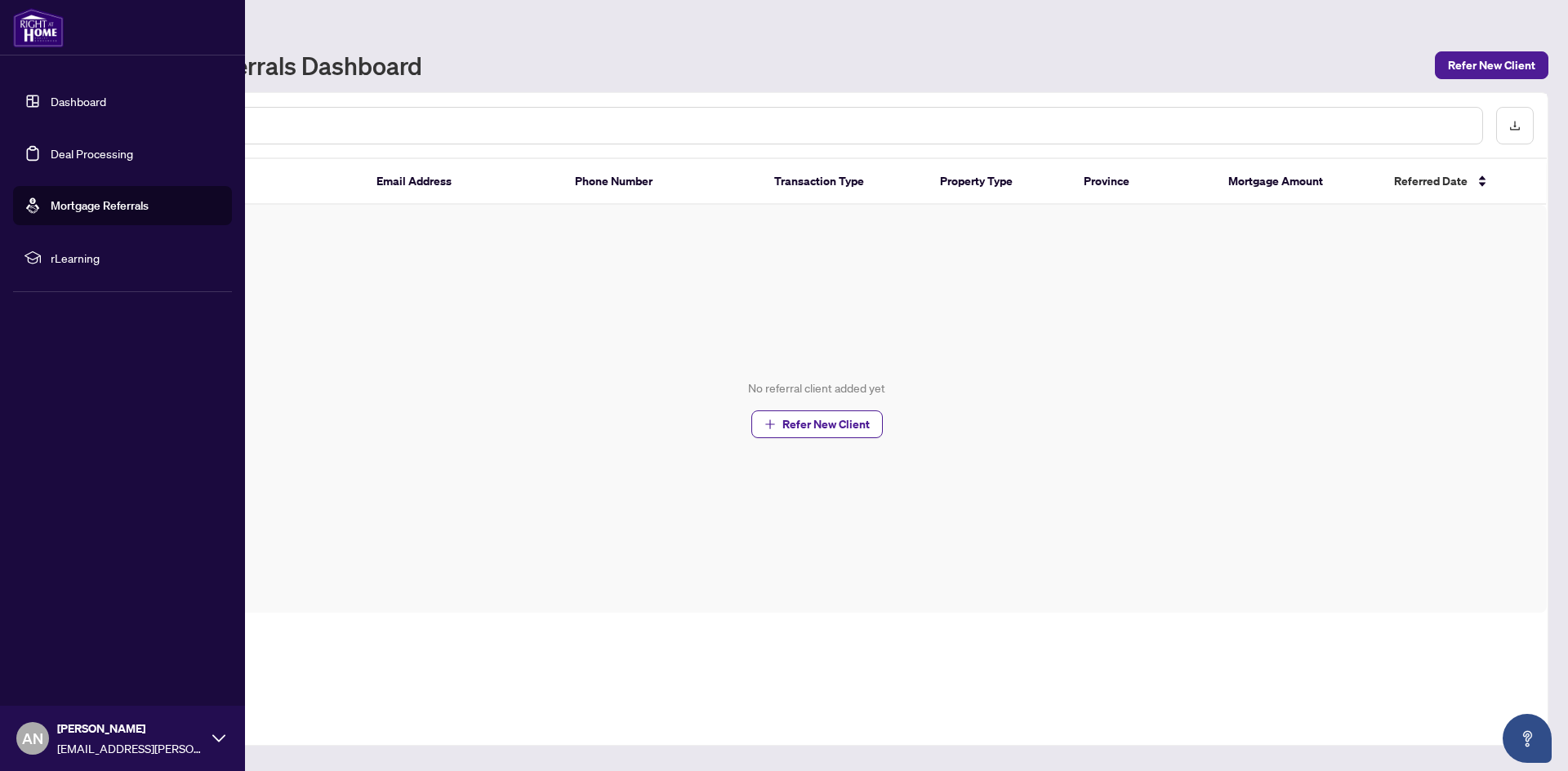
click at [85, 105] on link "Dashboard" at bounding box center [78, 101] width 55 height 15
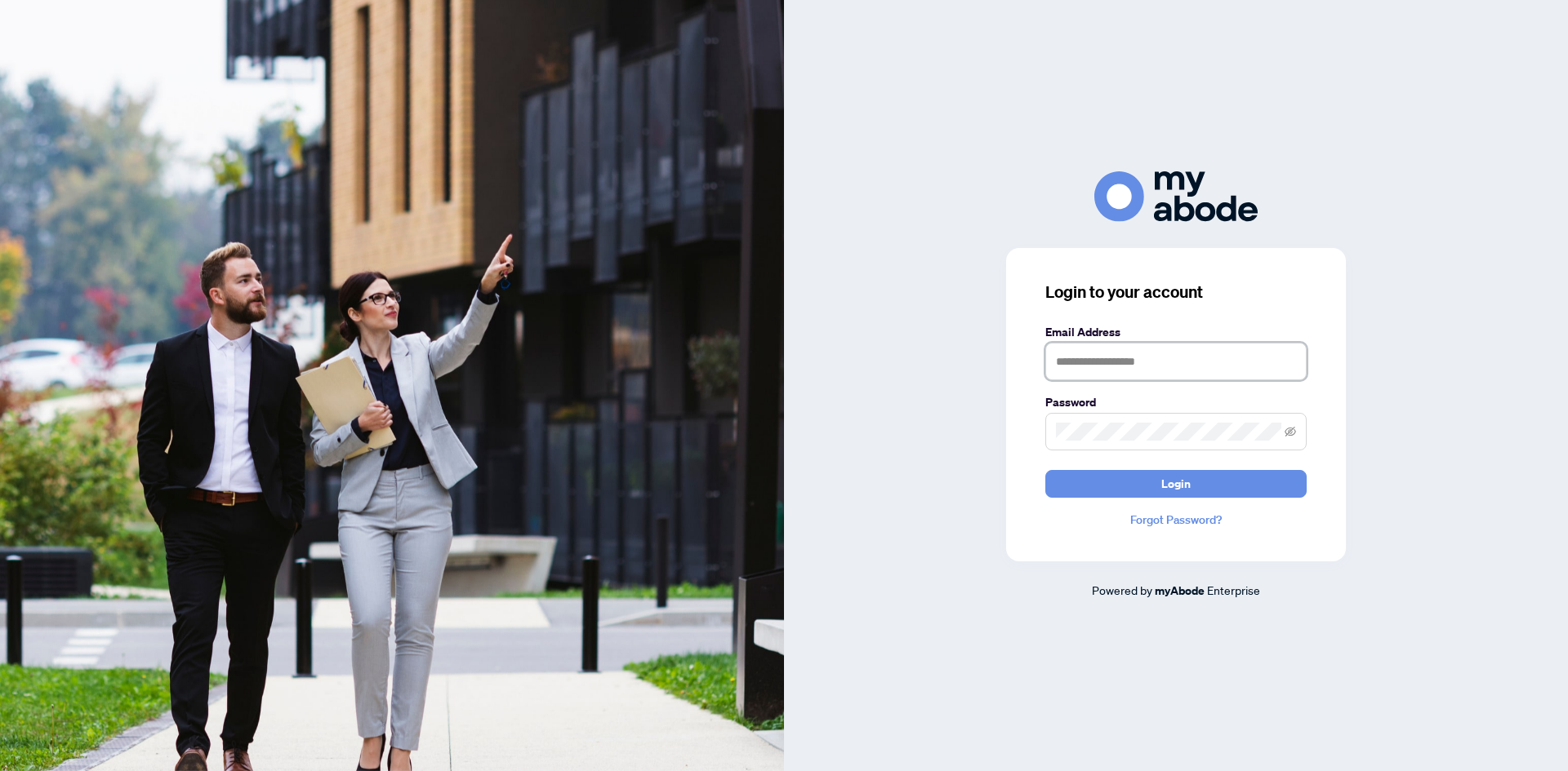
click at [1102, 355] on input "text" at bounding box center [1176, 361] width 261 height 38
type input "**********"
click at [1166, 488] on span "Login" at bounding box center [1176, 483] width 29 height 26
